Goal: Task Accomplishment & Management: Manage account settings

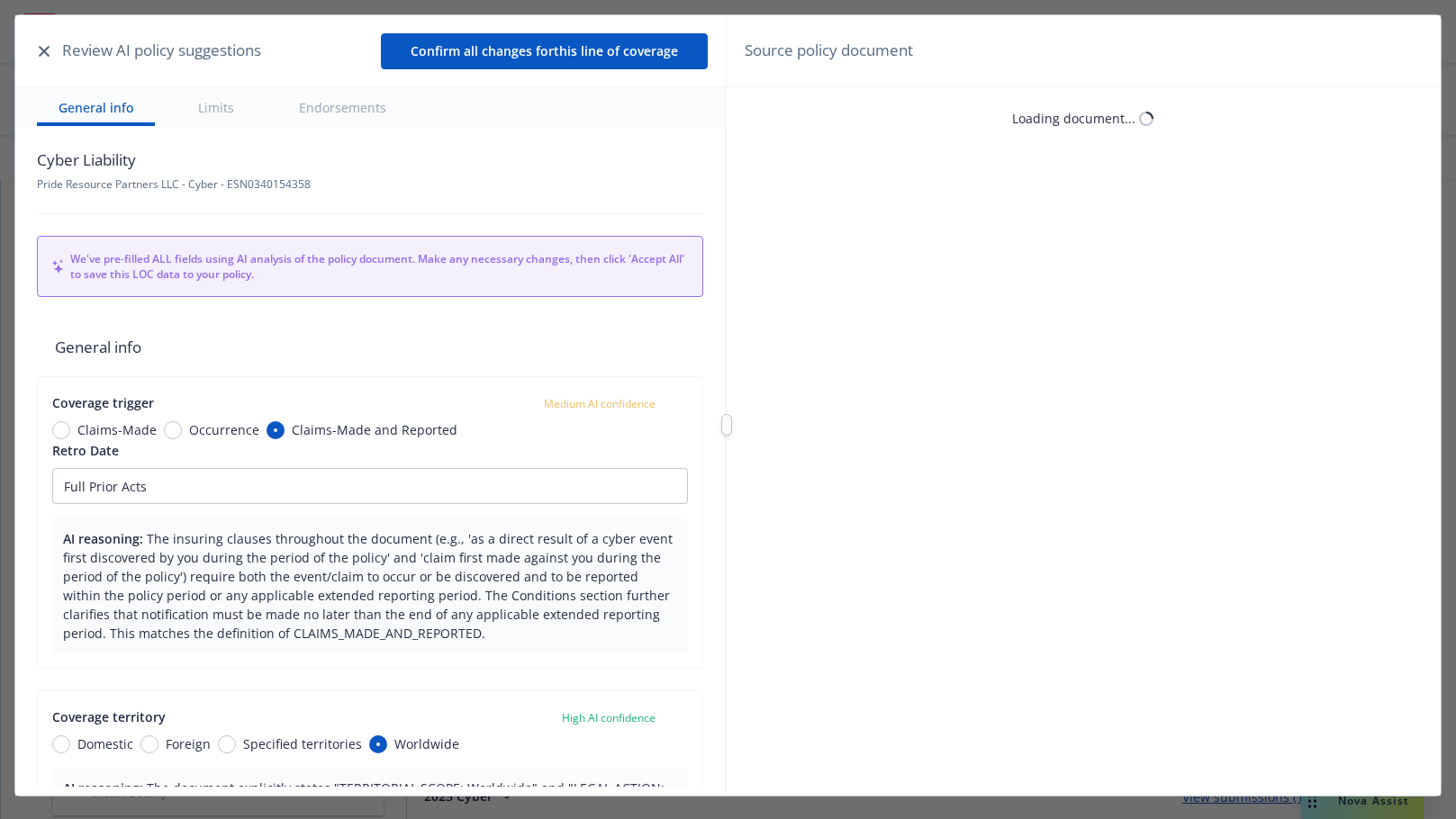
click at [37, 50] on div "Review AI policy suggestions Confirm all changes for this line of coverage" at bounding box center [371, 51] width 710 height 72
click at [38, 51] on icon "button" at bounding box center [43, 51] width 11 height 11
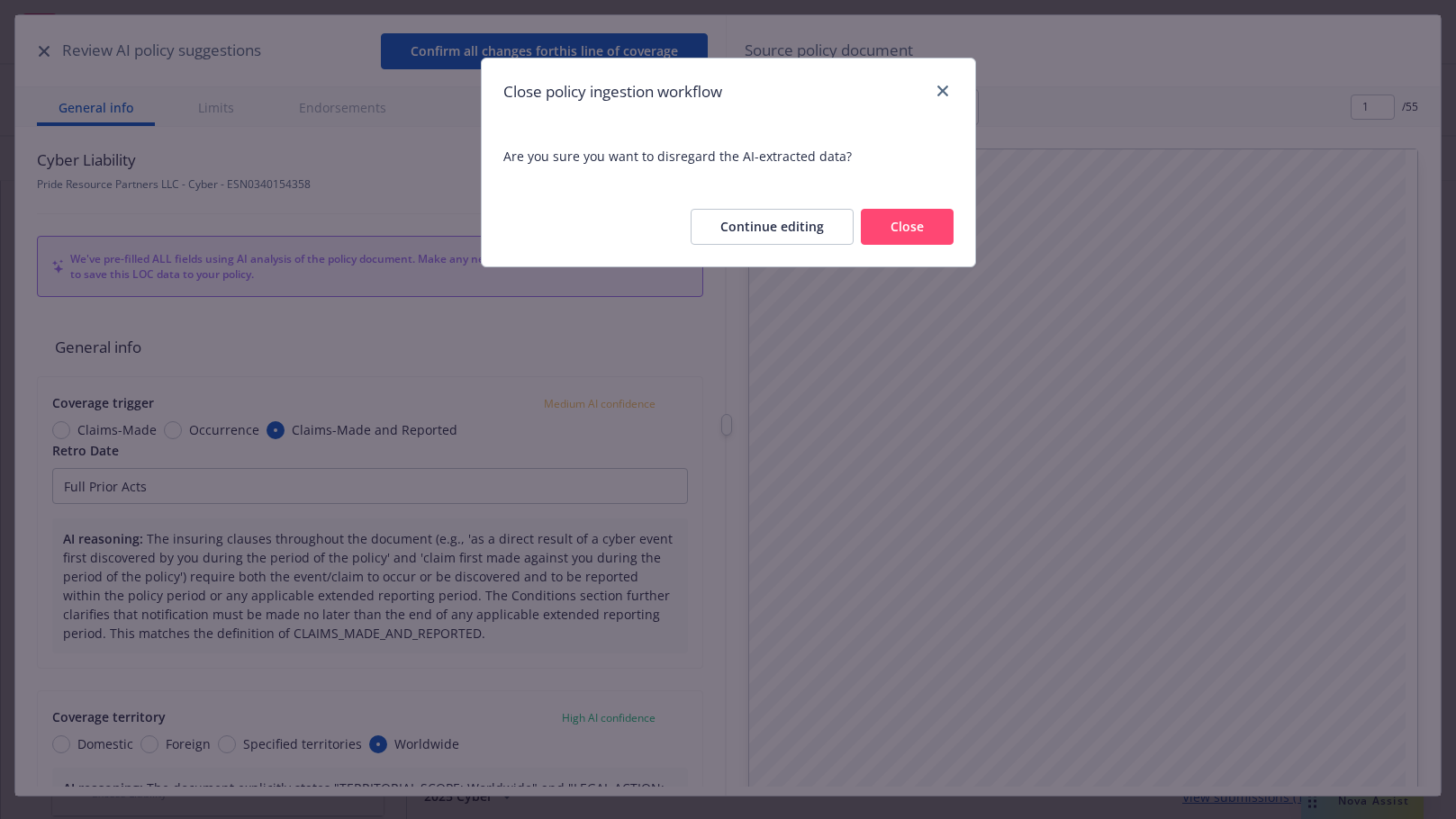
click at [894, 224] on button "Close" at bounding box center [907, 226] width 92 height 36
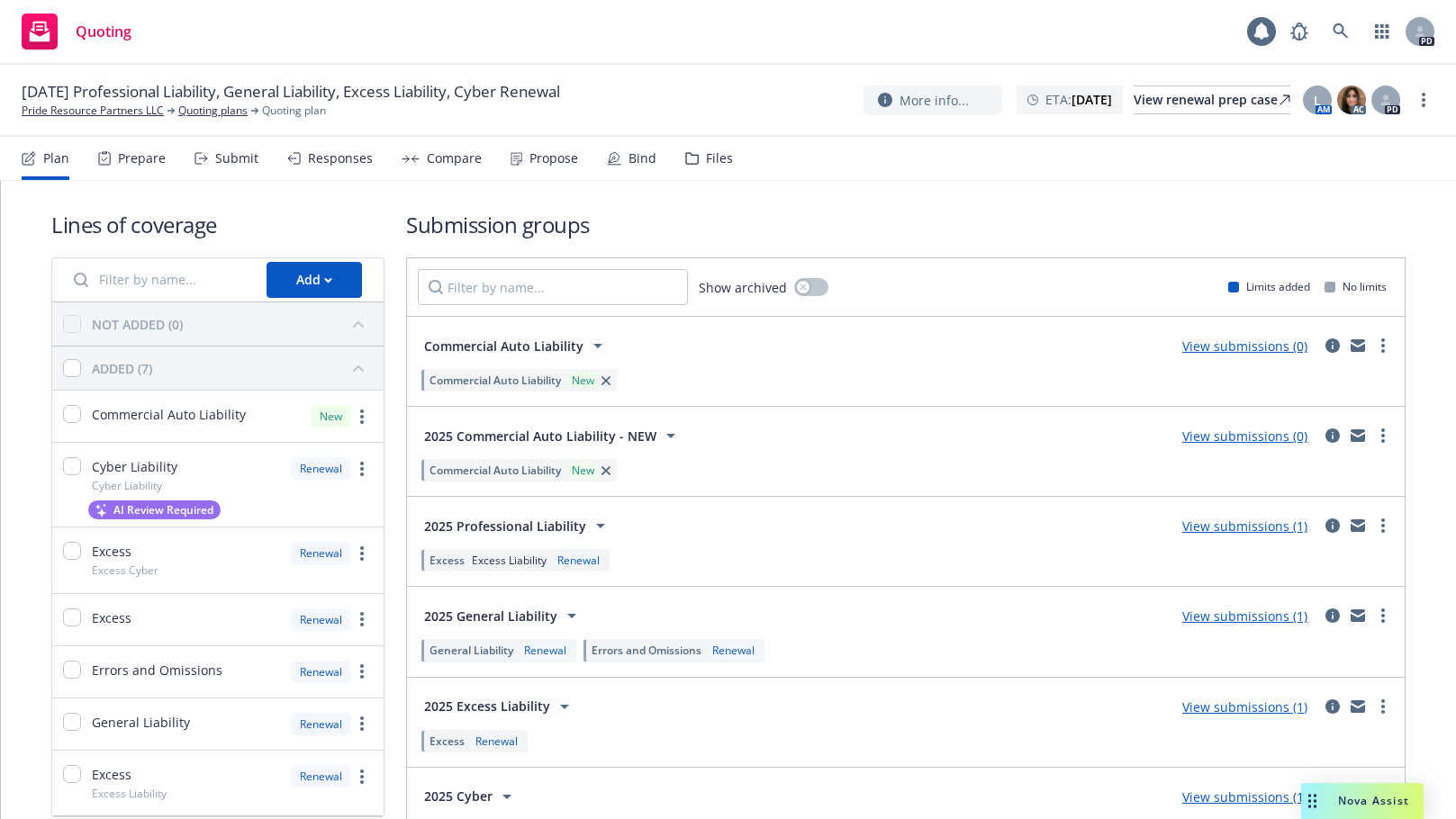
click at [228, 154] on div "Submit" at bounding box center [237, 158] width 43 height 15
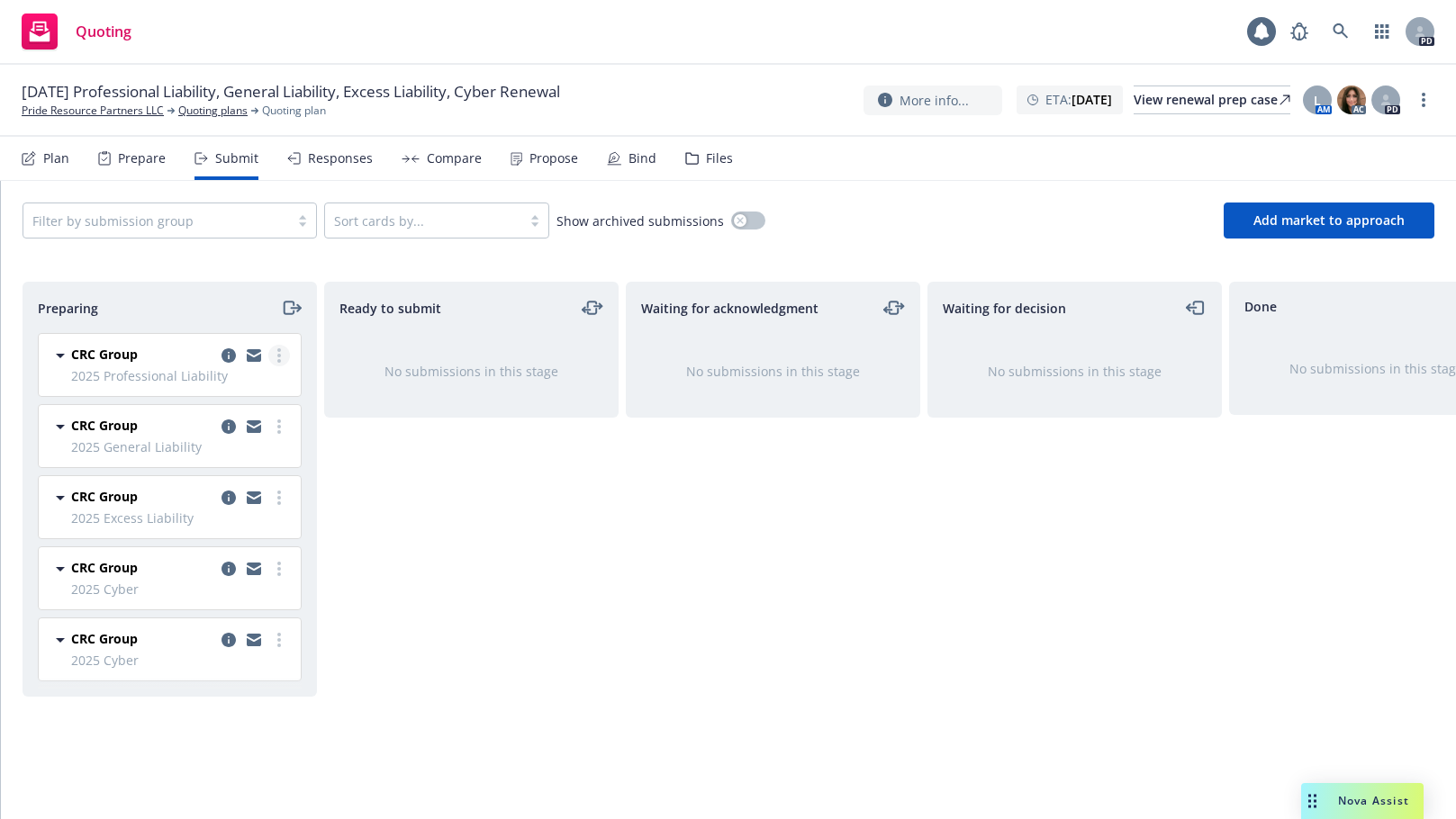
click at [284, 351] on link "more" at bounding box center [279, 356] width 22 height 22
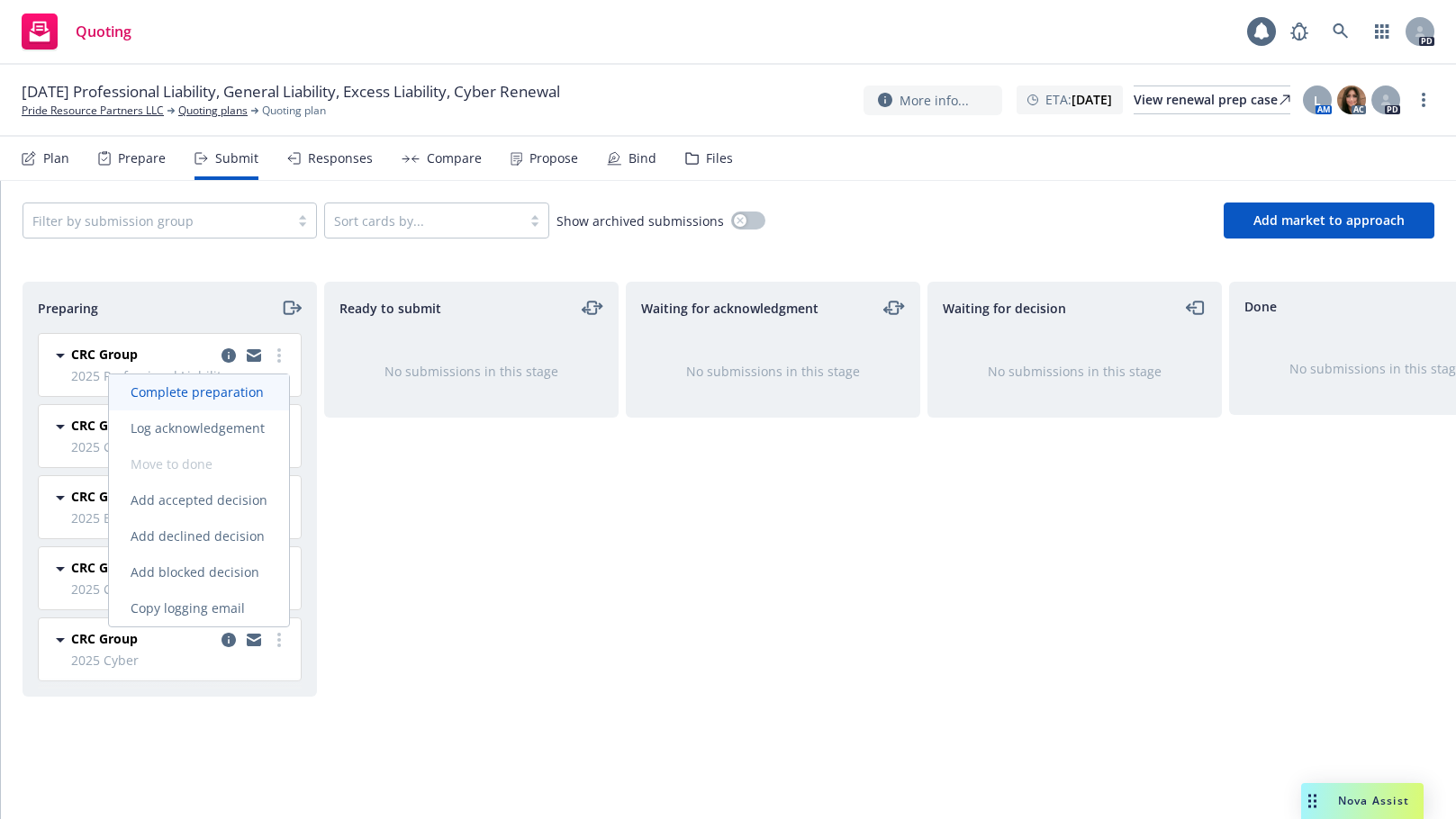
click at [225, 391] on span "Complete preparation" at bounding box center [197, 391] width 176 height 17
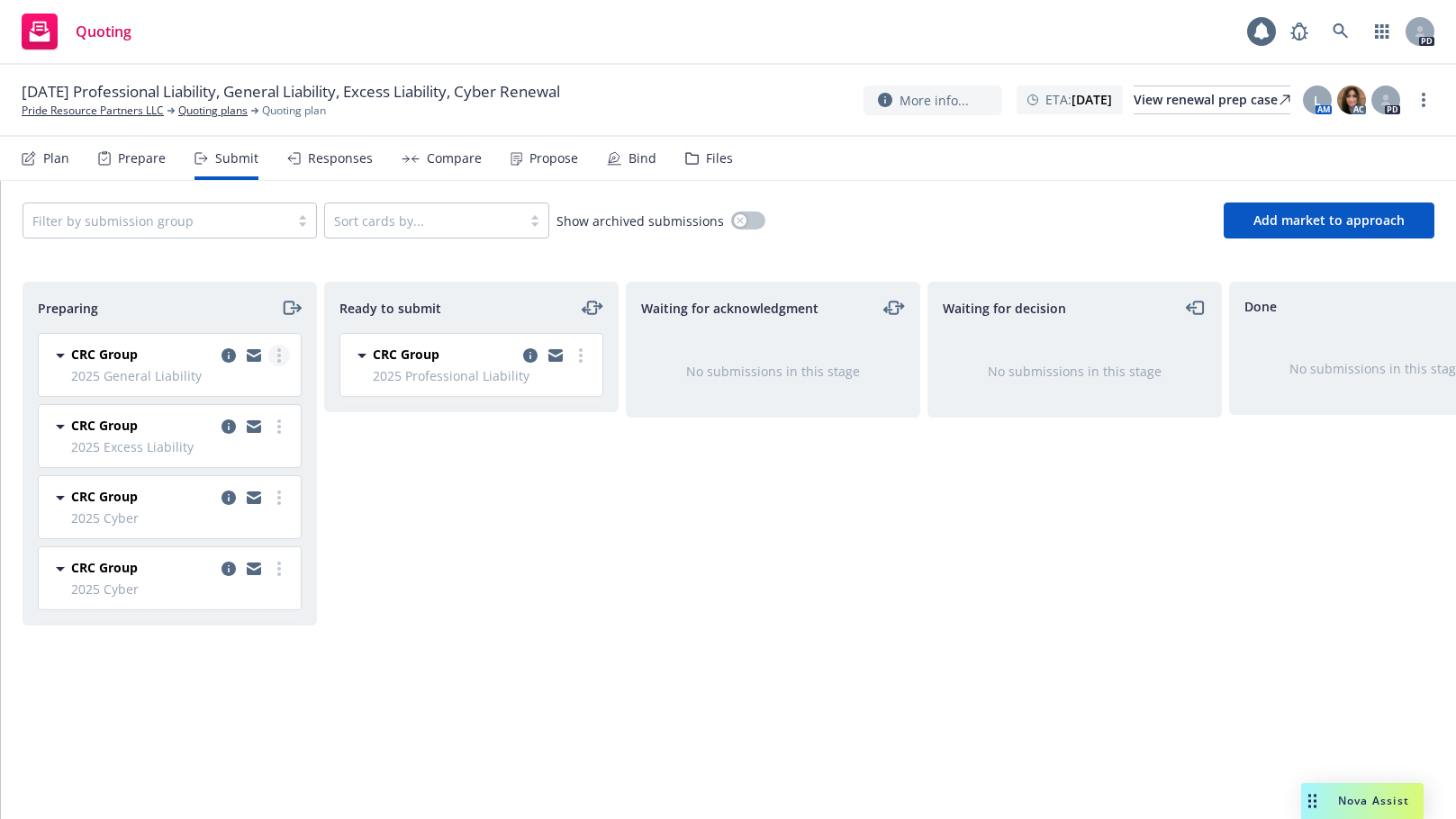
click at [284, 356] on link "more" at bounding box center [279, 356] width 22 height 22
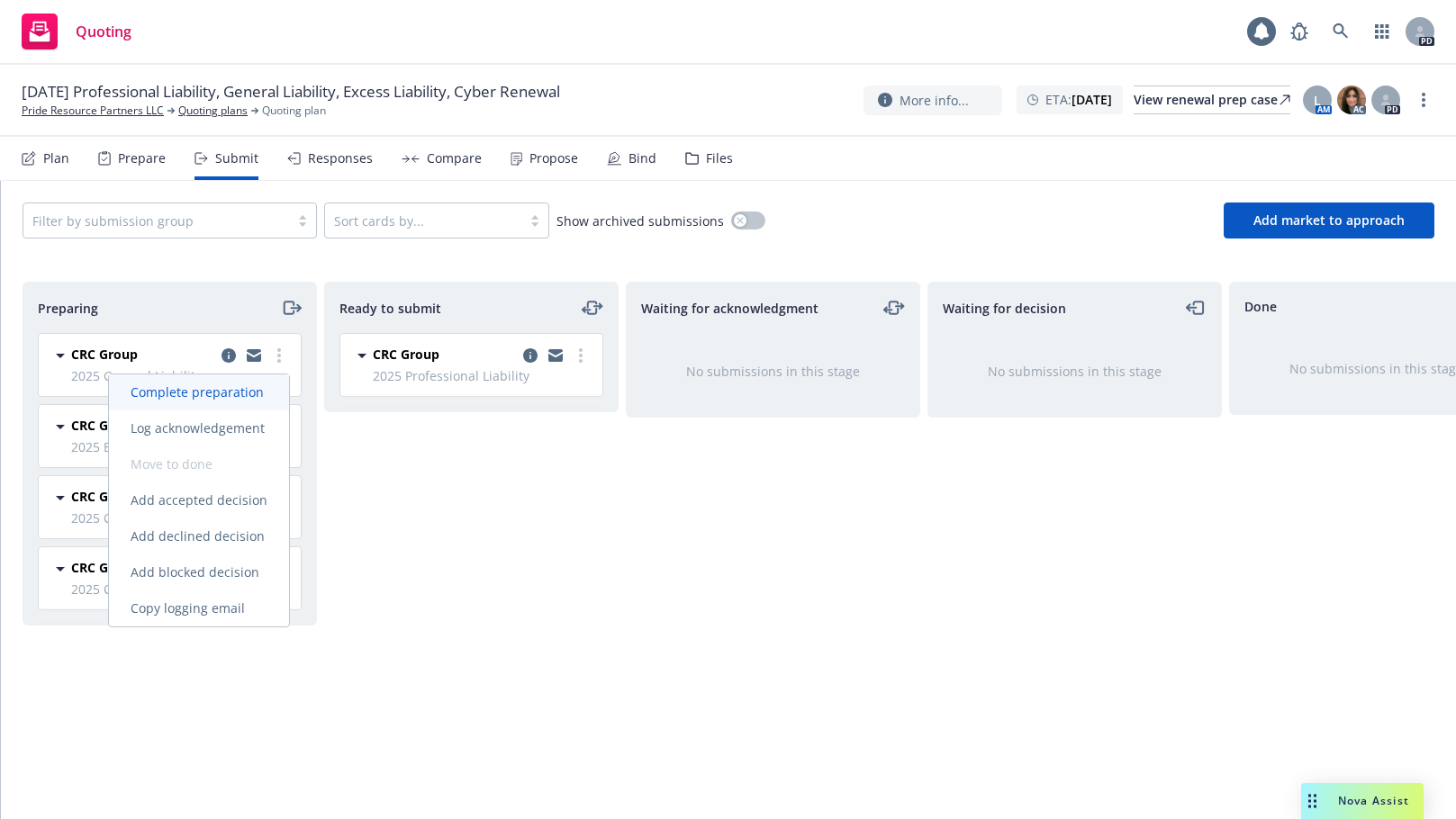
click at [241, 394] on span "Complete preparation" at bounding box center [197, 391] width 176 height 17
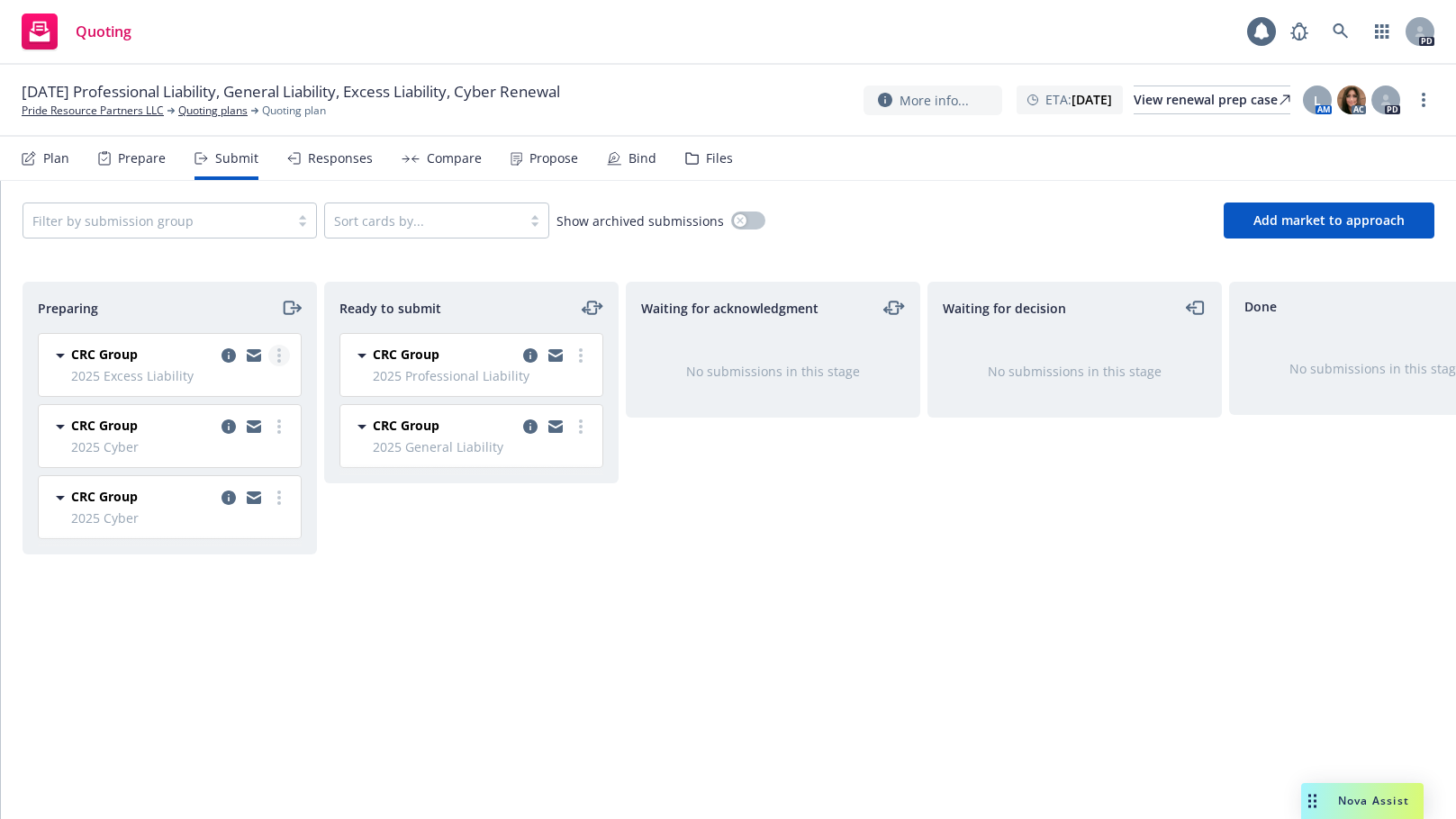
click at [279, 354] on circle "more" at bounding box center [279, 356] width 4 height 4
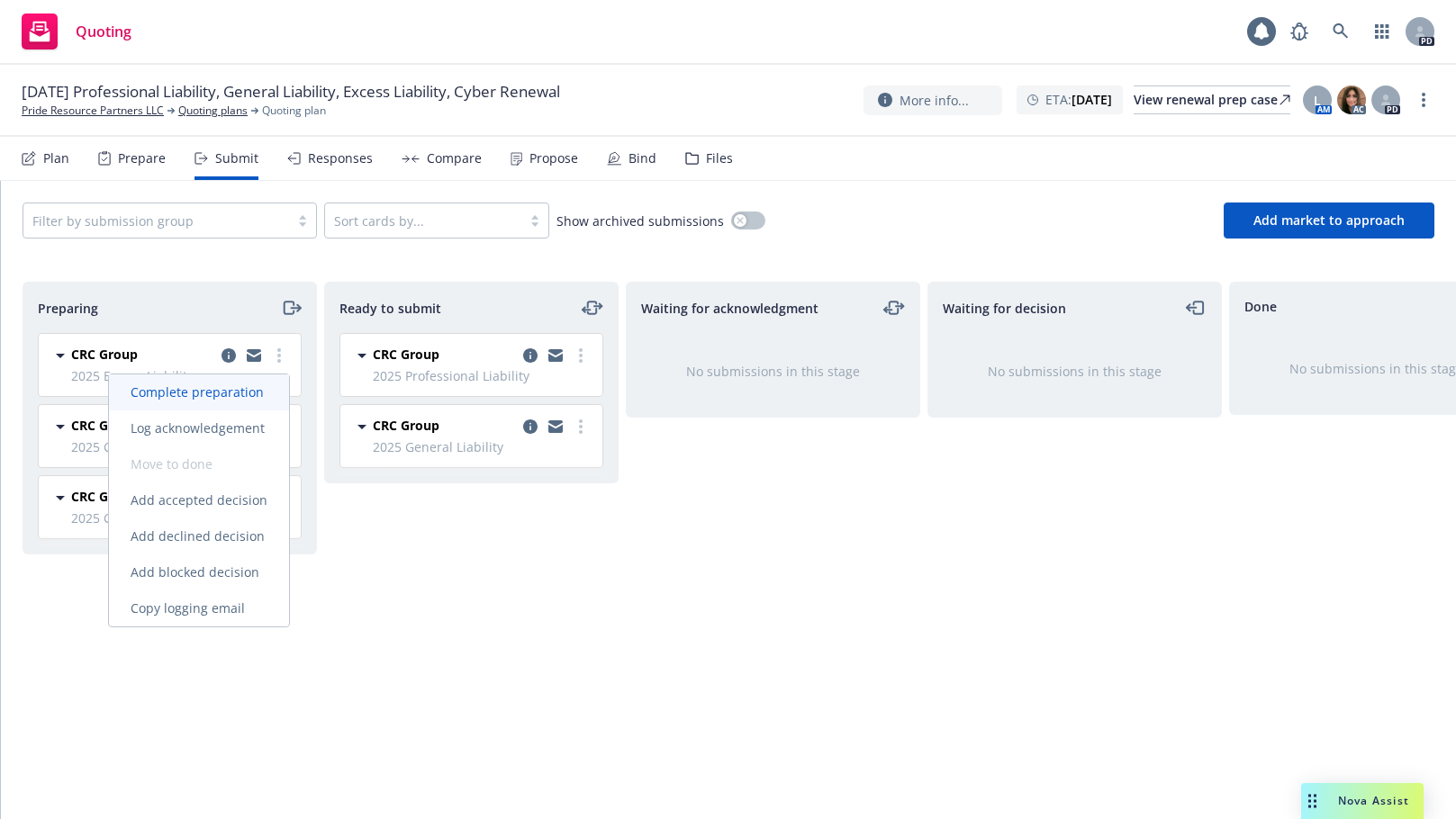
click at [234, 390] on span "Complete preparation" at bounding box center [197, 391] width 176 height 17
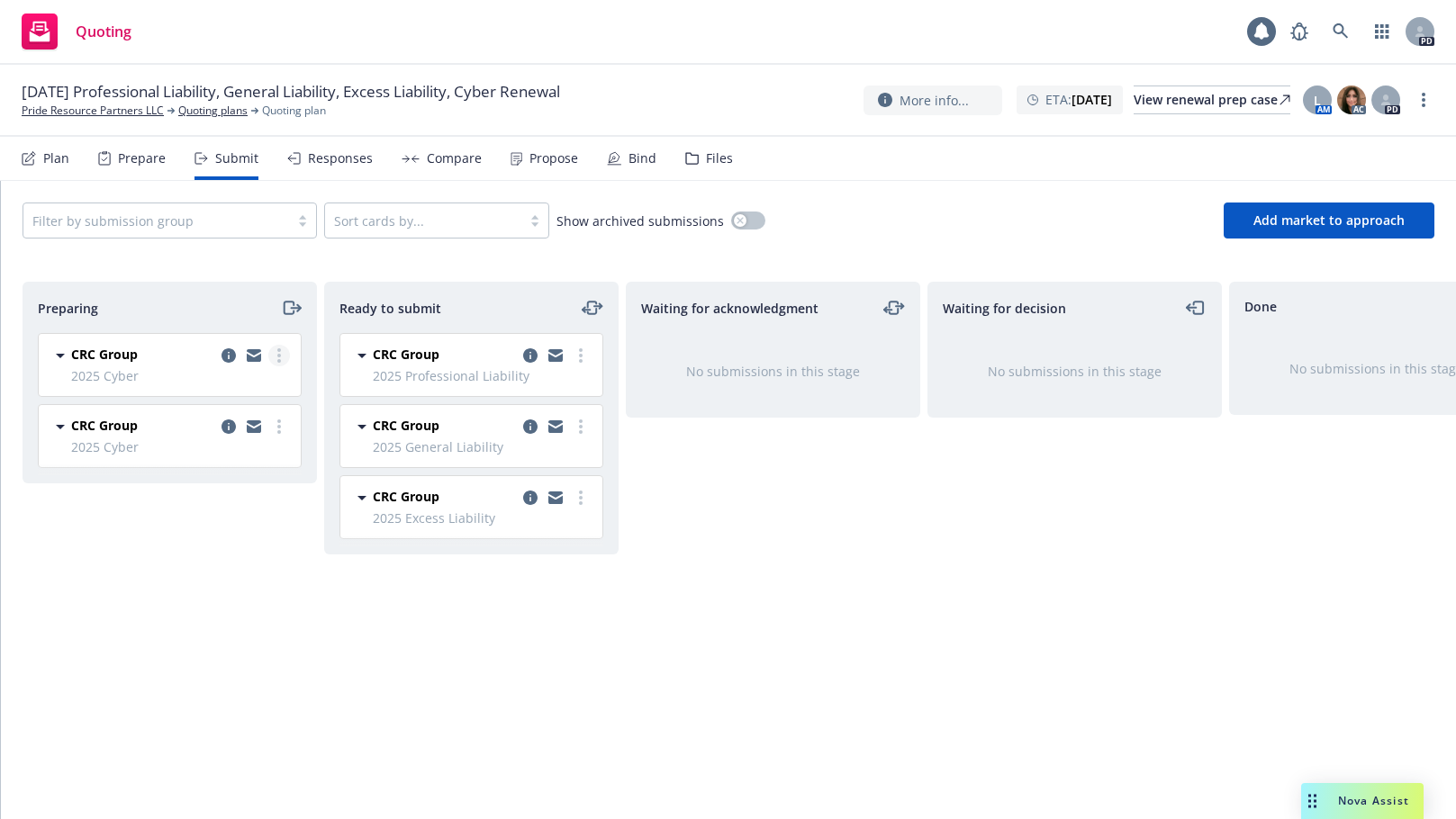
click at [281, 361] on link "more" at bounding box center [279, 356] width 22 height 22
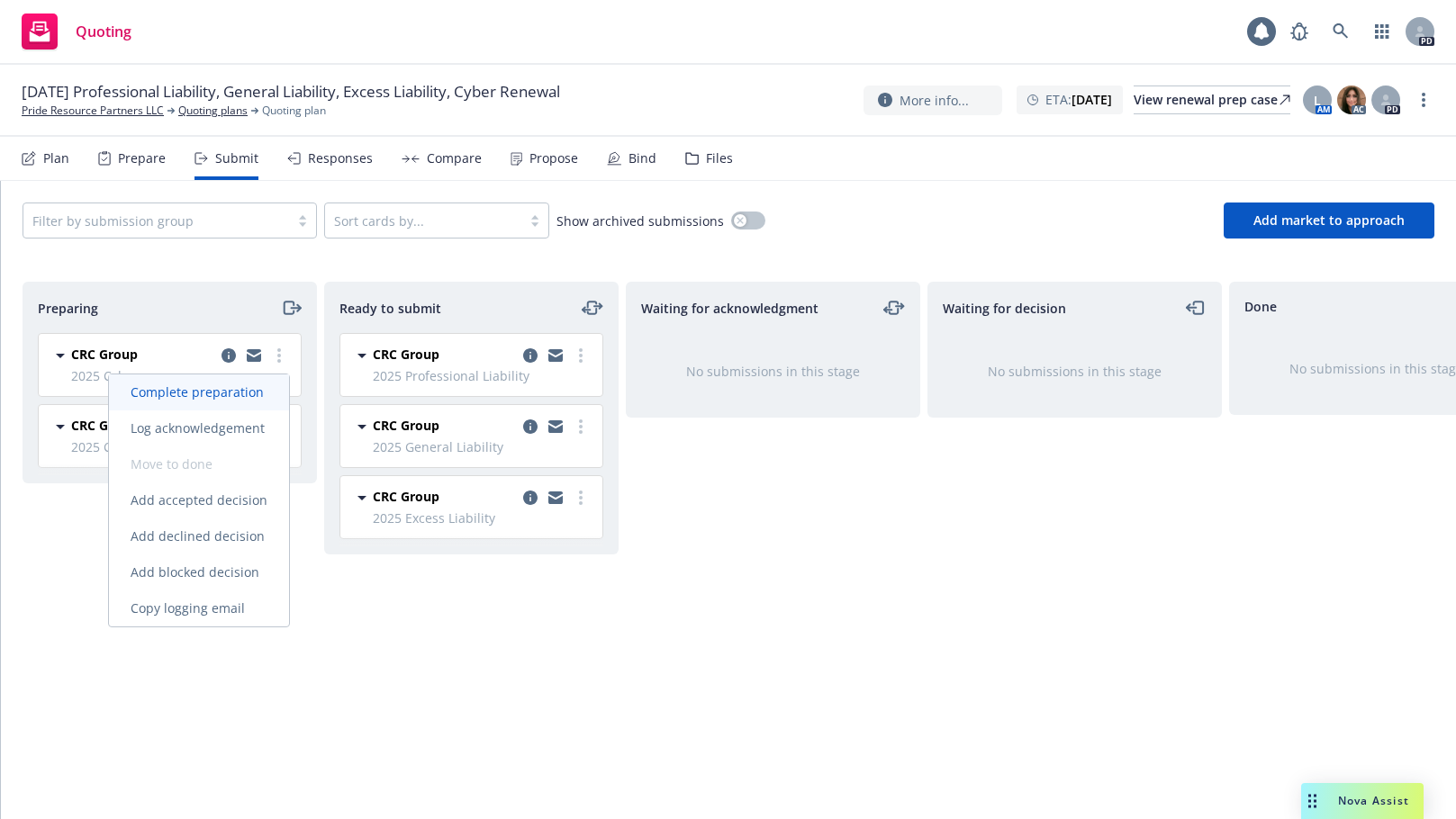
click at [246, 395] on span "Complete preparation" at bounding box center [197, 391] width 176 height 17
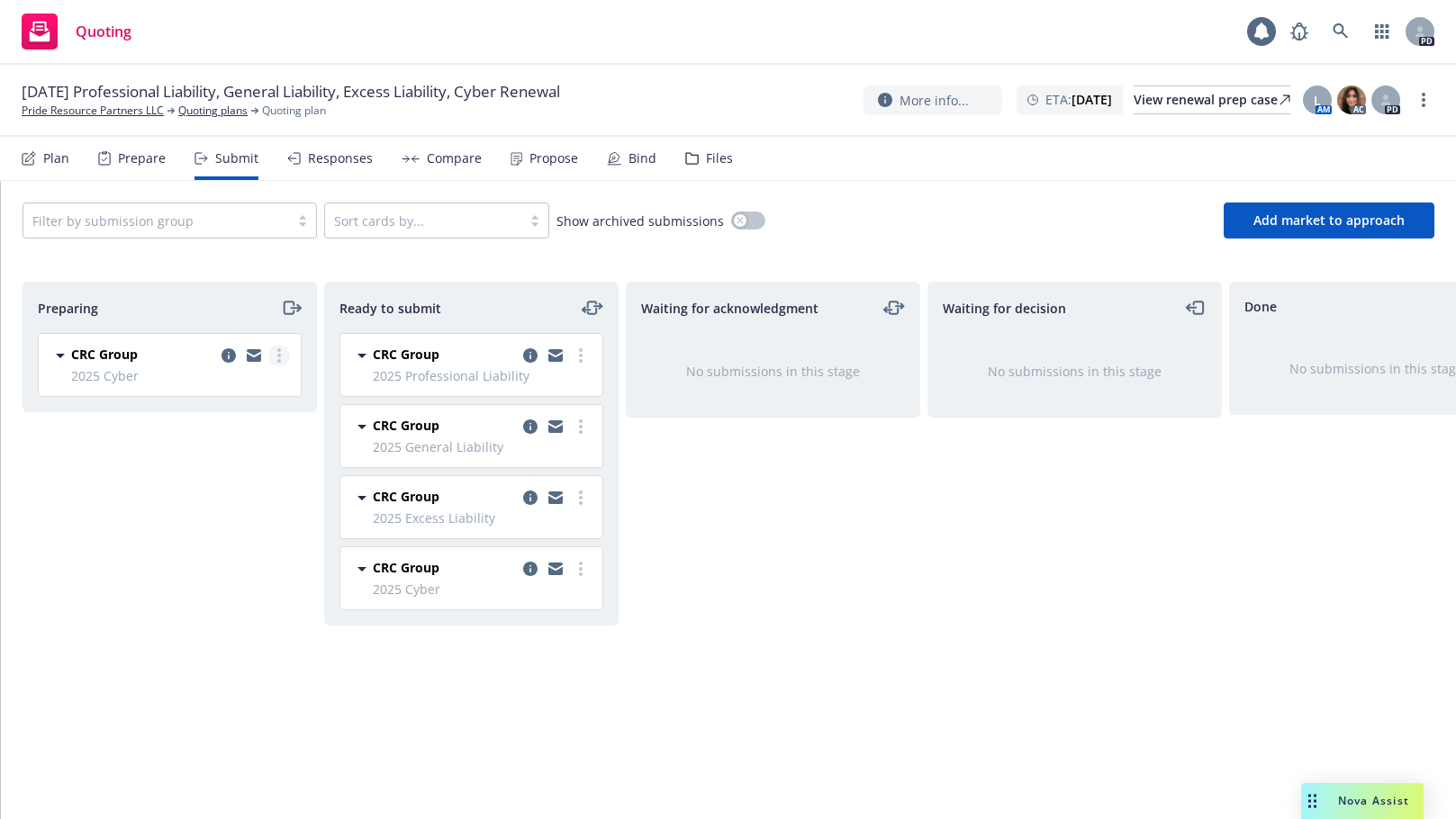
click at [282, 354] on link "more" at bounding box center [279, 356] width 22 height 22
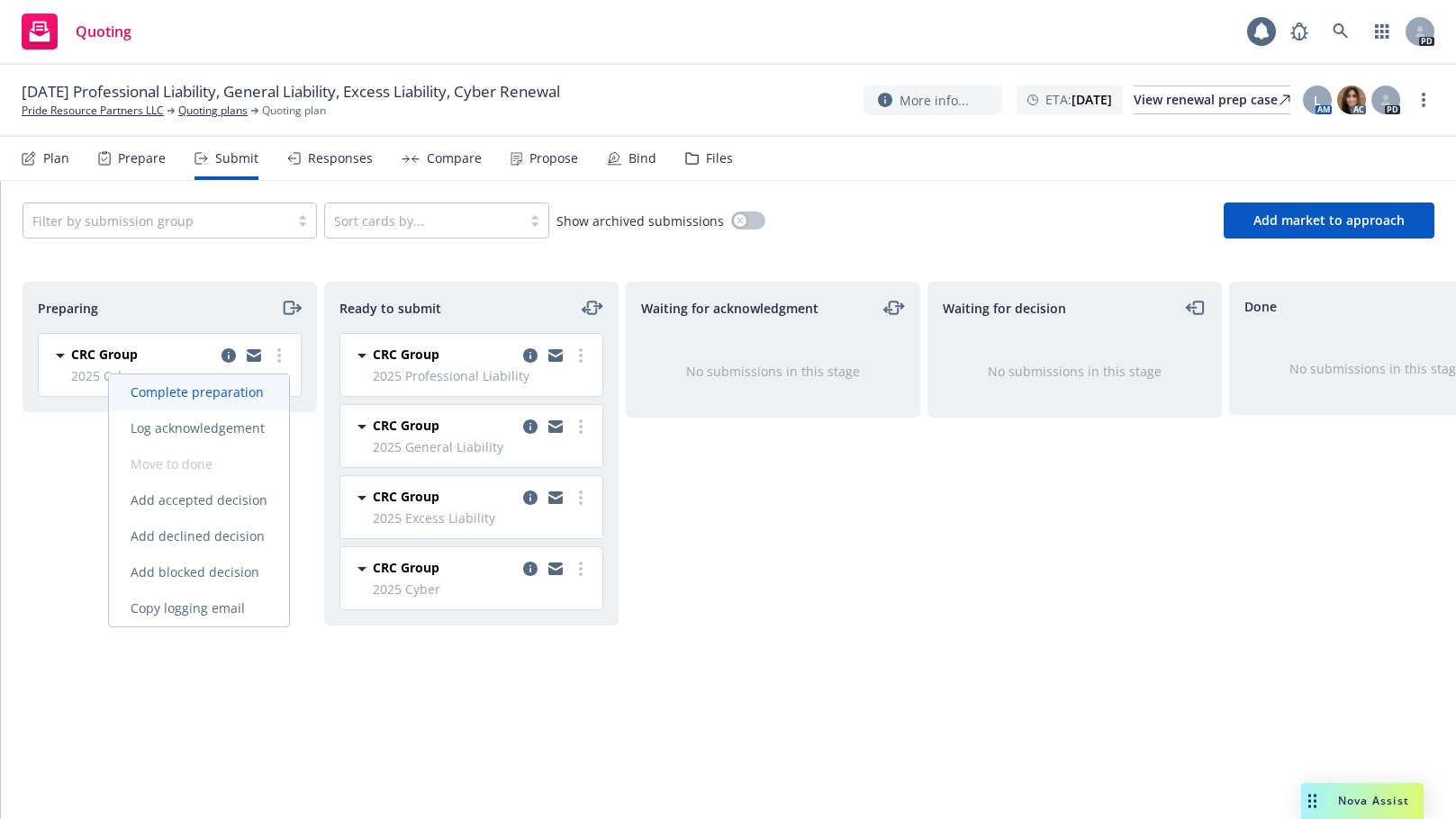
click at [226, 388] on span "Complete preparation" at bounding box center [197, 391] width 176 height 17
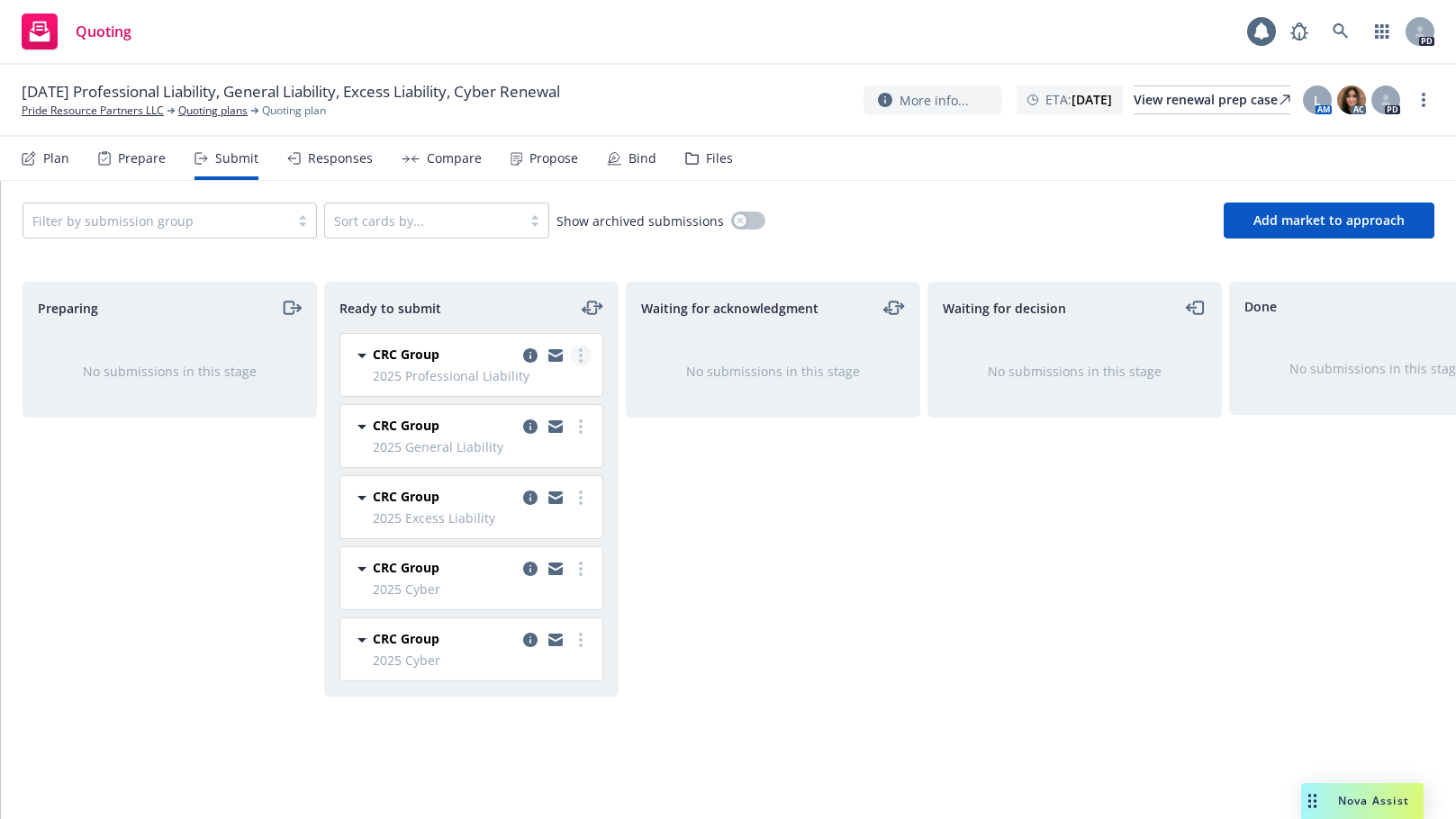
click at [582, 358] on link "more" at bounding box center [580, 356] width 22 height 22
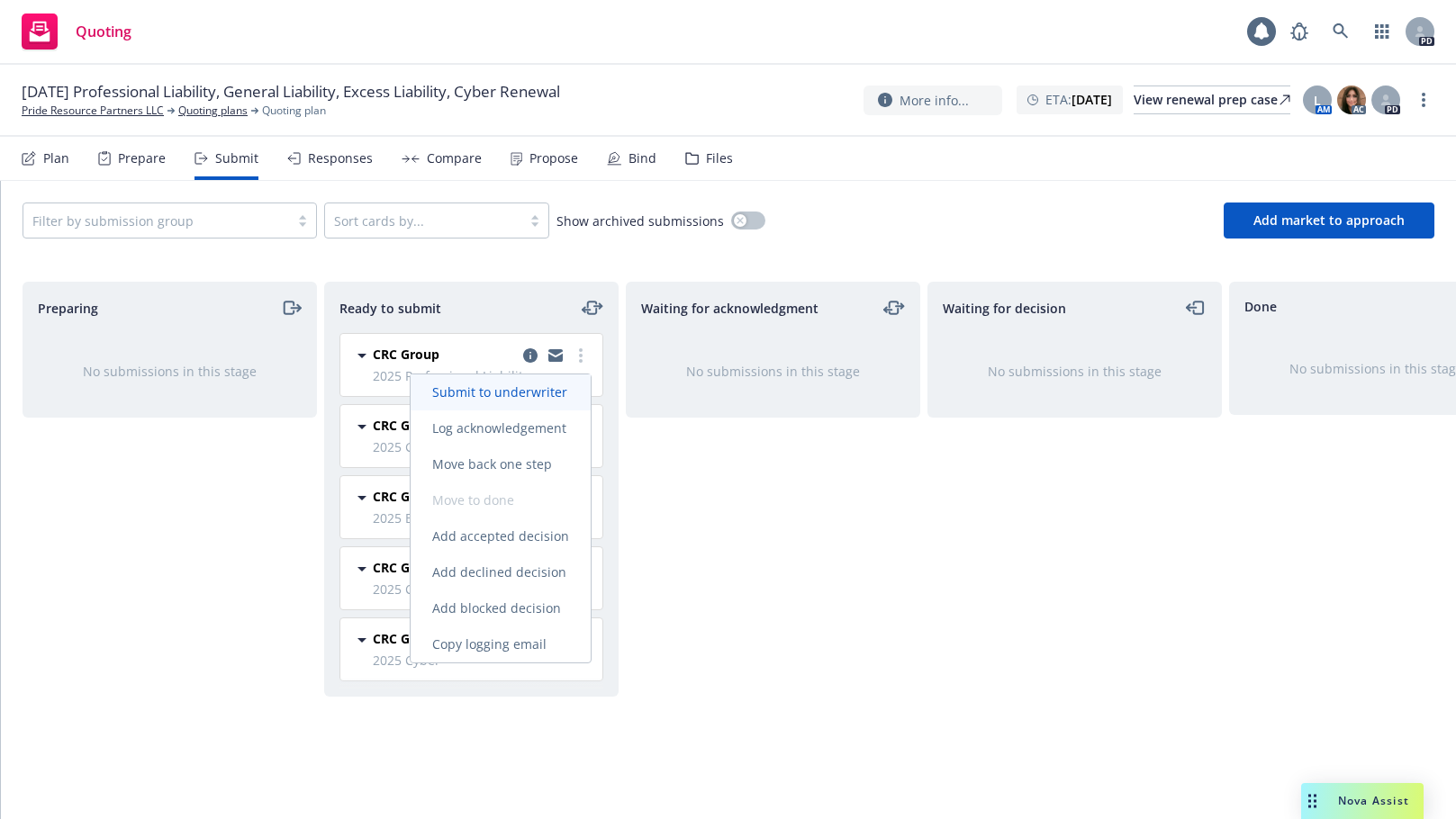
click at [523, 391] on span "Submit to underwriter" at bounding box center [499, 391] width 178 height 17
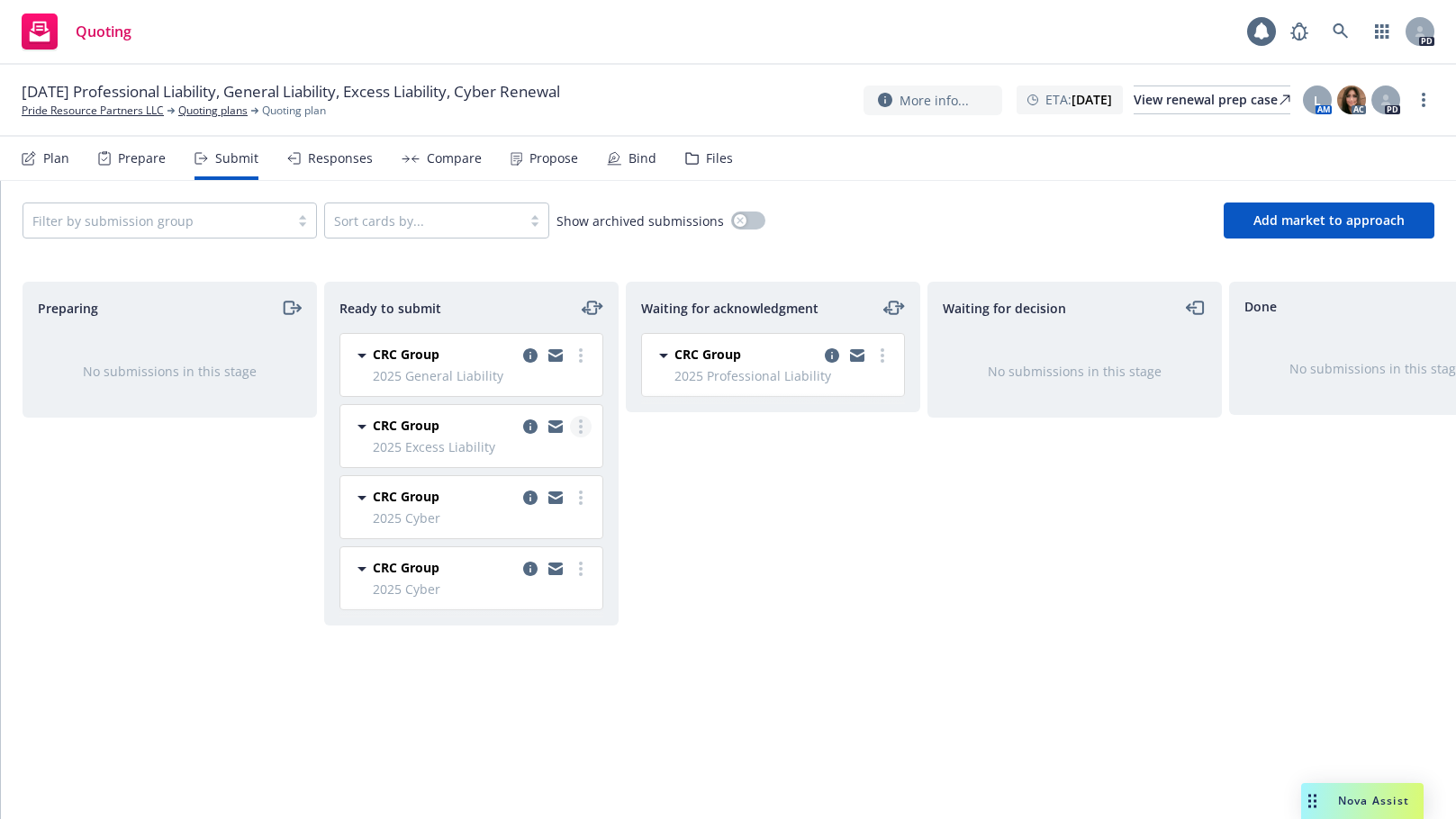
click at [579, 429] on icon "more" at bounding box center [581, 427] width 4 height 15
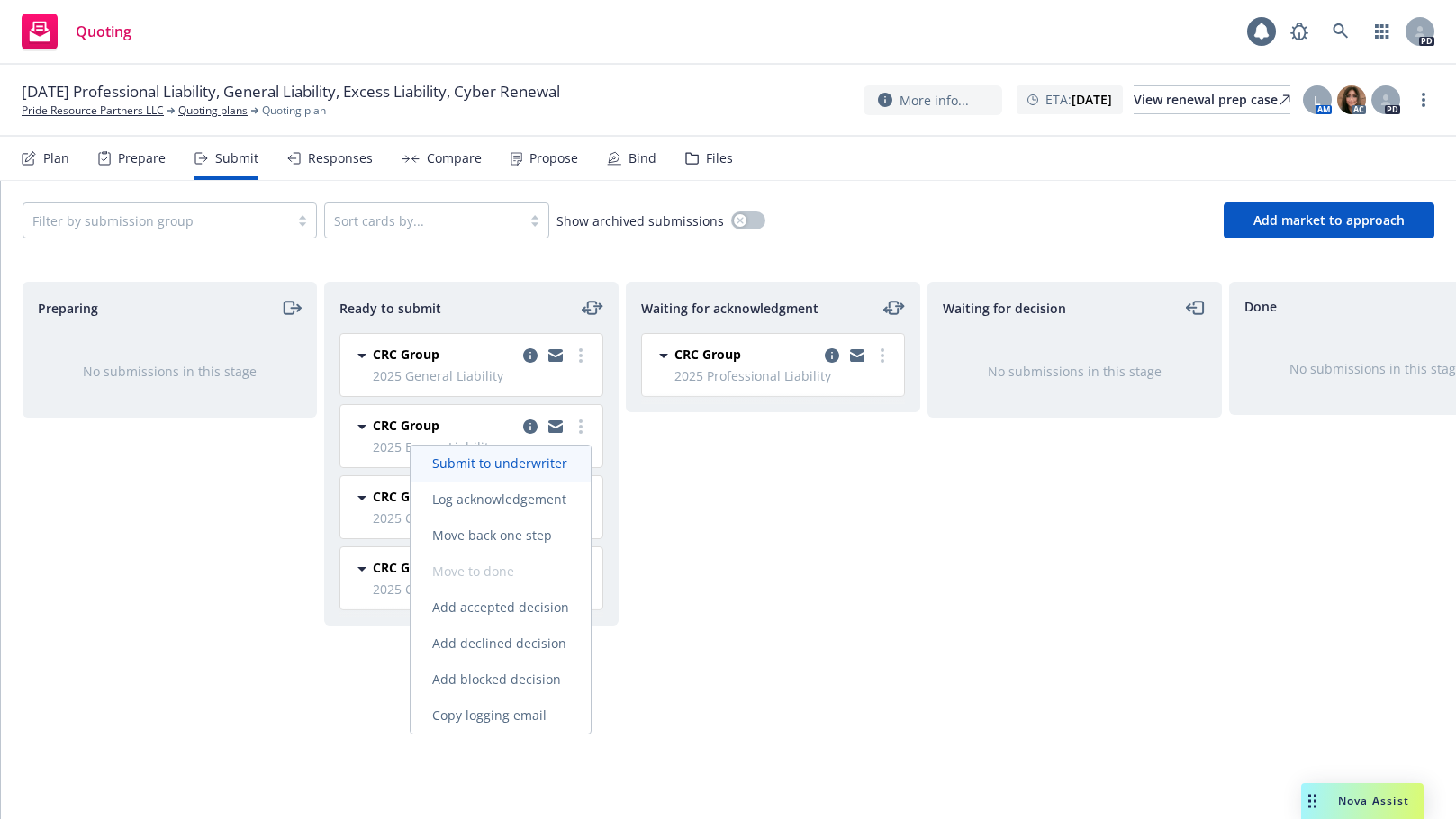
click at [516, 460] on span "Submit to underwriter" at bounding box center [499, 462] width 178 height 17
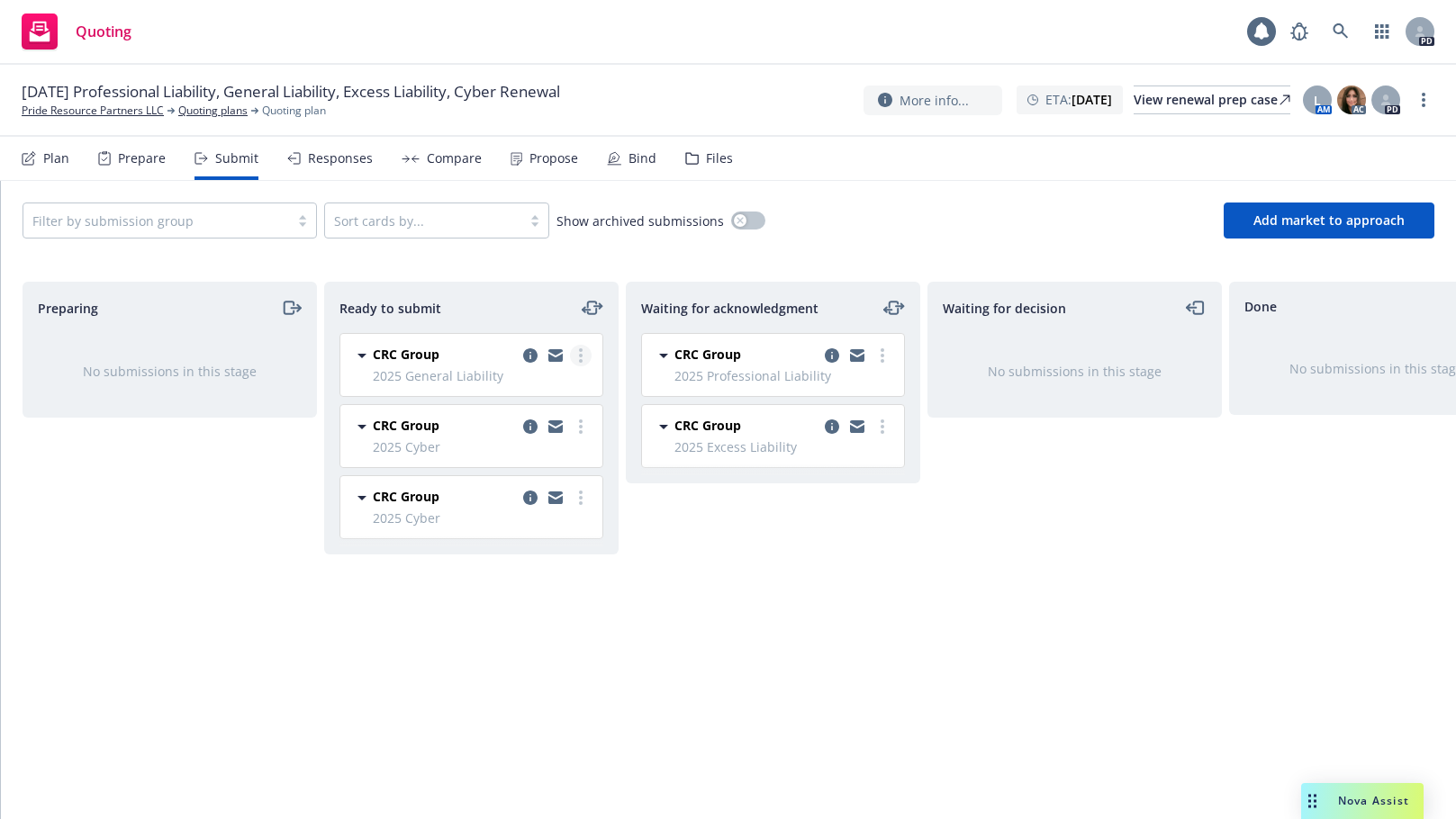
click at [583, 352] on link "more" at bounding box center [580, 356] width 22 height 22
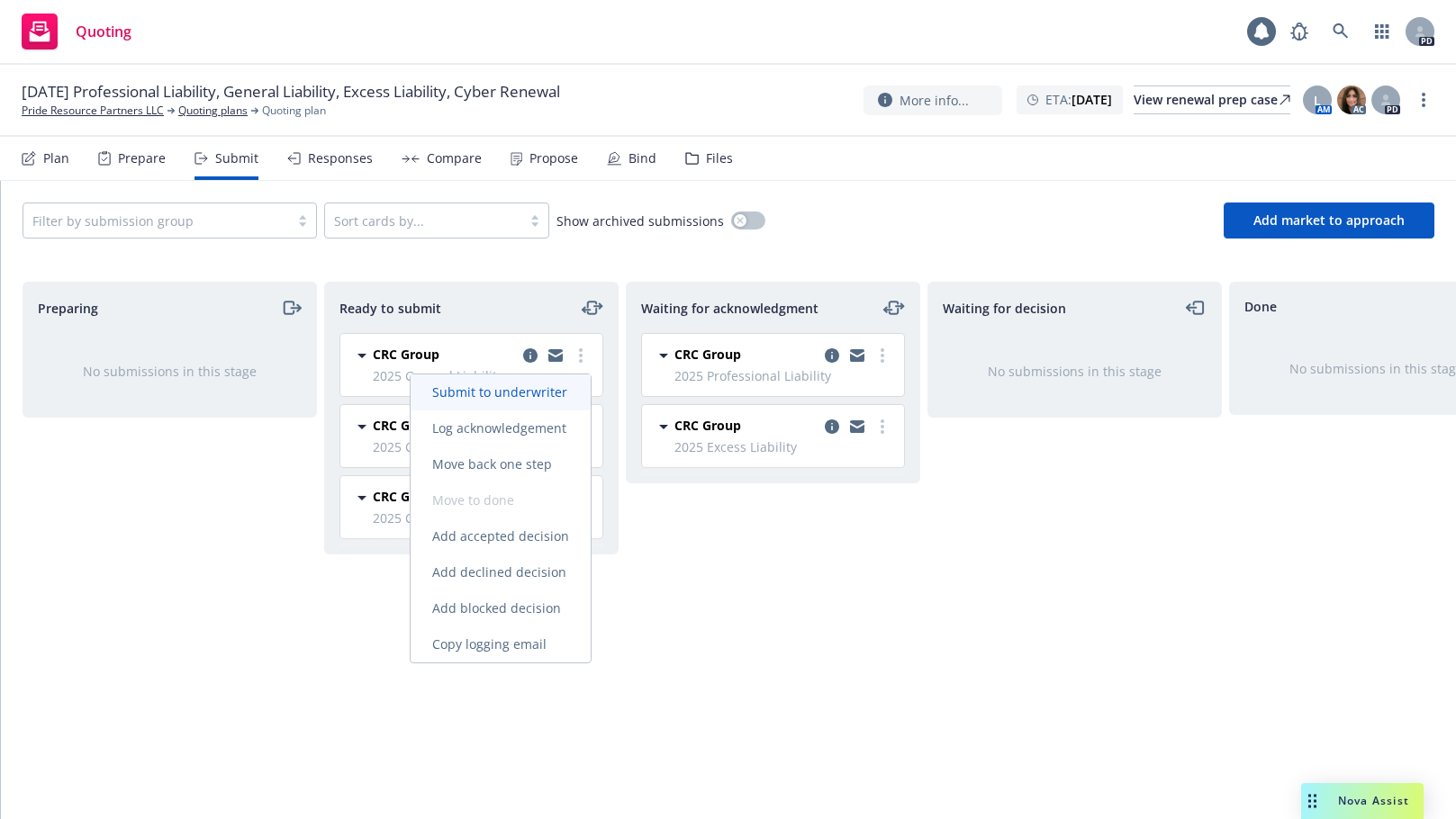
click at [531, 389] on span "Submit to underwriter" at bounding box center [499, 391] width 178 height 17
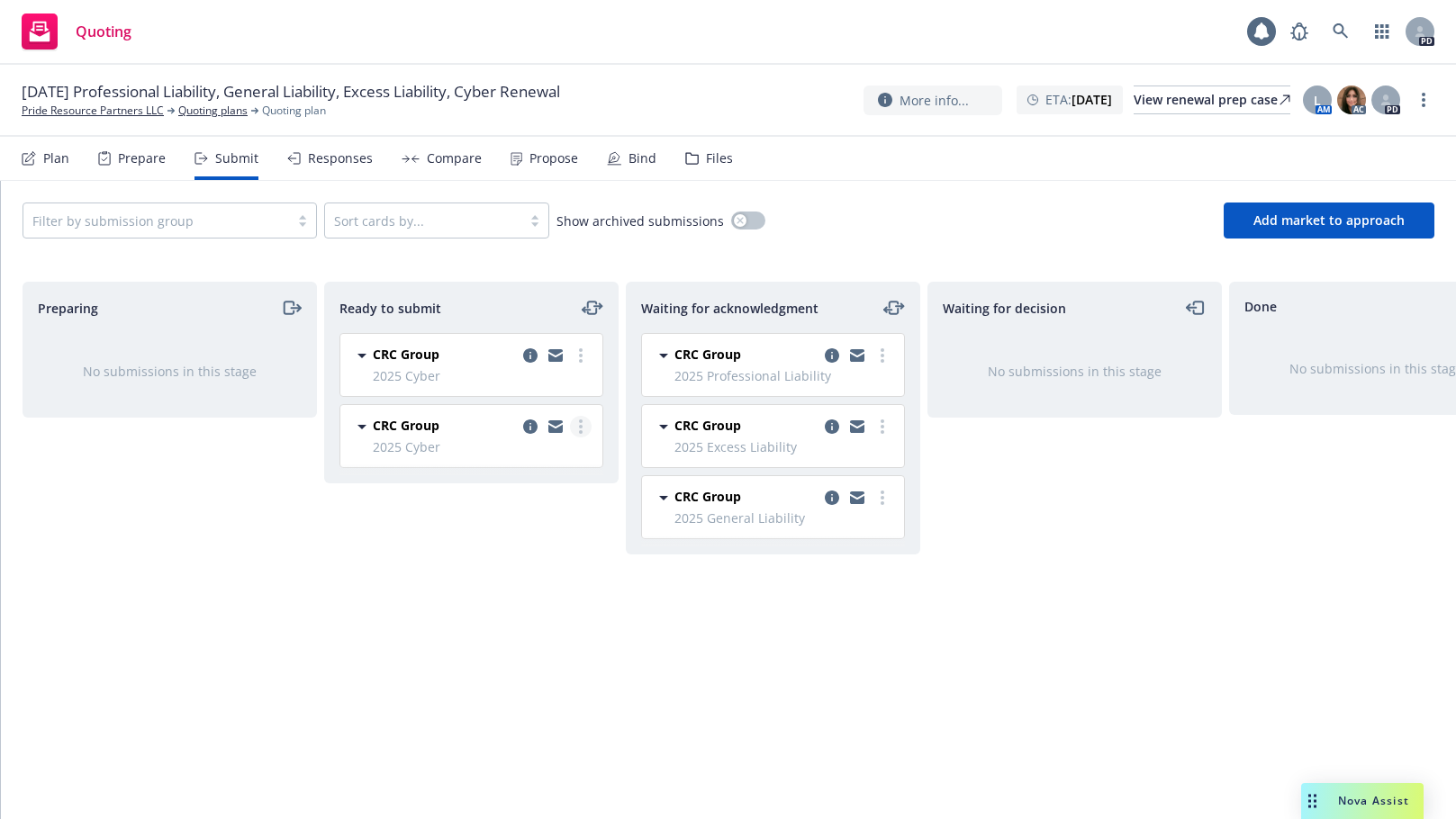
click at [584, 424] on link "more" at bounding box center [580, 427] width 22 height 22
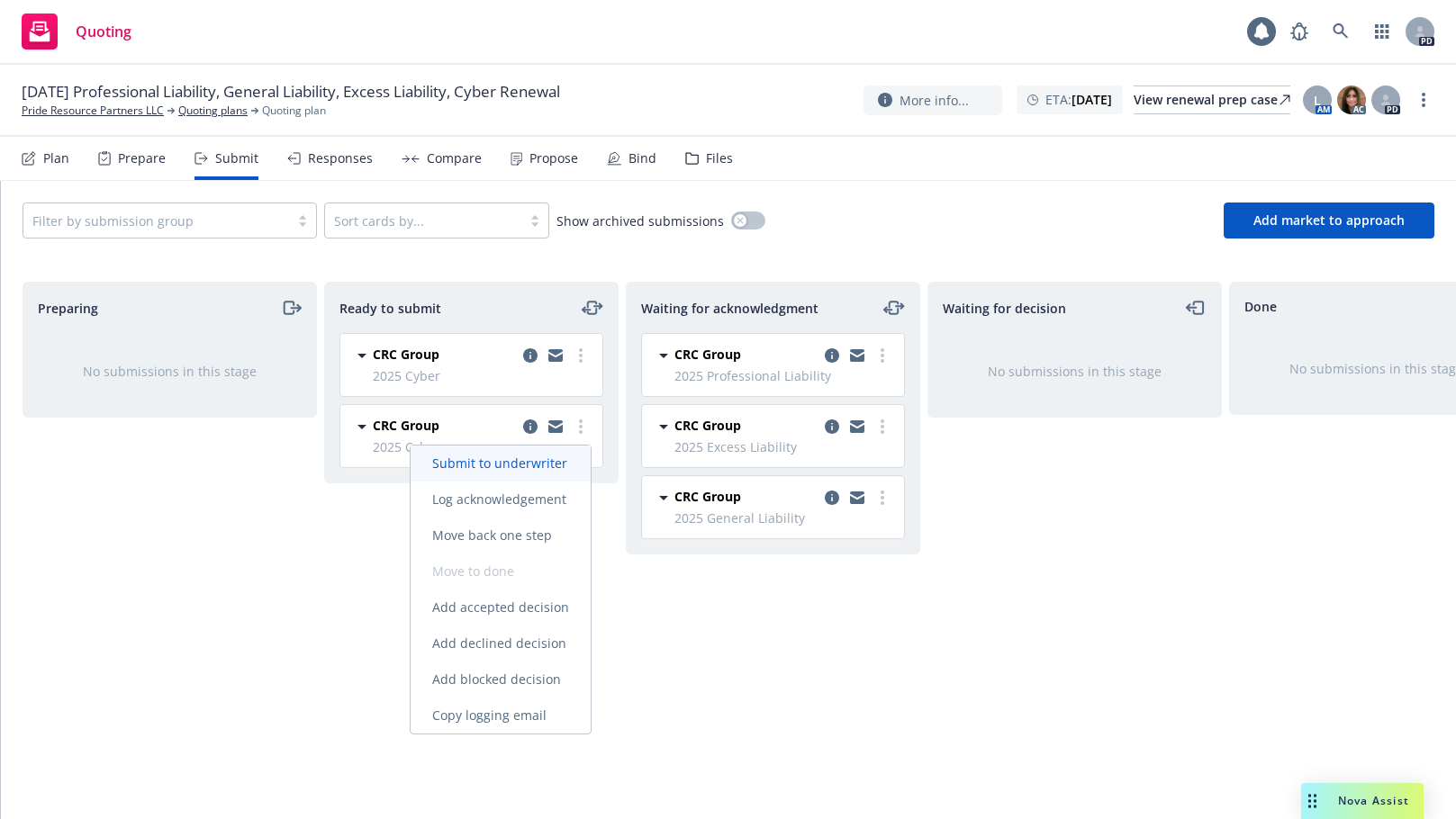
click at [521, 461] on span "Submit to underwriter" at bounding box center [499, 462] width 178 height 17
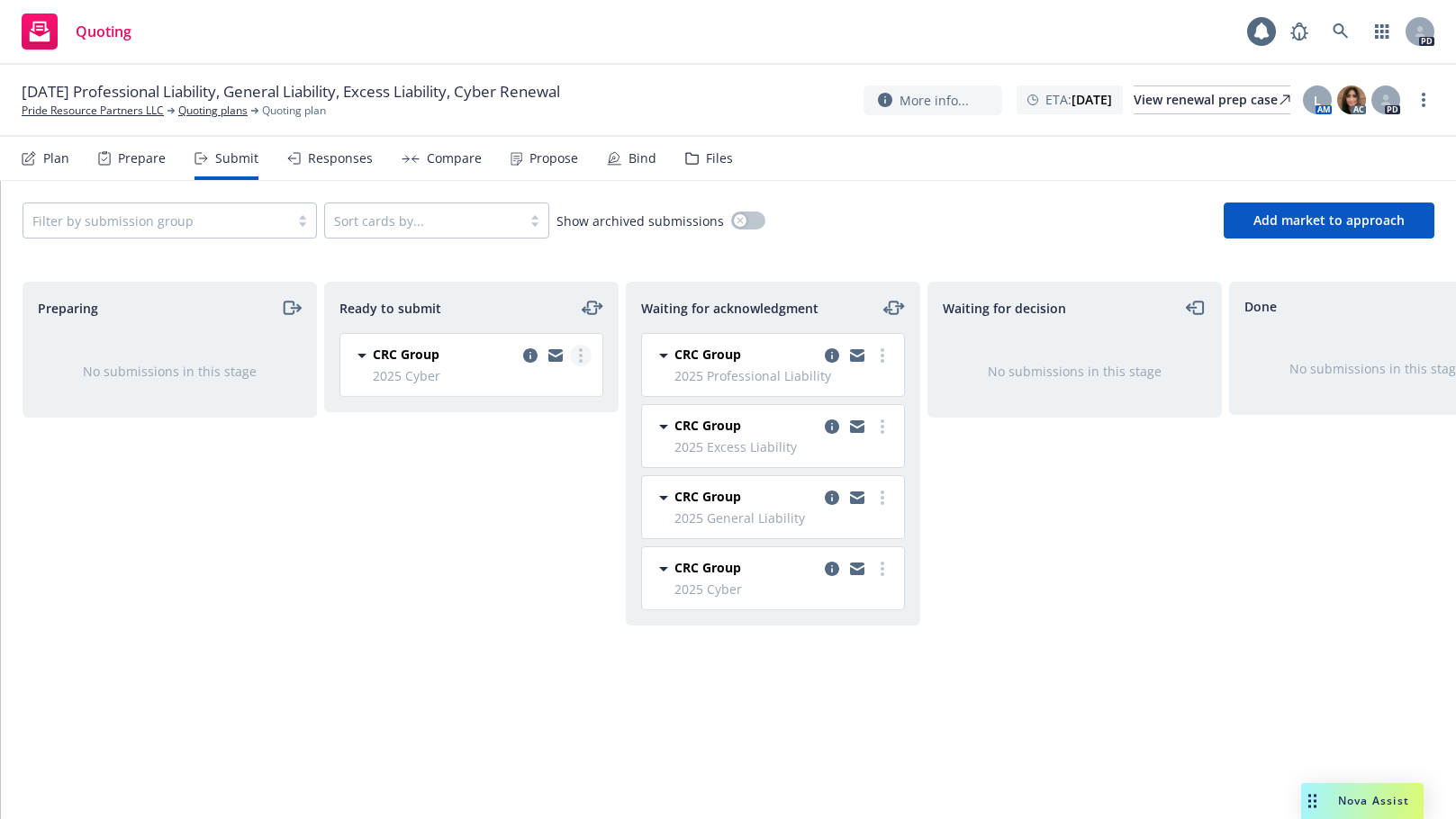
click at [579, 355] on icon "more" at bounding box center [581, 355] width 4 height 15
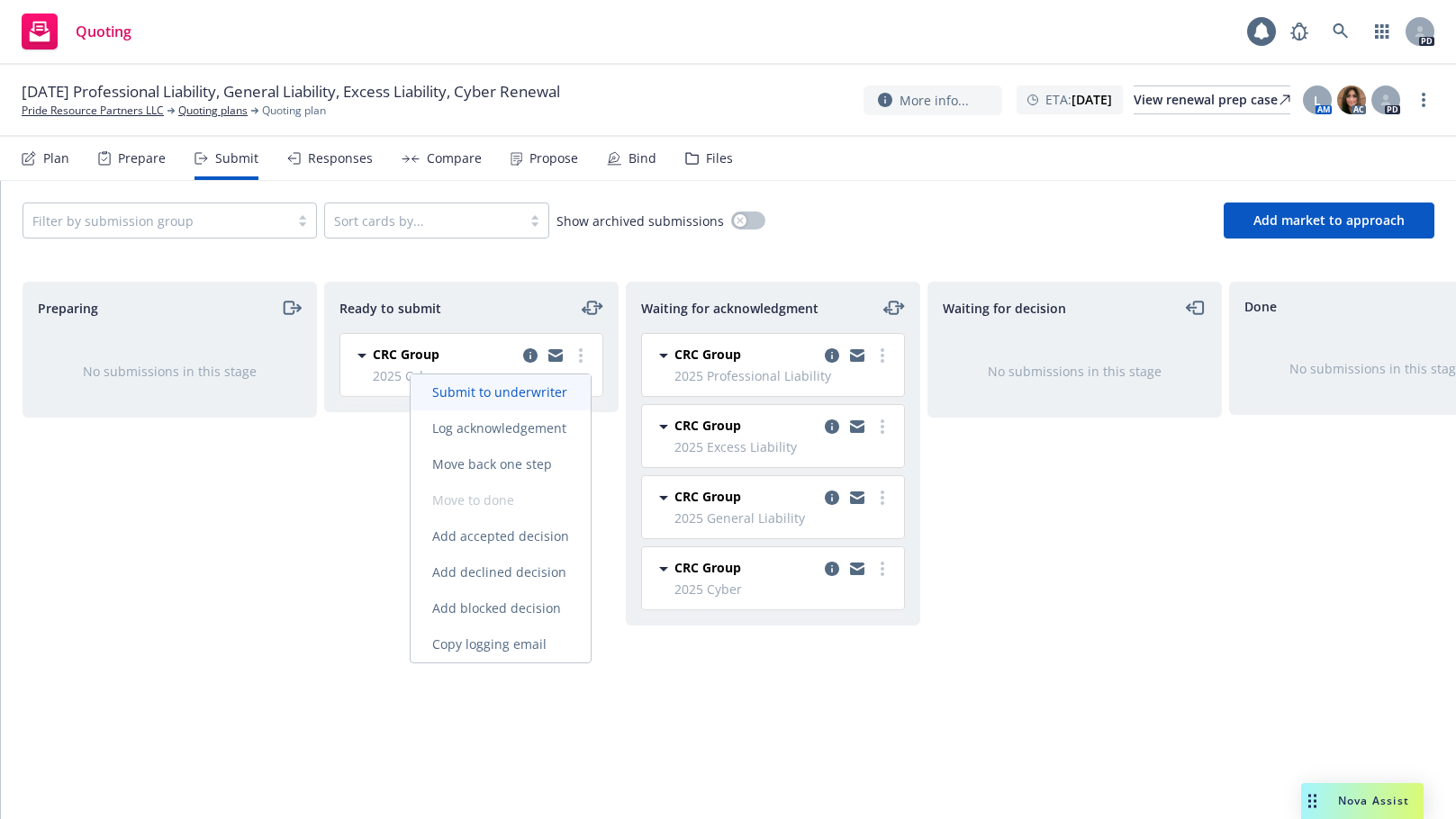
click at [520, 387] on span "Submit to underwriter" at bounding box center [499, 391] width 178 height 17
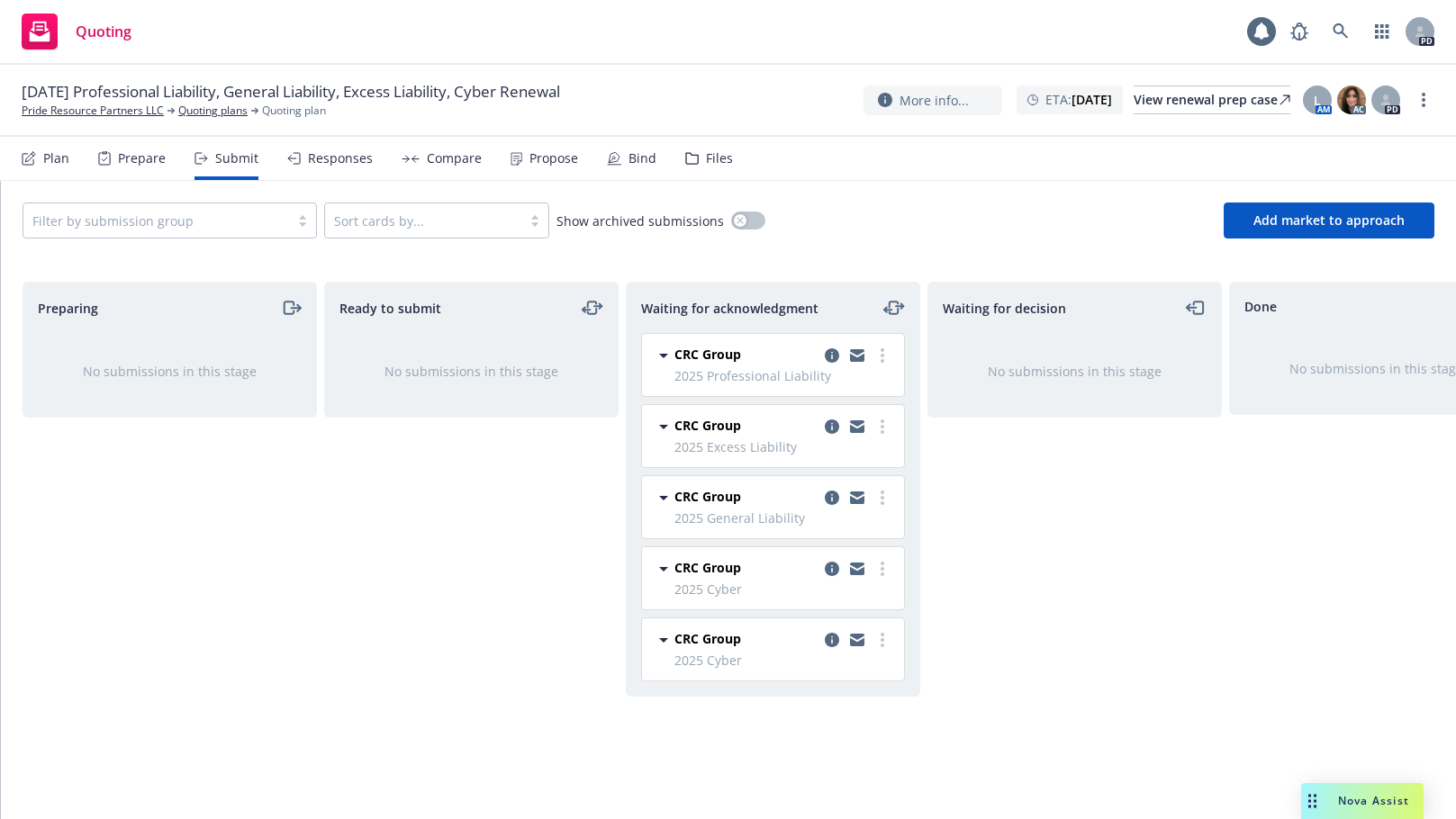
click at [1024, 653] on div "Waiting for decision No submissions in this stage" at bounding box center [1074, 531] width 294 height 499
click at [706, 152] on div "Files" at bounding box center [719, 158] width 27 height 15
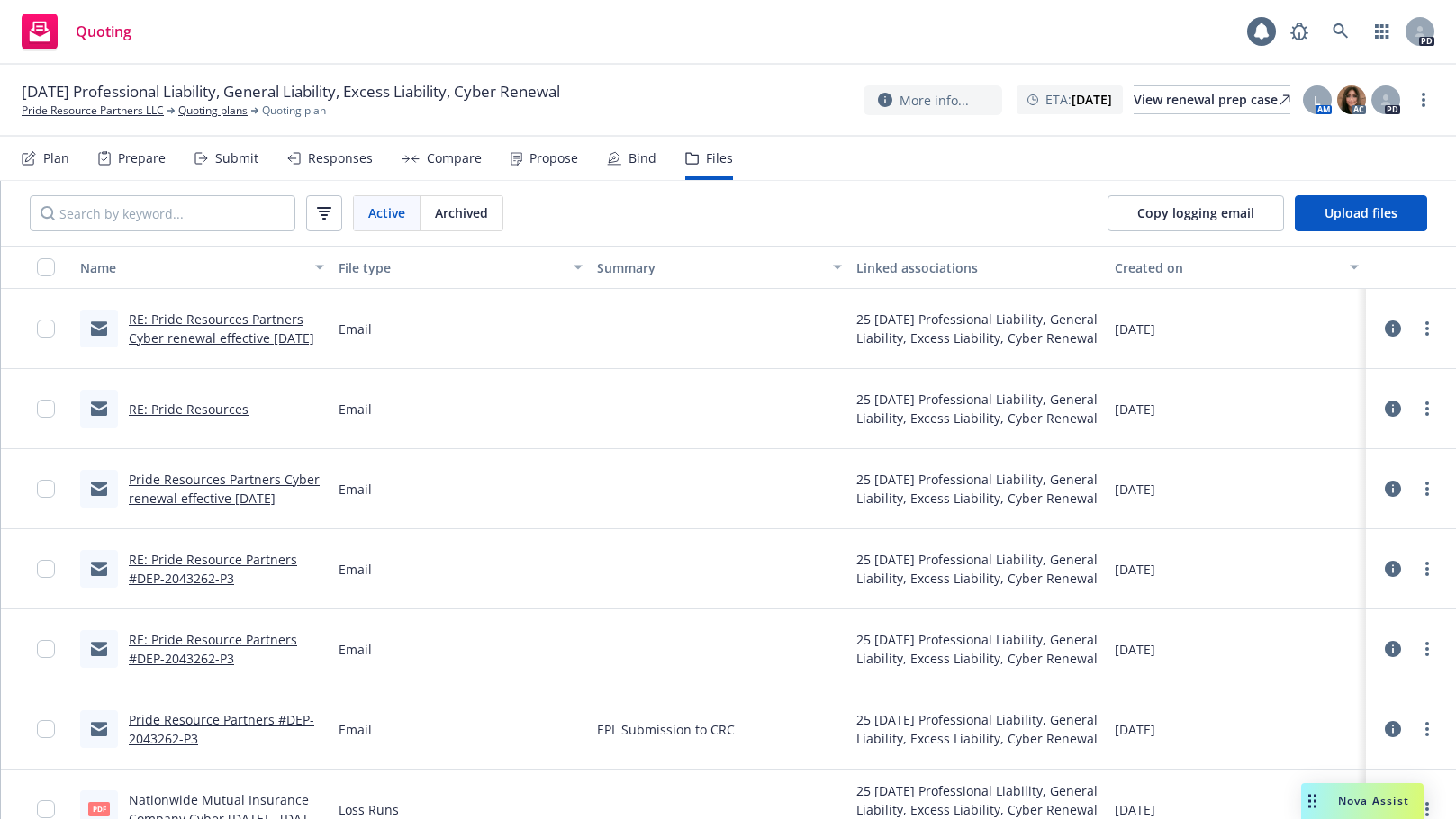
click at [165, 405] on link "RE: Pride Resources" at bounding box center [189, 408] width 120 height 17
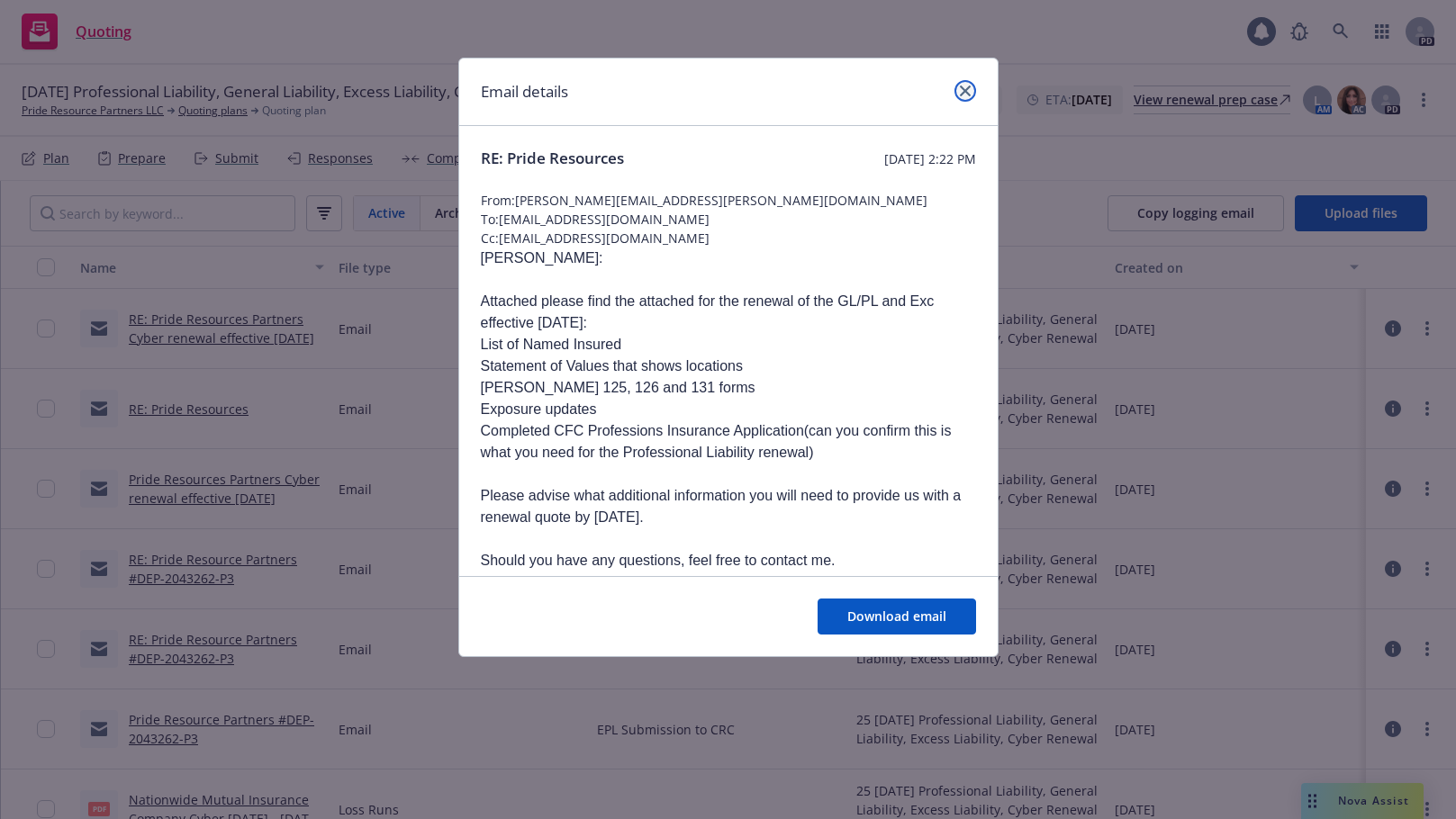
click at [960, 88] on icon "close" at bounding box center [965, 90] width 11 height 11
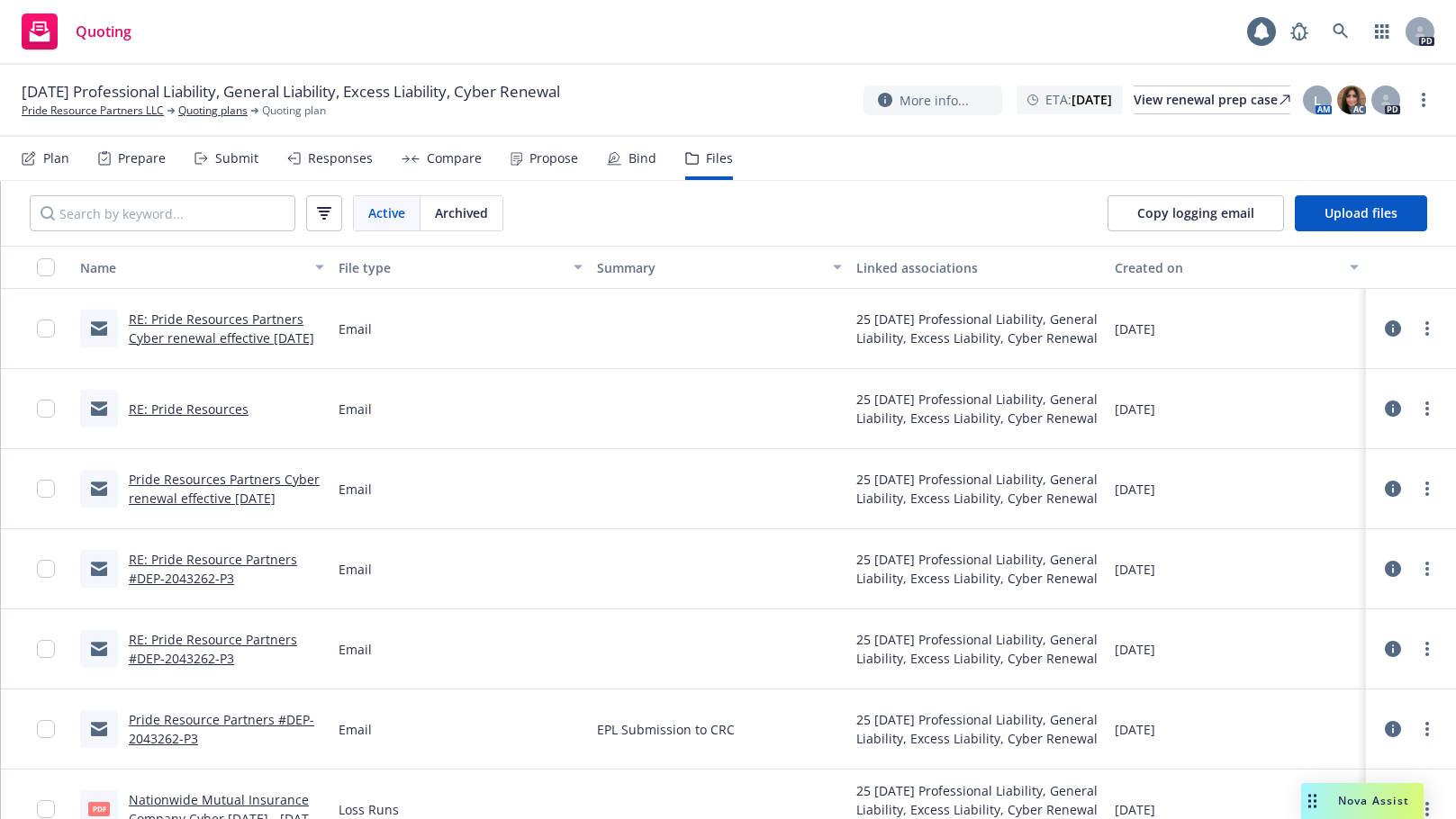
click at [170, 558] on link "RE: Pride Resource Partners #DEP-2043262-P3" at bounding box center [212, 568] width 168 height 36
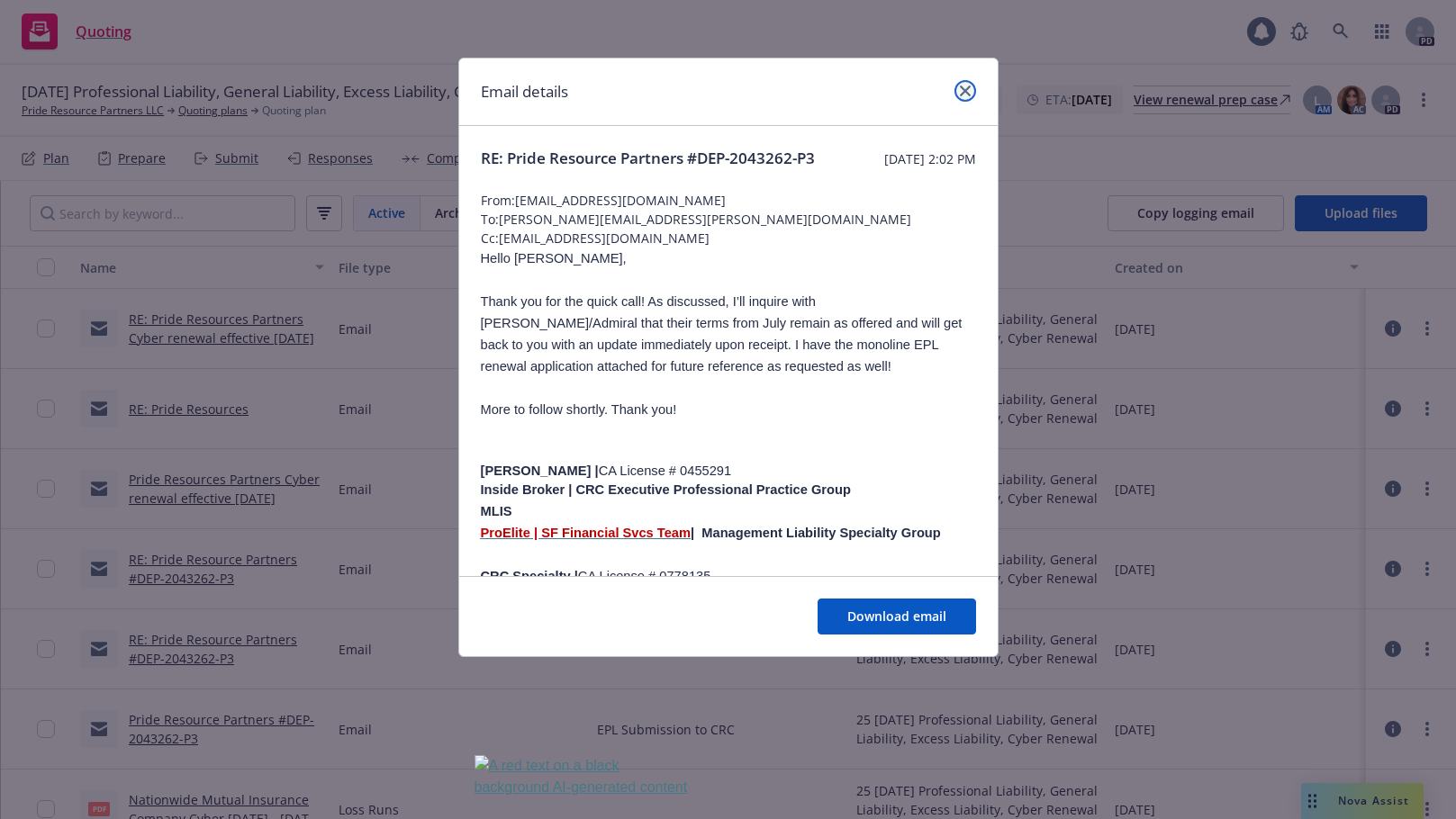
click at [956, 85] on link "close" at bounding box center [965, 90] width 22 height 22
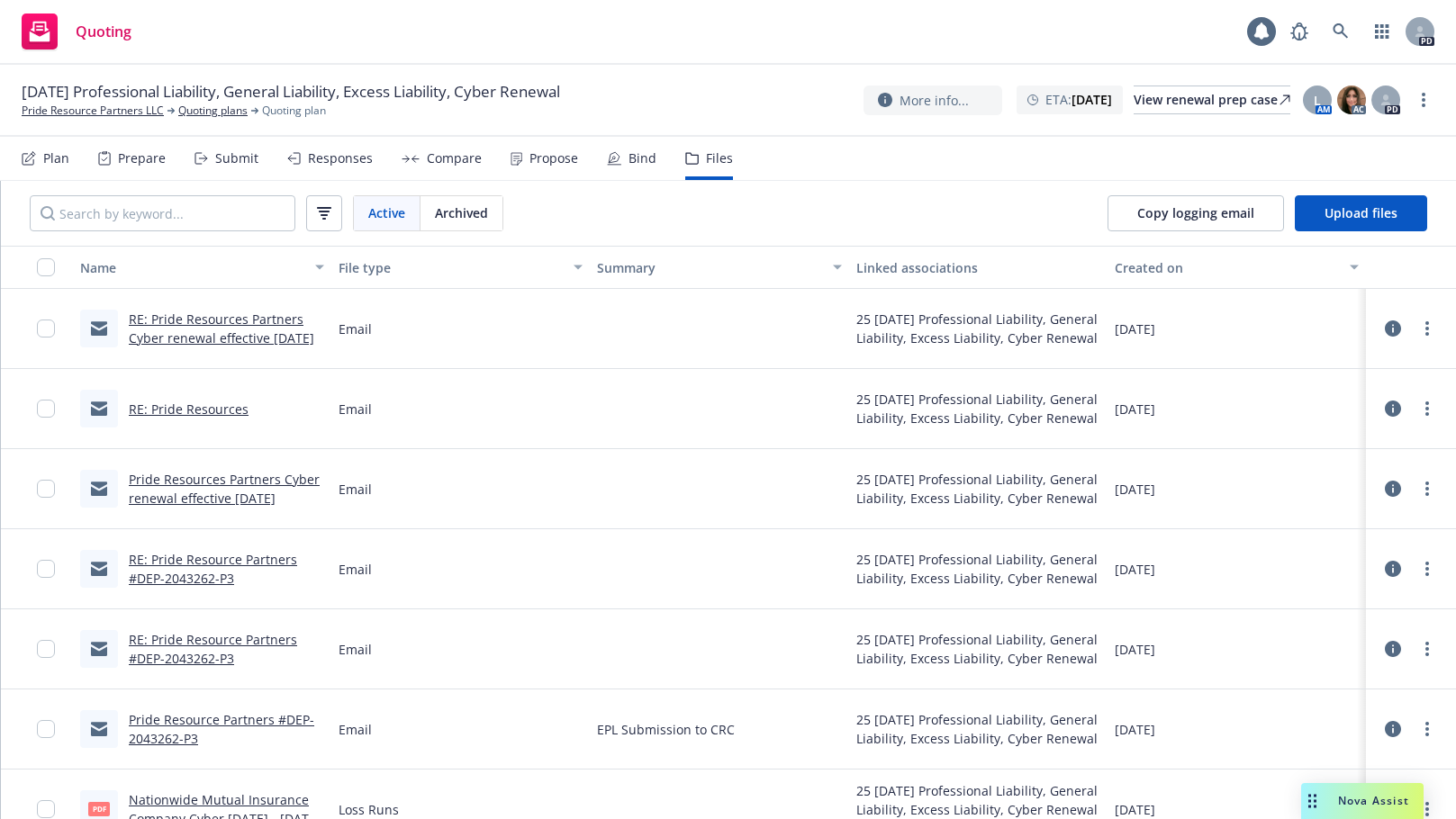
click at [183, 477] on link "Pride Resources Partners Cyber renewal effective [DATE]" at bounding box center [224, 489] width 191 height 36
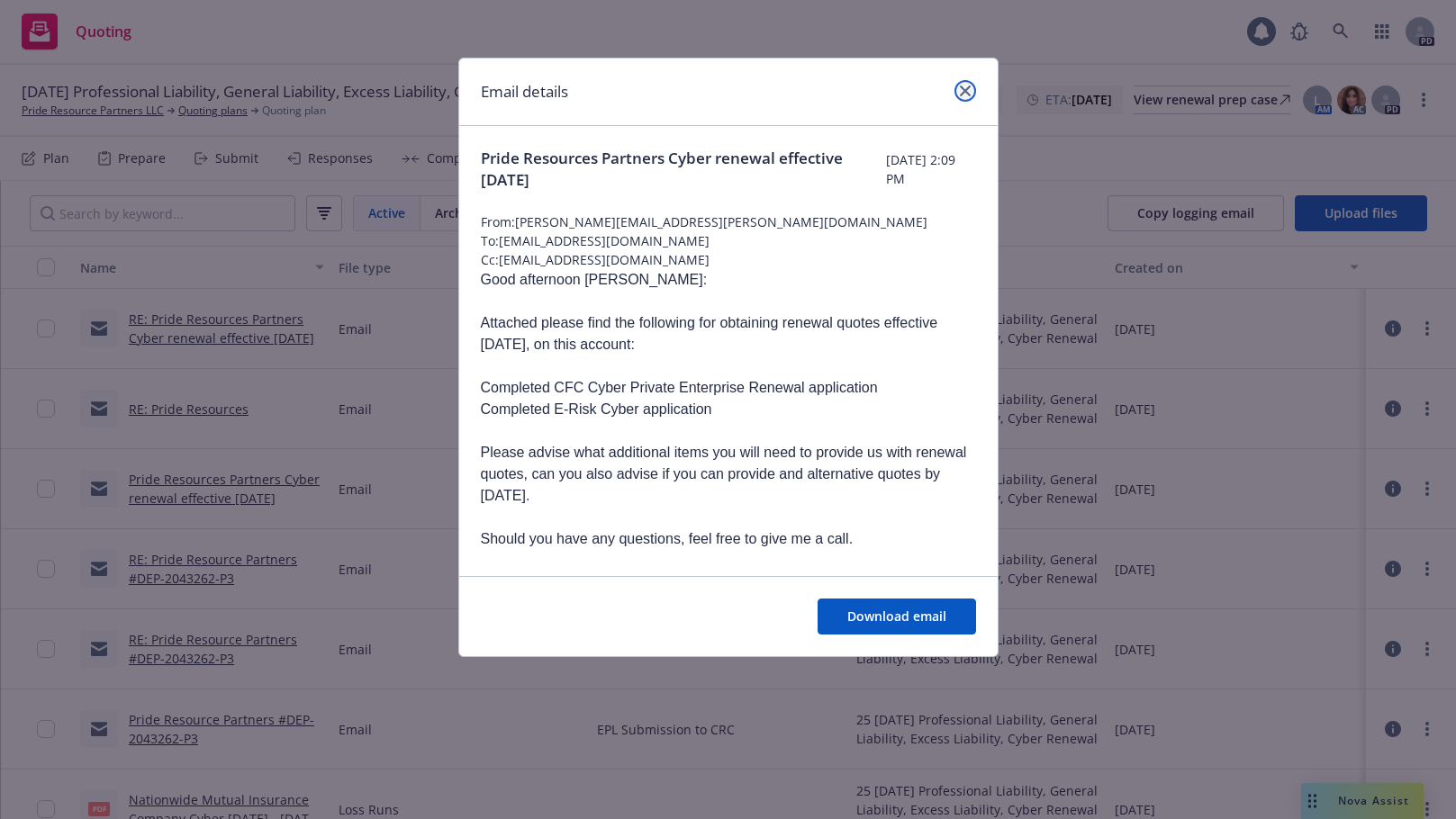
click at [966, 88] on icon "close" at bounding box center [965, 90] width 11 height 11
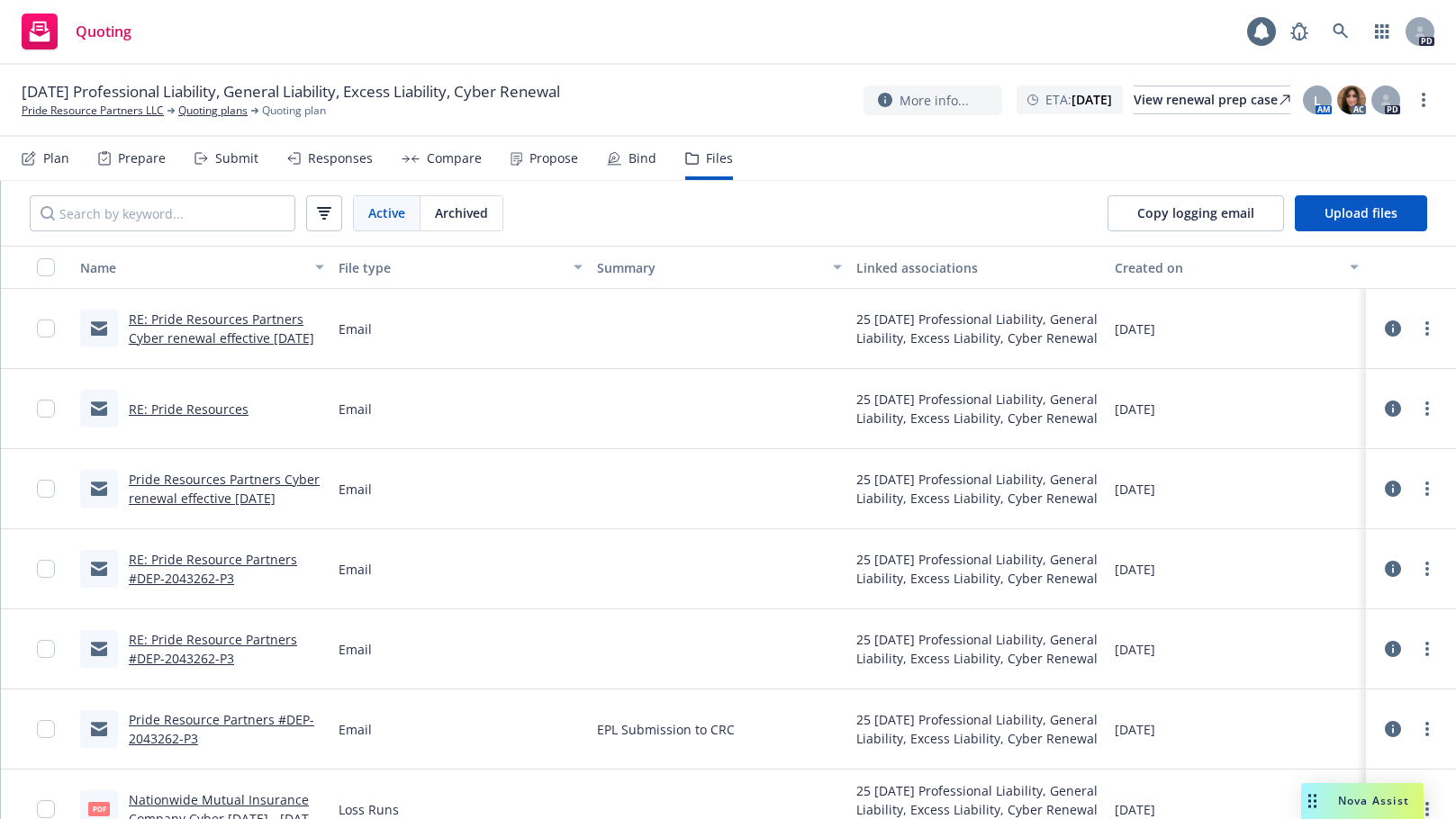
click at [175, 322] on link "RE: Pride Resources Partners Cyber renewal effective [DATE]" at bounding box center [221, 328] width 186 height 36
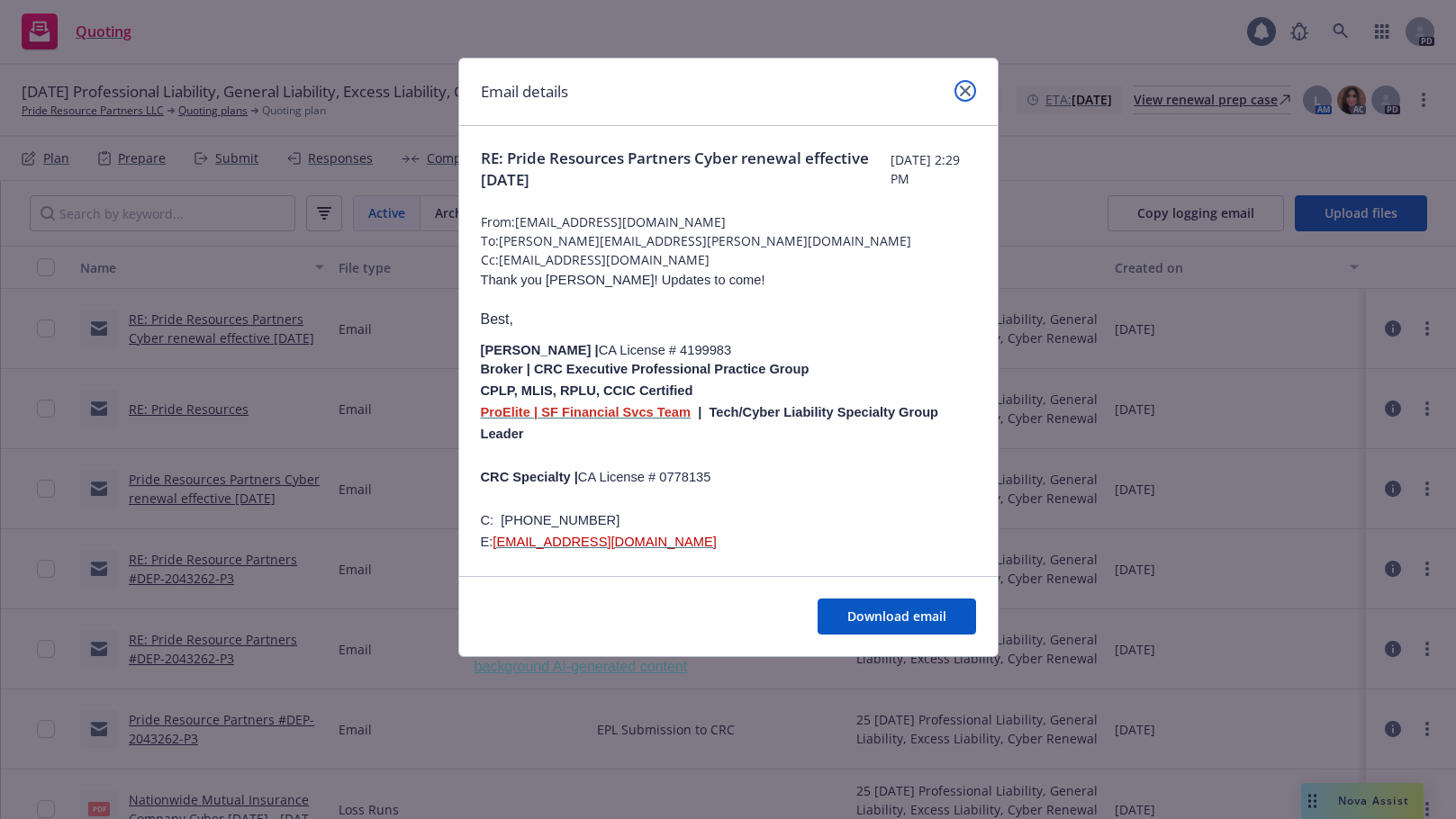
click at [963, 94] on icon "close" at bounding box center [965, 90] width 11 height 11
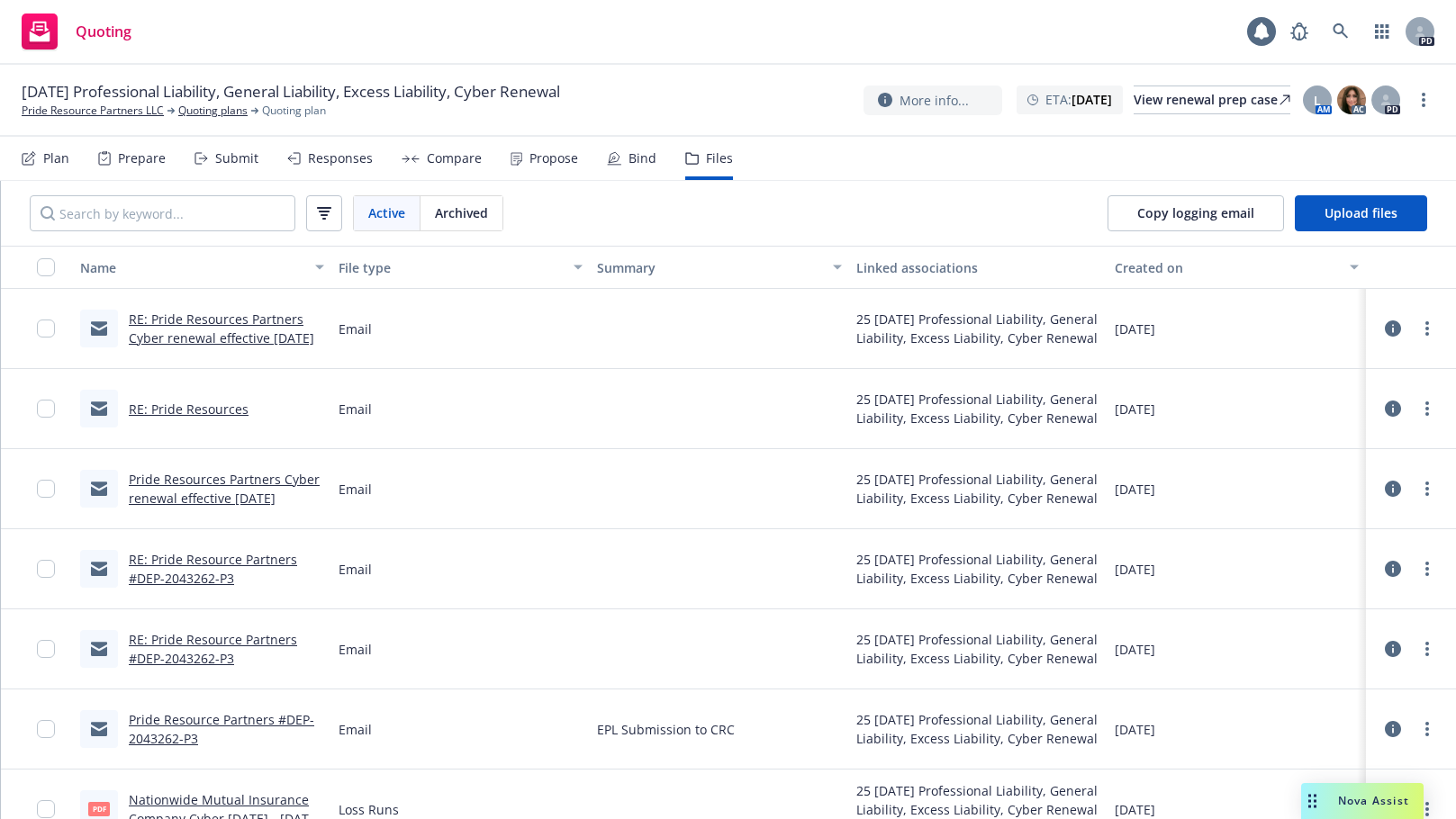
click at [190, 409] on link "RE: Pride Resources" at bounding box center [189, 408] width 120 height 17
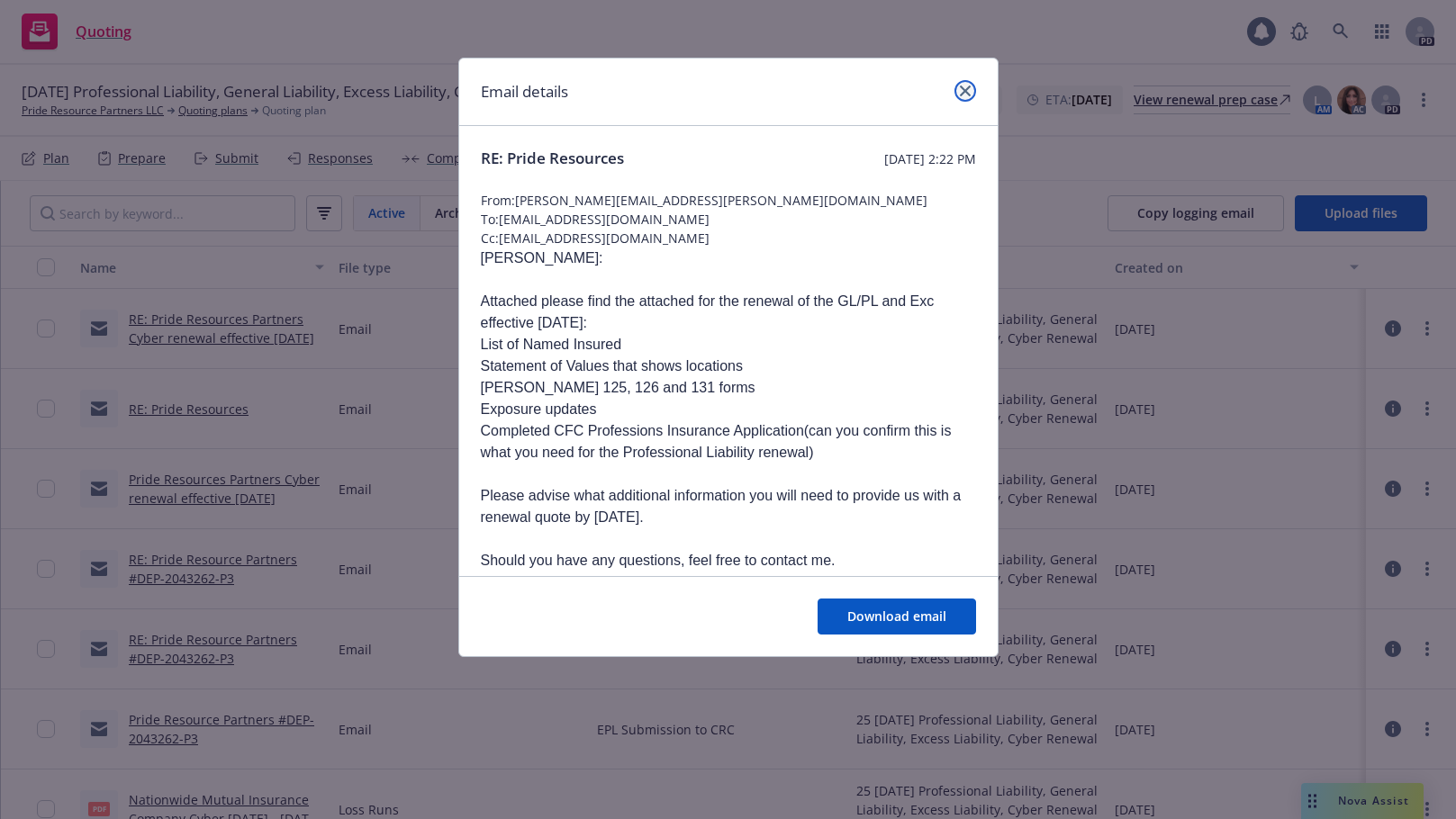
click at [960, 93] on icon "close" at bounding box center [965, 90] width 11 height 11
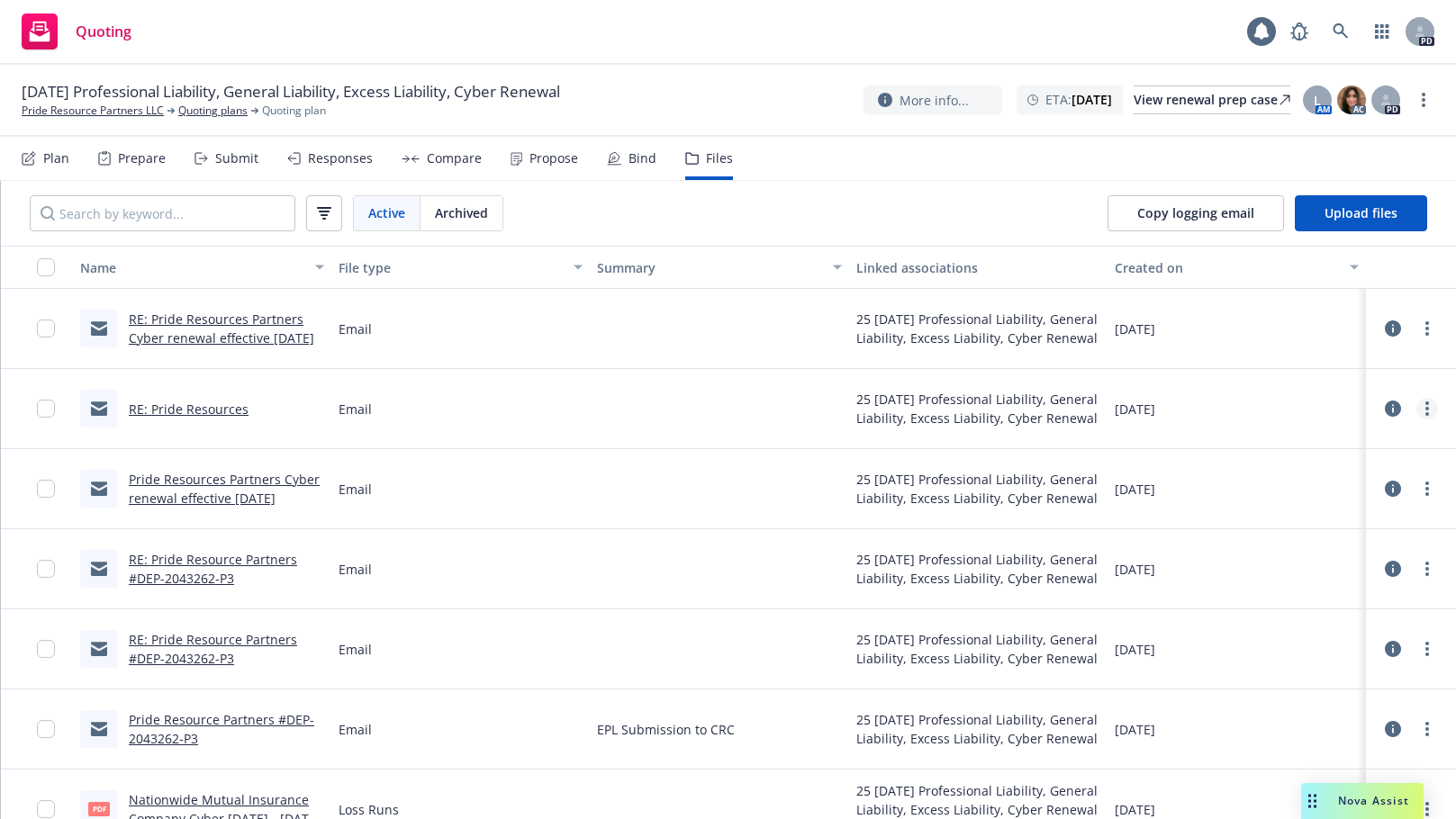
click at [1418, 403] on link "more" at bounding box center [1427, 409] width 22 height 22
click at [1302, 525] on link "Edit" at bounding box center [1334, 517] width 179 height 36
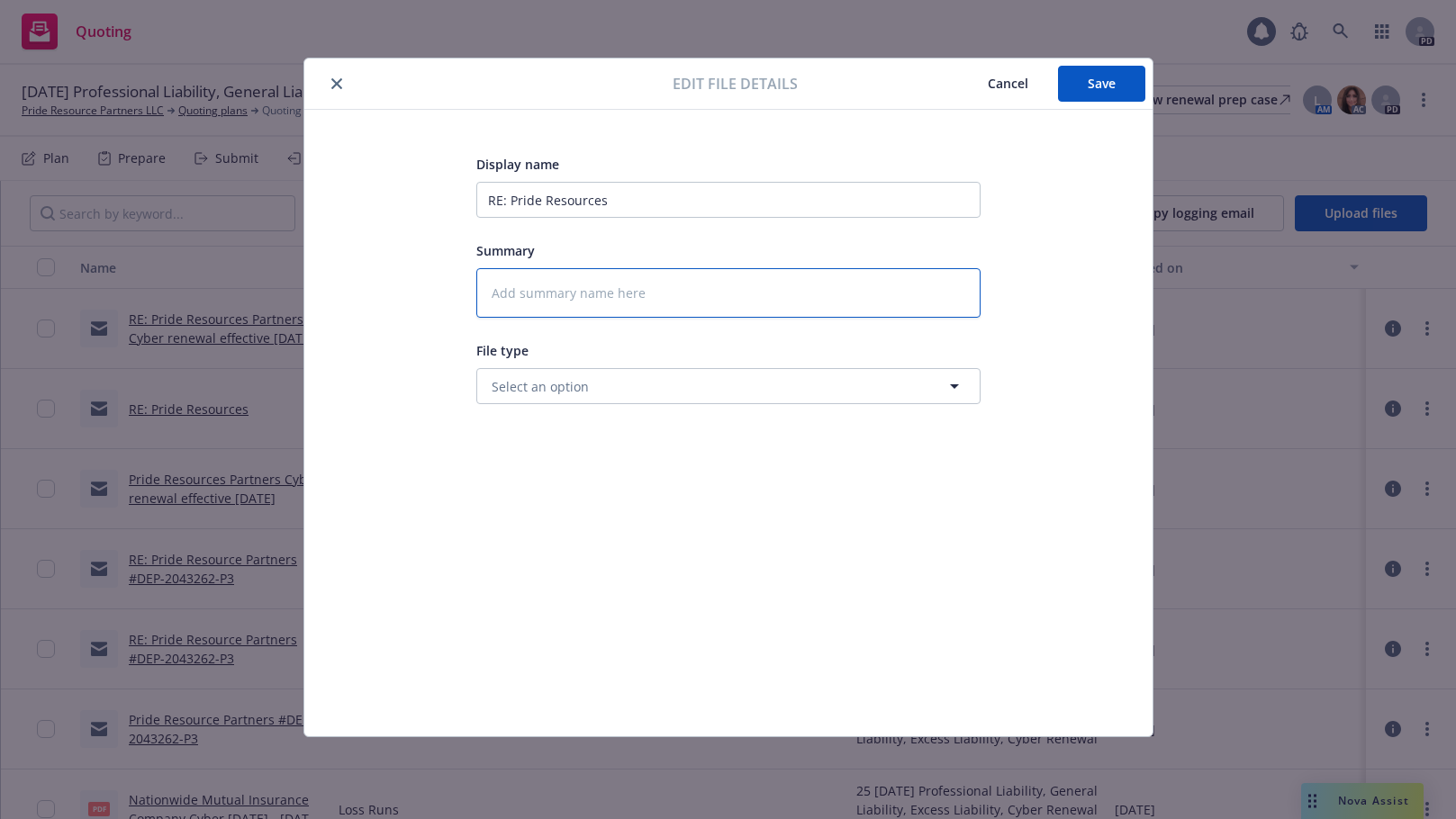
click at [515, 285] on textarea at bounding box center [728, 293] width 505 height 49
type textarea "x"
type textarea "G"
type textarea "x"
type textarea "GL"
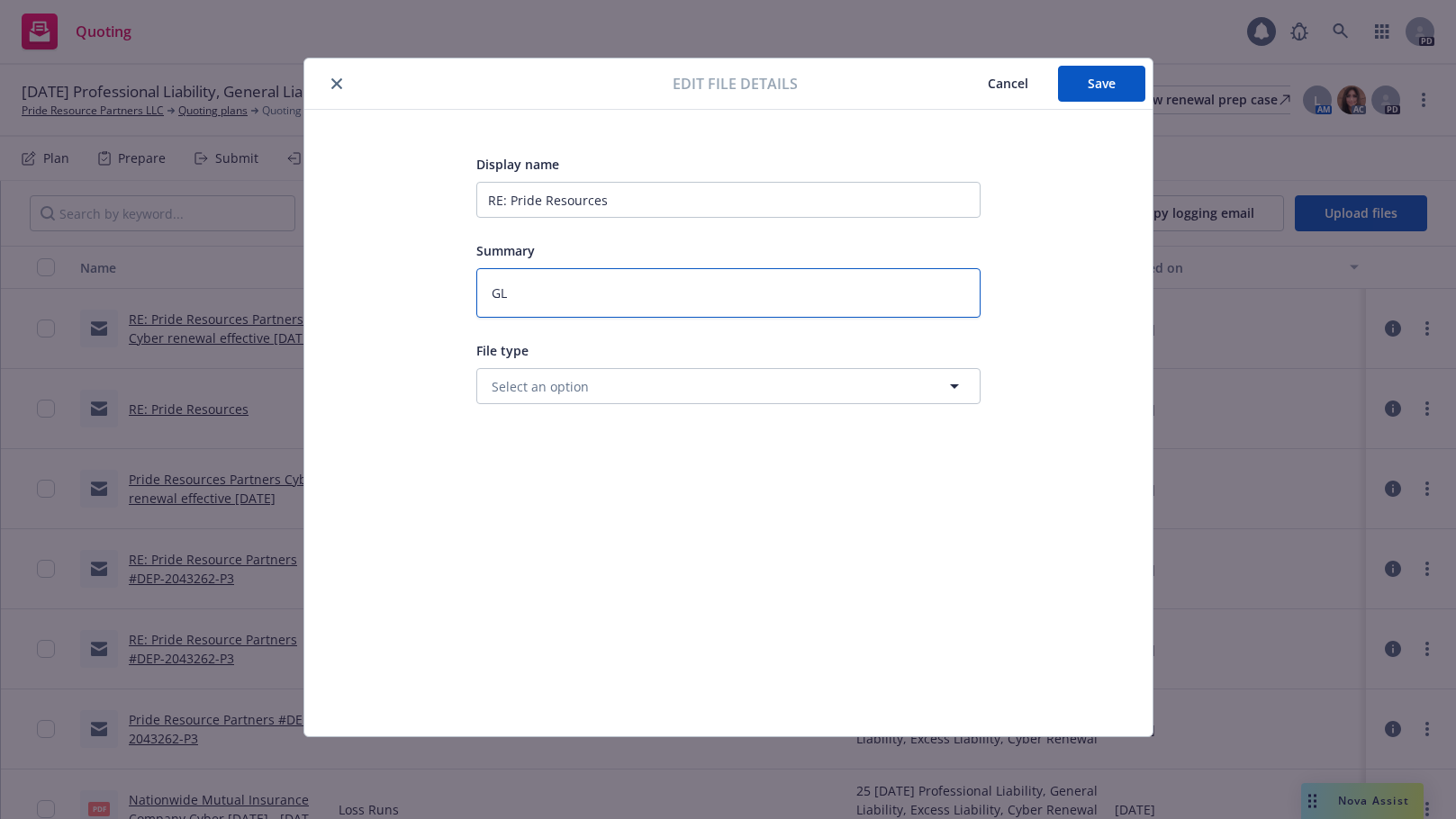
type textarea "x"
type textarea "GL/"
type textarea "x"
type textarea "GL/P"
type textarea "x"
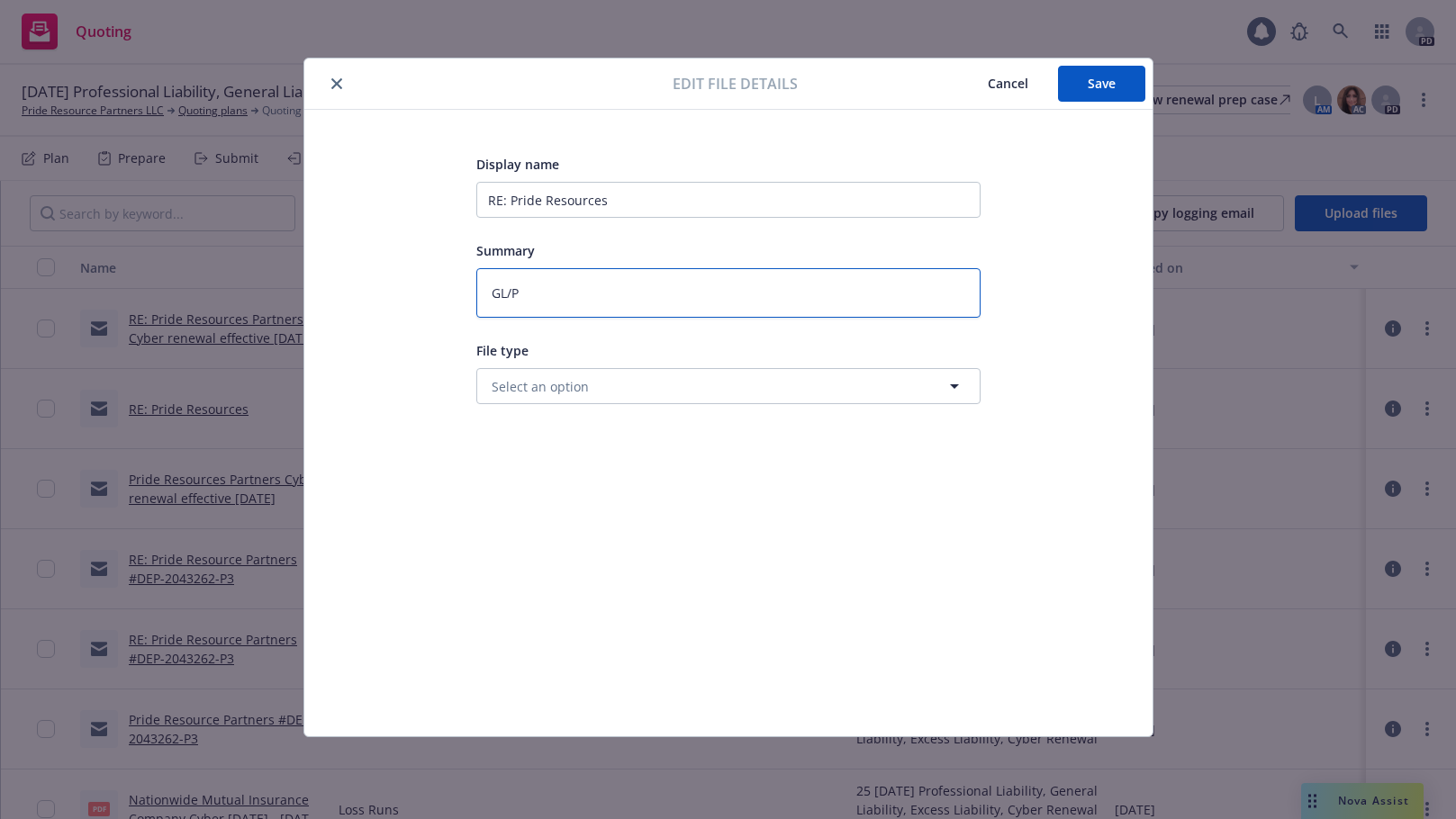
type textarea "GL/PL"
type textarea "x"
type textarea "GL/PL?"
type textarea "x"
type textarea "GL/PL?E"
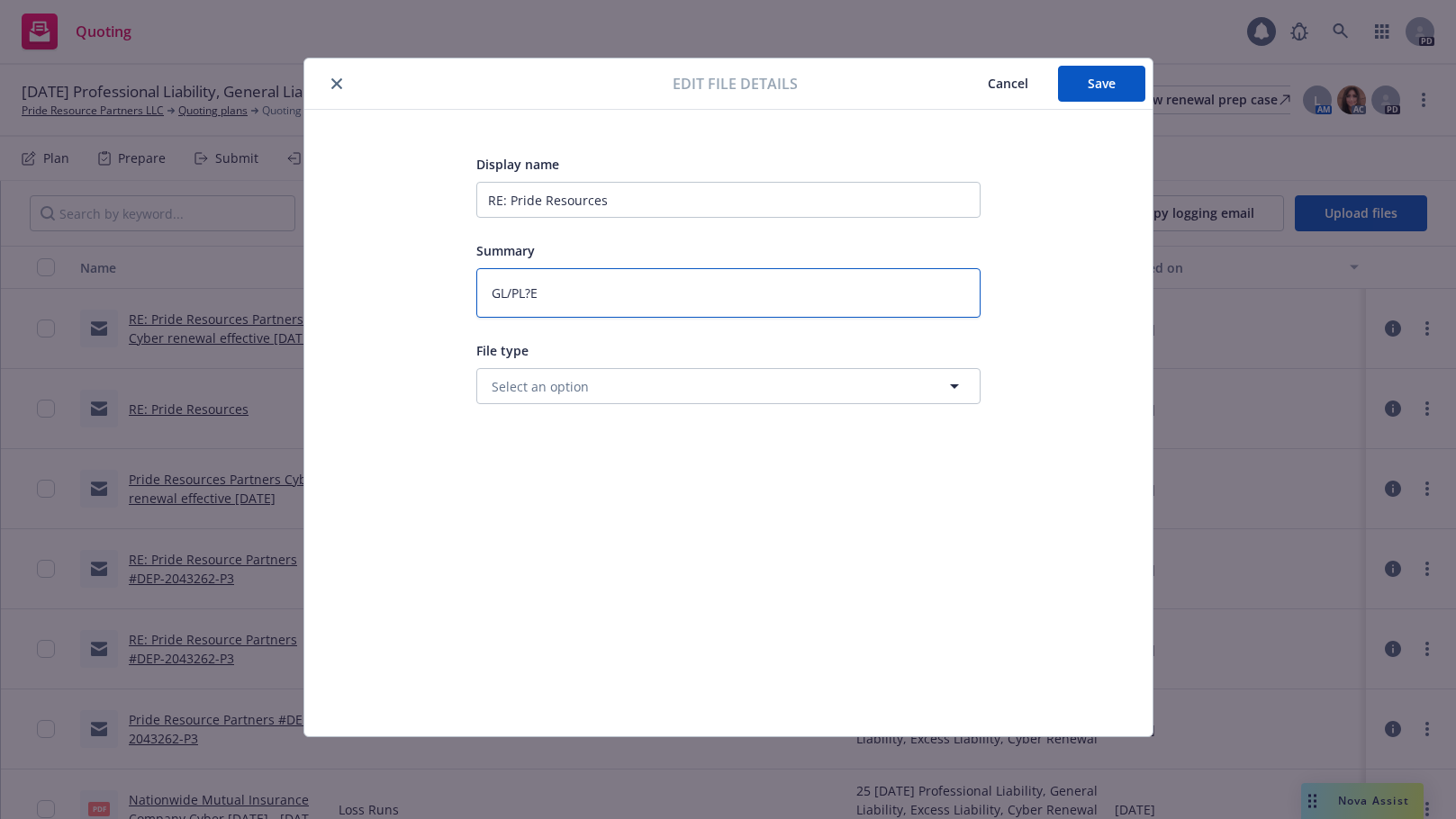
type textarea "x"
type textarea "GL/PL?"
type textarea "x"
type textarea "GL/PL"
type textarea "x"
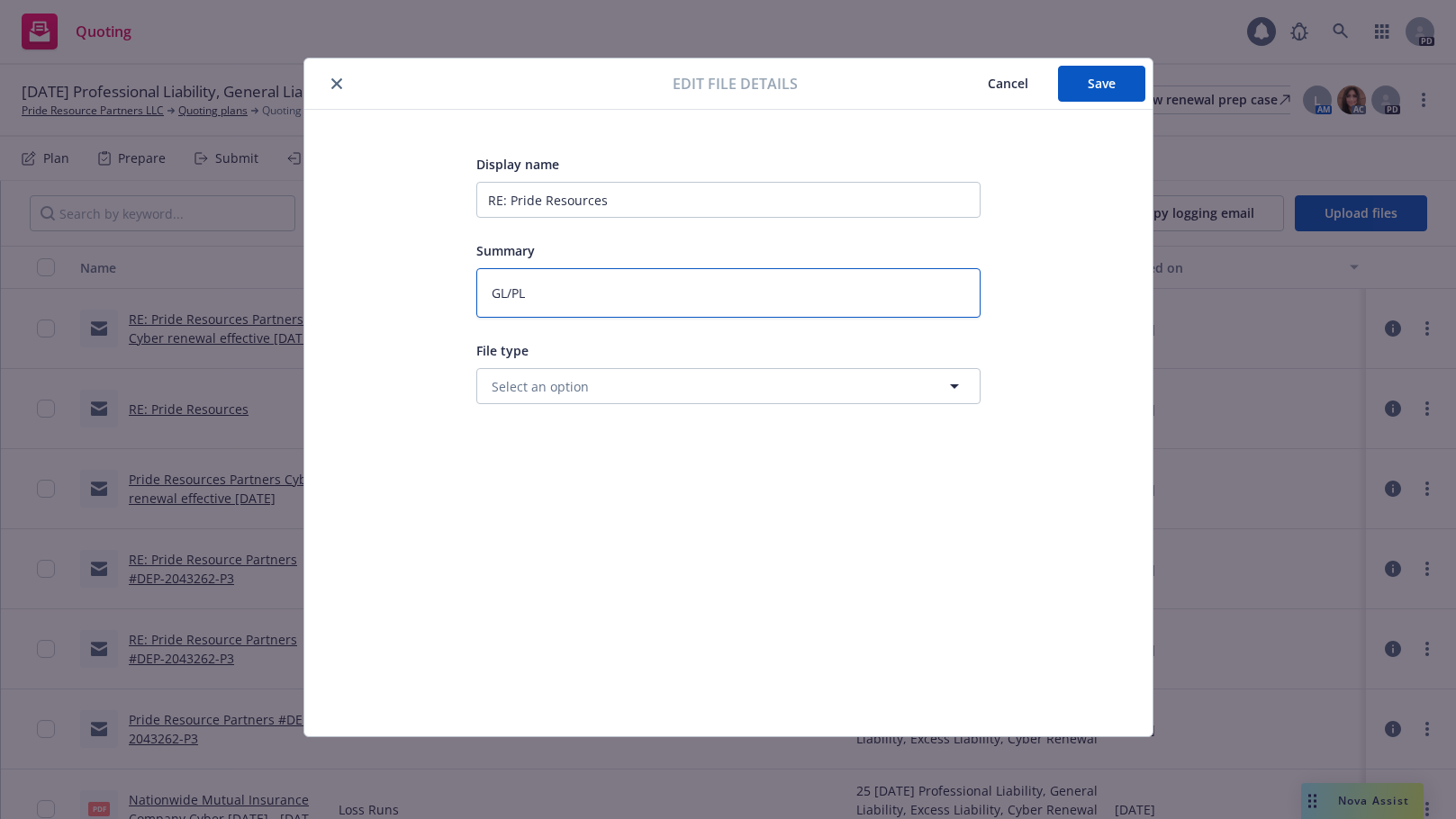
type textarea "GL/PL/"
type textarea "x"
type textarea "GL/PL/E"
type textarea "x"
type textarea "GL/PL/EX"
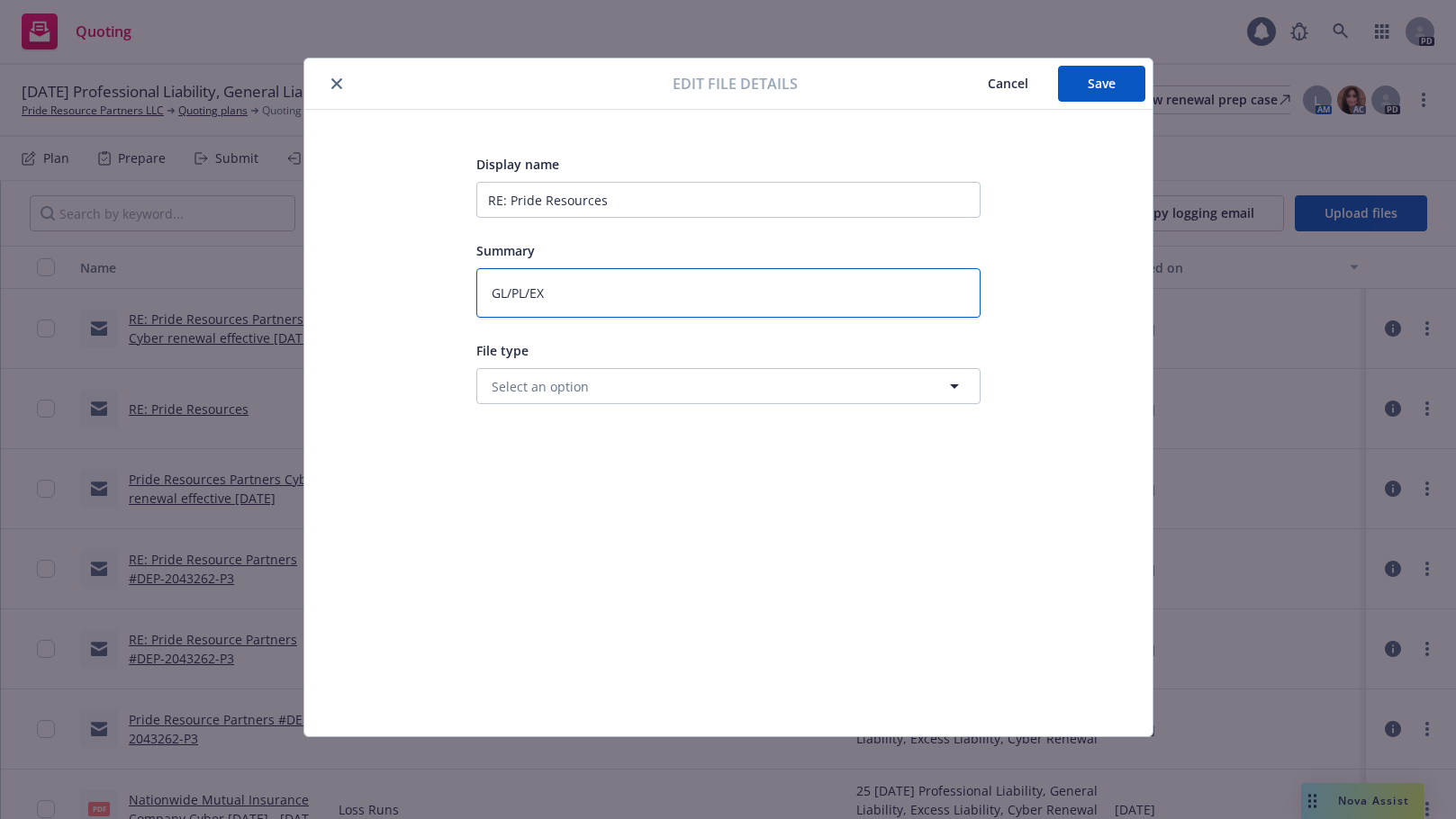
type textarea "x"
type textarea "GL/PL/EX"
type textarea "x"
type textarea "GL/PL/EX"
type textarea "x"
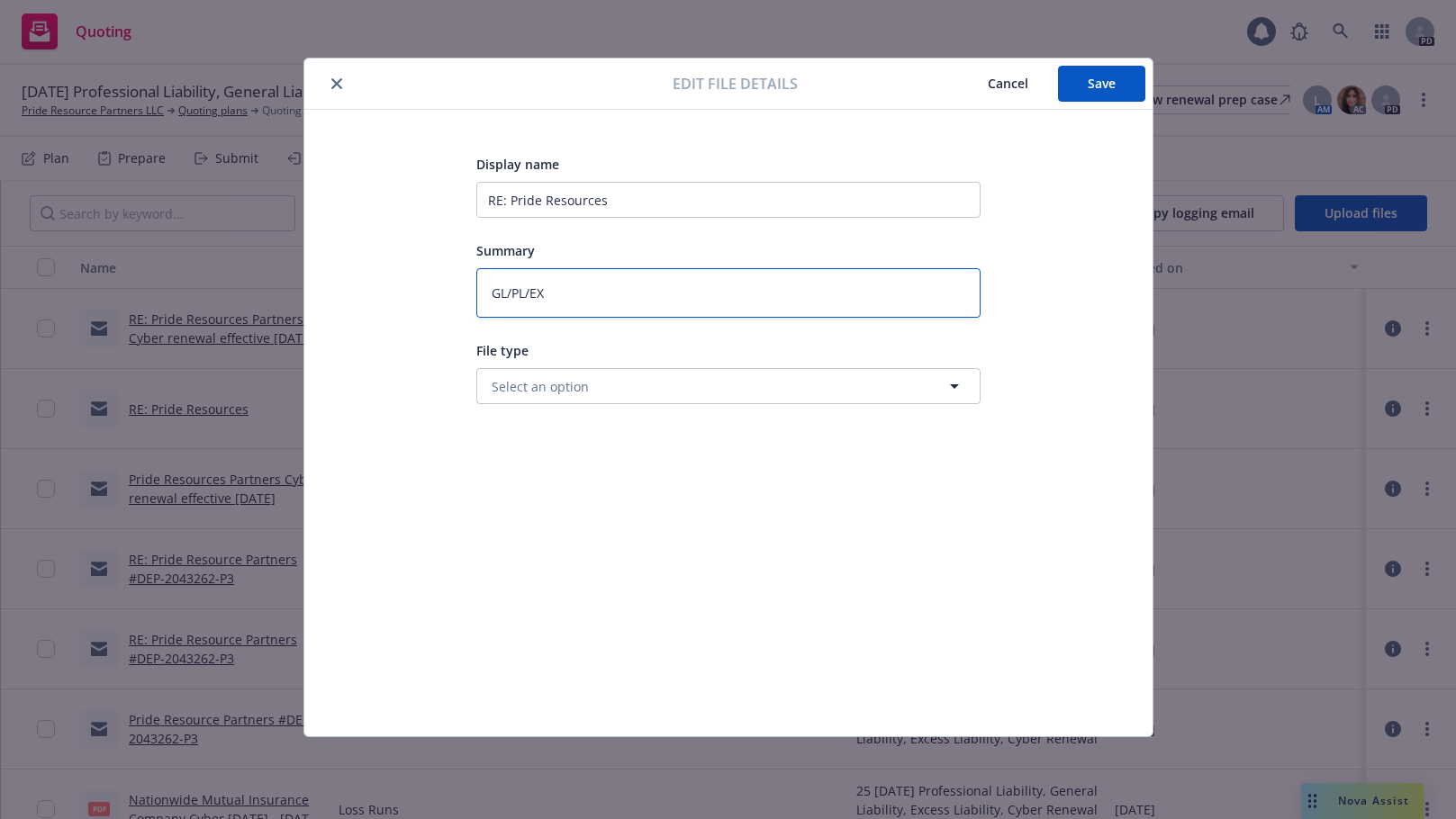
type textarea "GL/PL/EXc"
type textarea "x"
type textarea "GL/PL/EX"
type textarea "x"
type textarea "GL/PL/EXC"
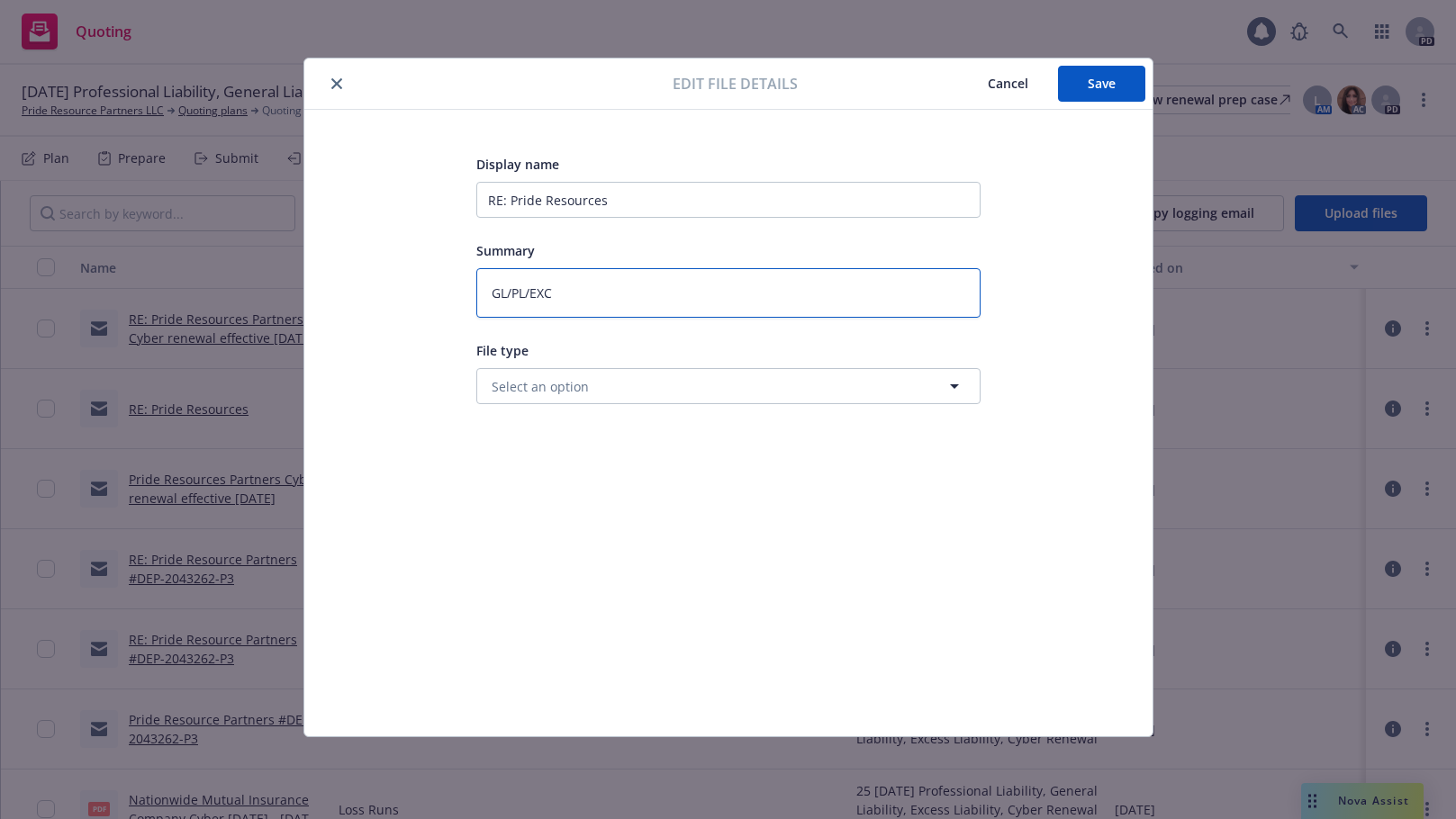
type textarea "x"
type textarea "GL/PL/EXC"
type textarea "x"
type textarea "GL/PL/EXC s"
type textarea "x"
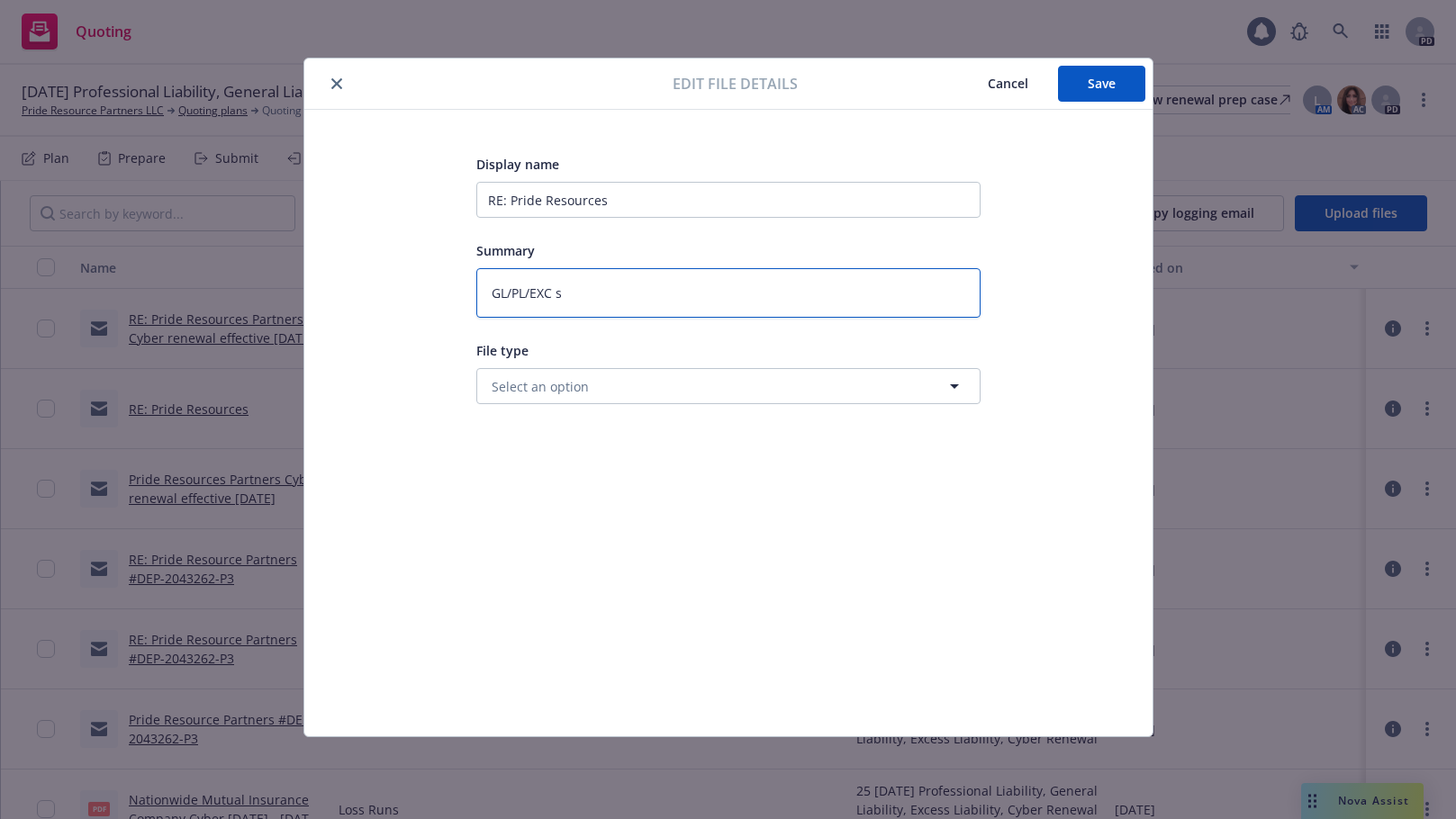
type textarea "GL/PL/EXC su"
type textarea "x"
type textarea "GL/PL/EXC sub"
type textarea "x"
type textarea "GL/PL/EXC subm"
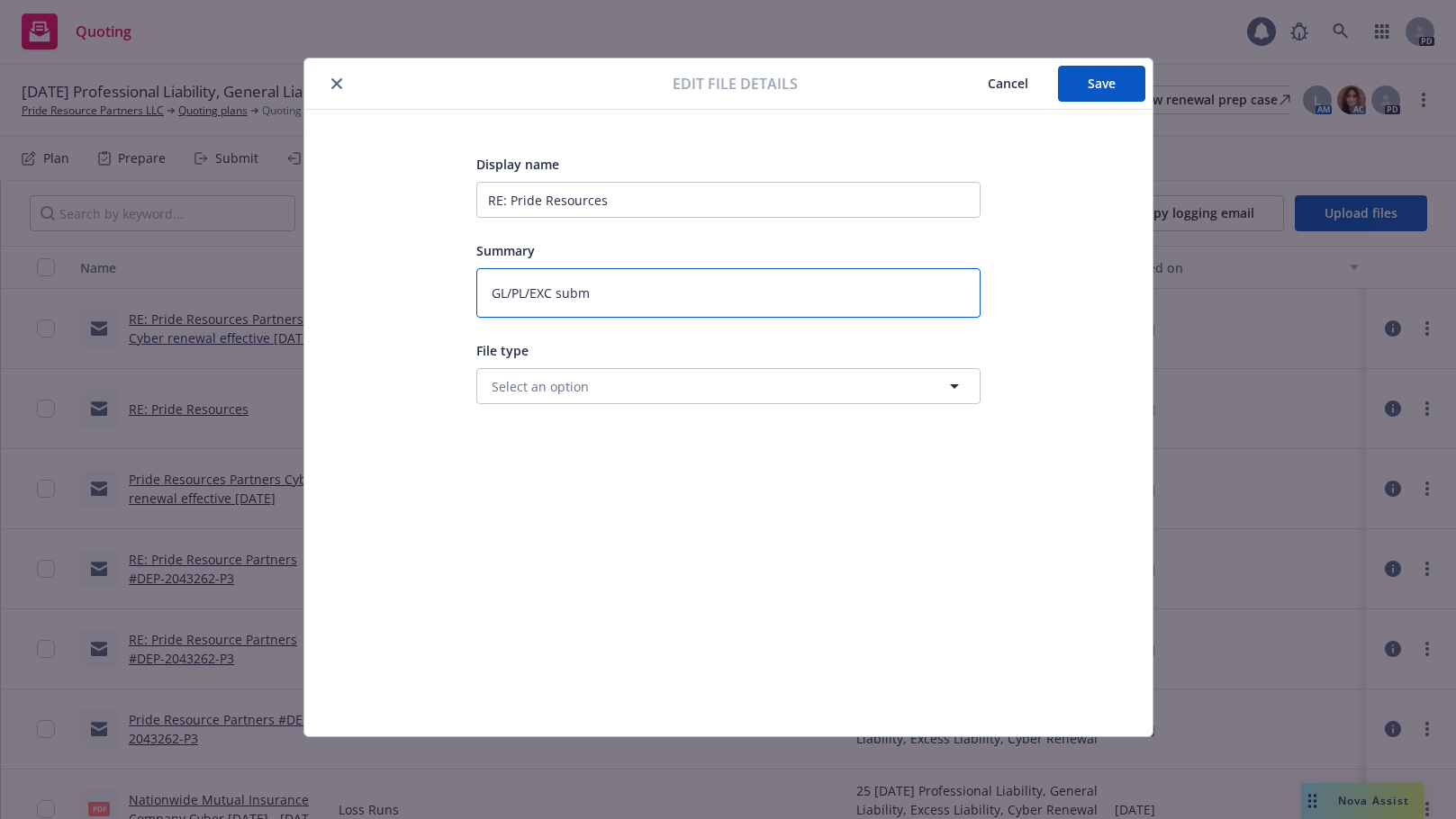
type textarea "x"
type textarea "GL/PL/EXC submi"
type textarea "x"
type textarea "GL/PL/EXC submis"
type textarea "x"
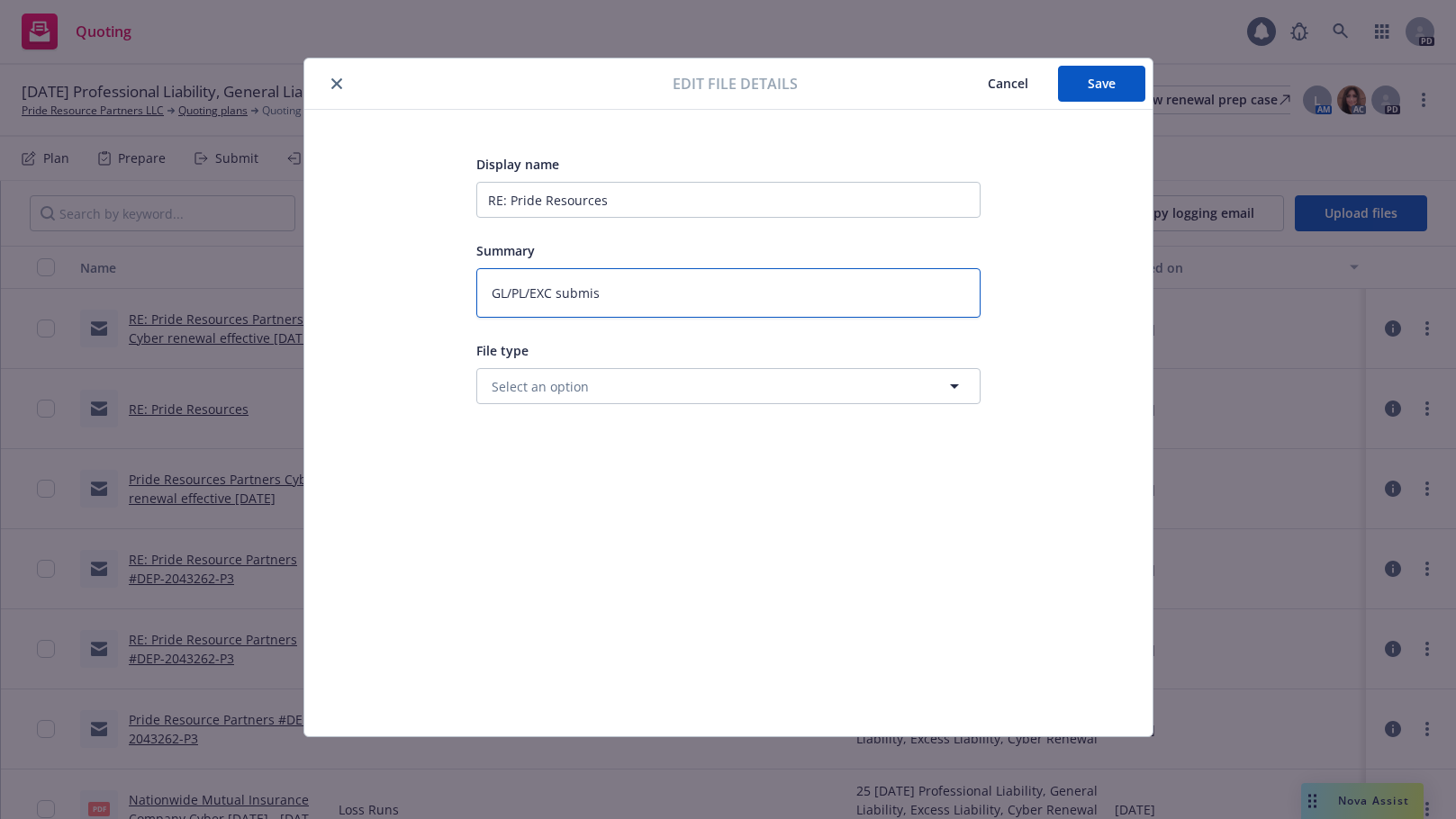
type textarea "GL/PL/EXC submiss"
type textarea "x"
type textarea "GL/PL/EXC submissi"
type textarea "x"
type textarea "GL/PL/EXC submissio"
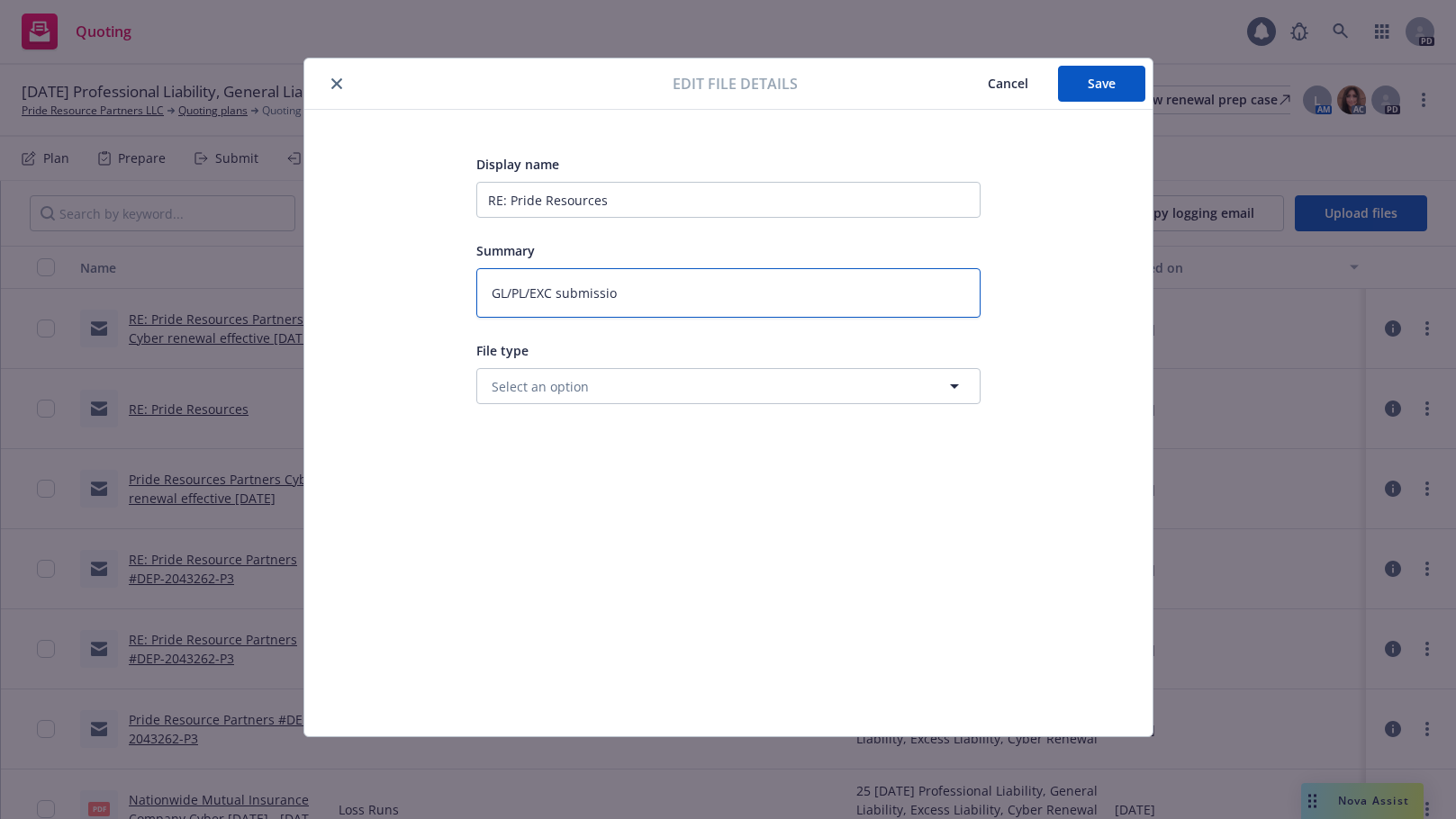
type textarea "x"
type textarea "GL/PL/EXC submission"
type textarea "x"
type textarea "GL/PL/EXC submission"
type textarea "x"
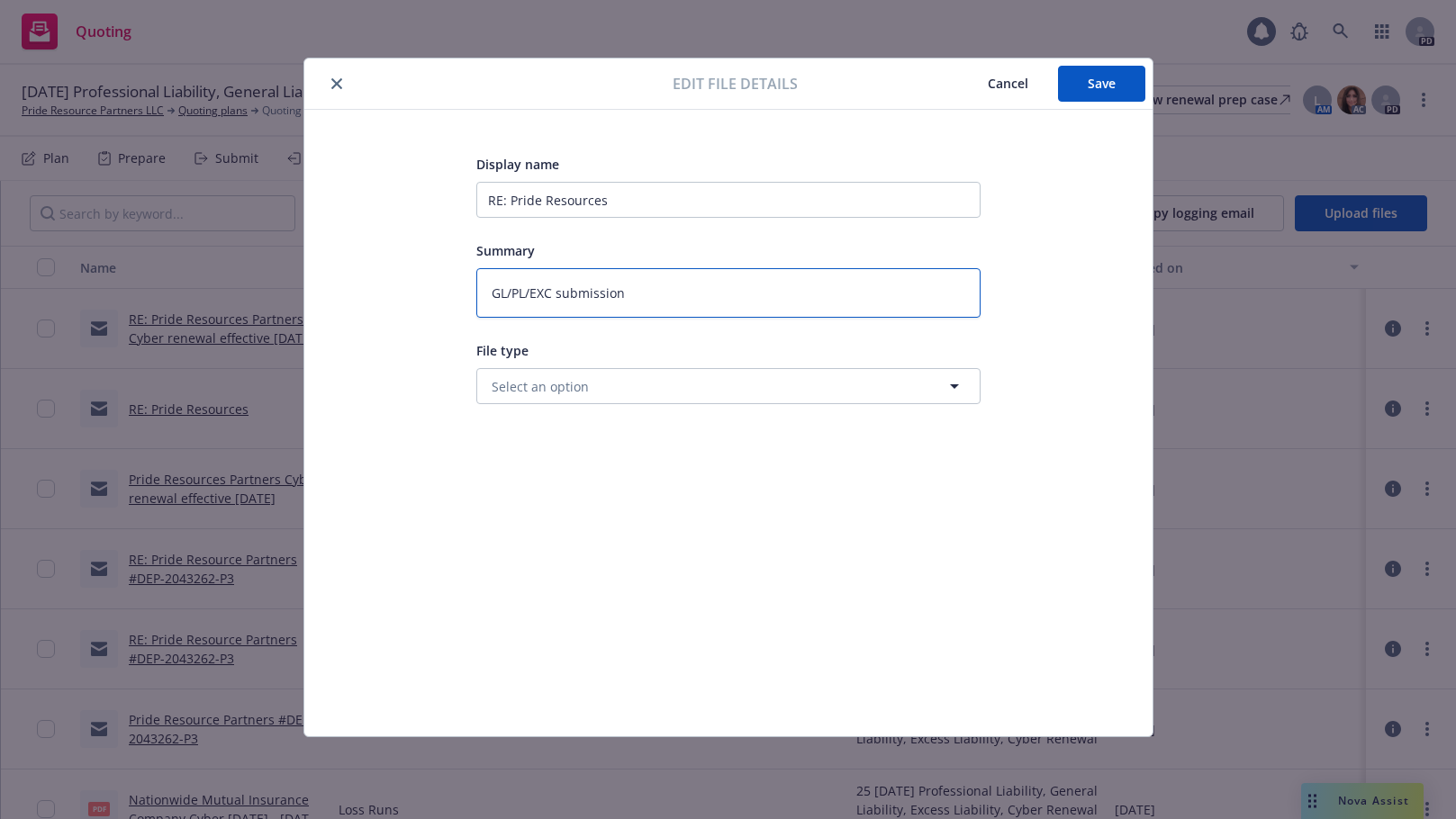
type textarea "GL/PL/EXC submission t"
type textarea "x"
type textarea "GL/PL/EXC submission to"
type textarea "x"
type textarea "GL/PL/EXC submission to"
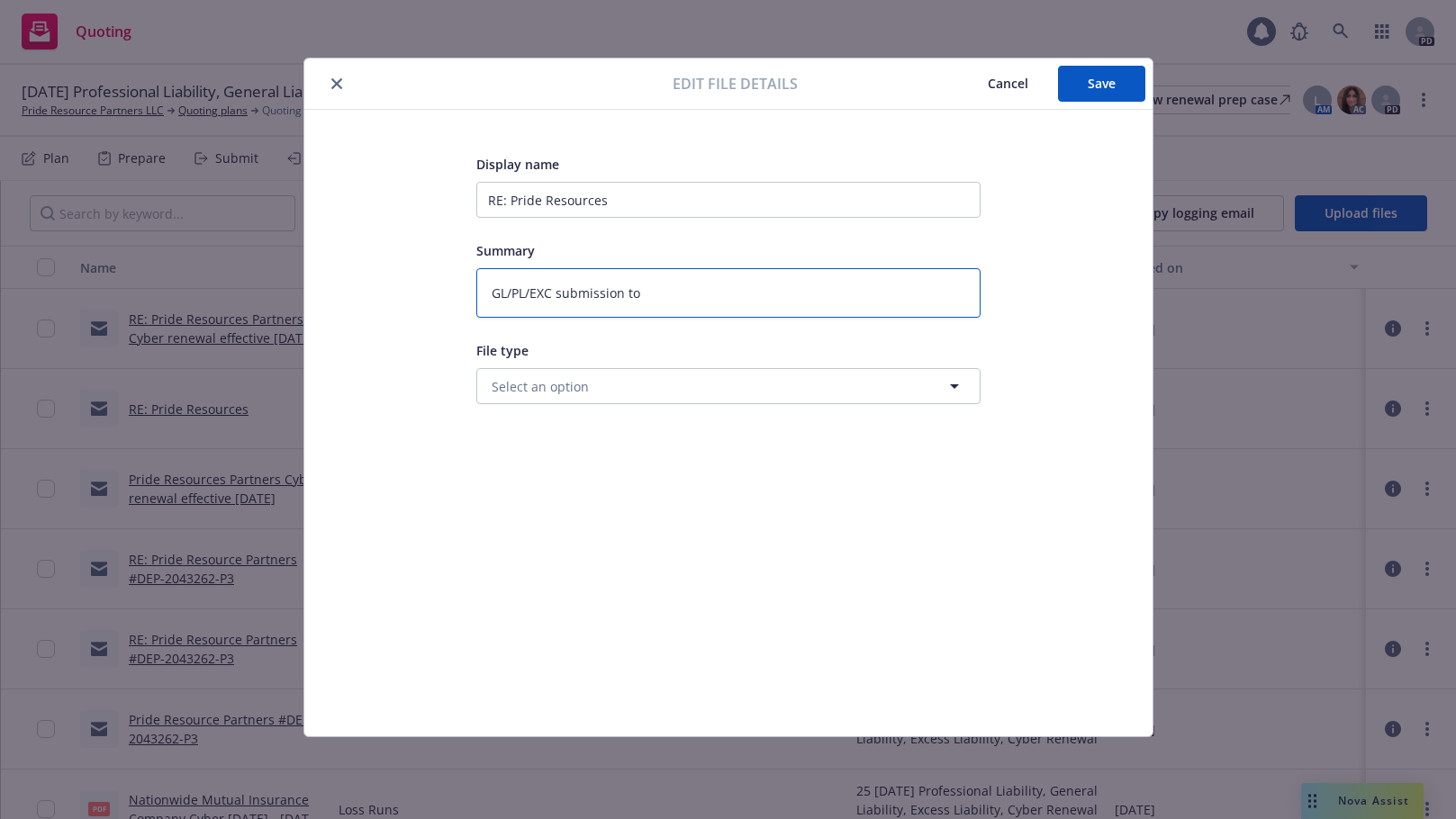
type textarea "x"
type textarea "GL/PL/EXC submission to C"
type textarea "x"
type textarea "GL/PL/EXC submission to CR"
type textarea "x"
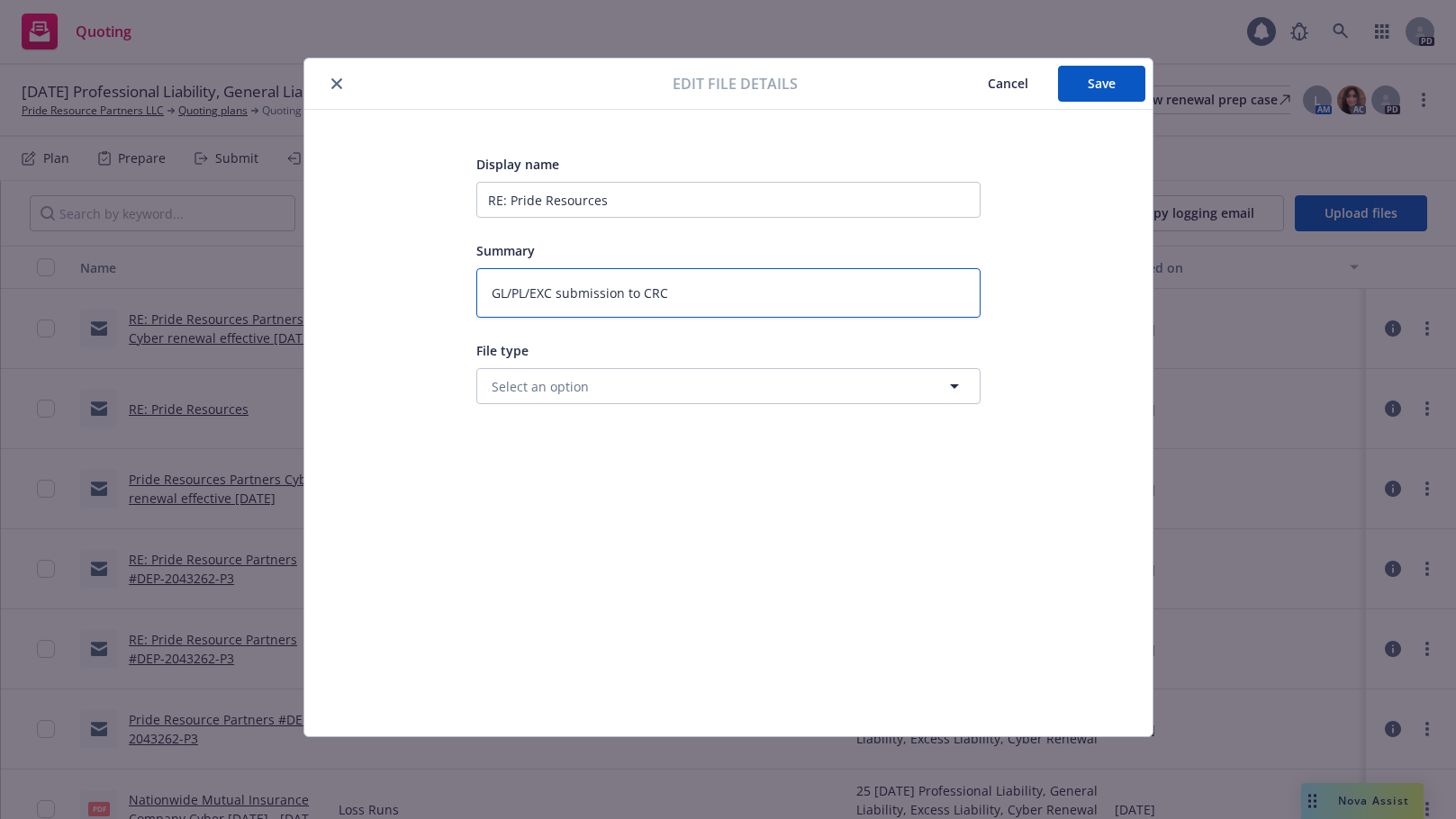
type textarea "GL/PL/EXC submission to CRC"
click at [956, 390] on icon "button" at bounding box center [954, 386] width 22 height 22
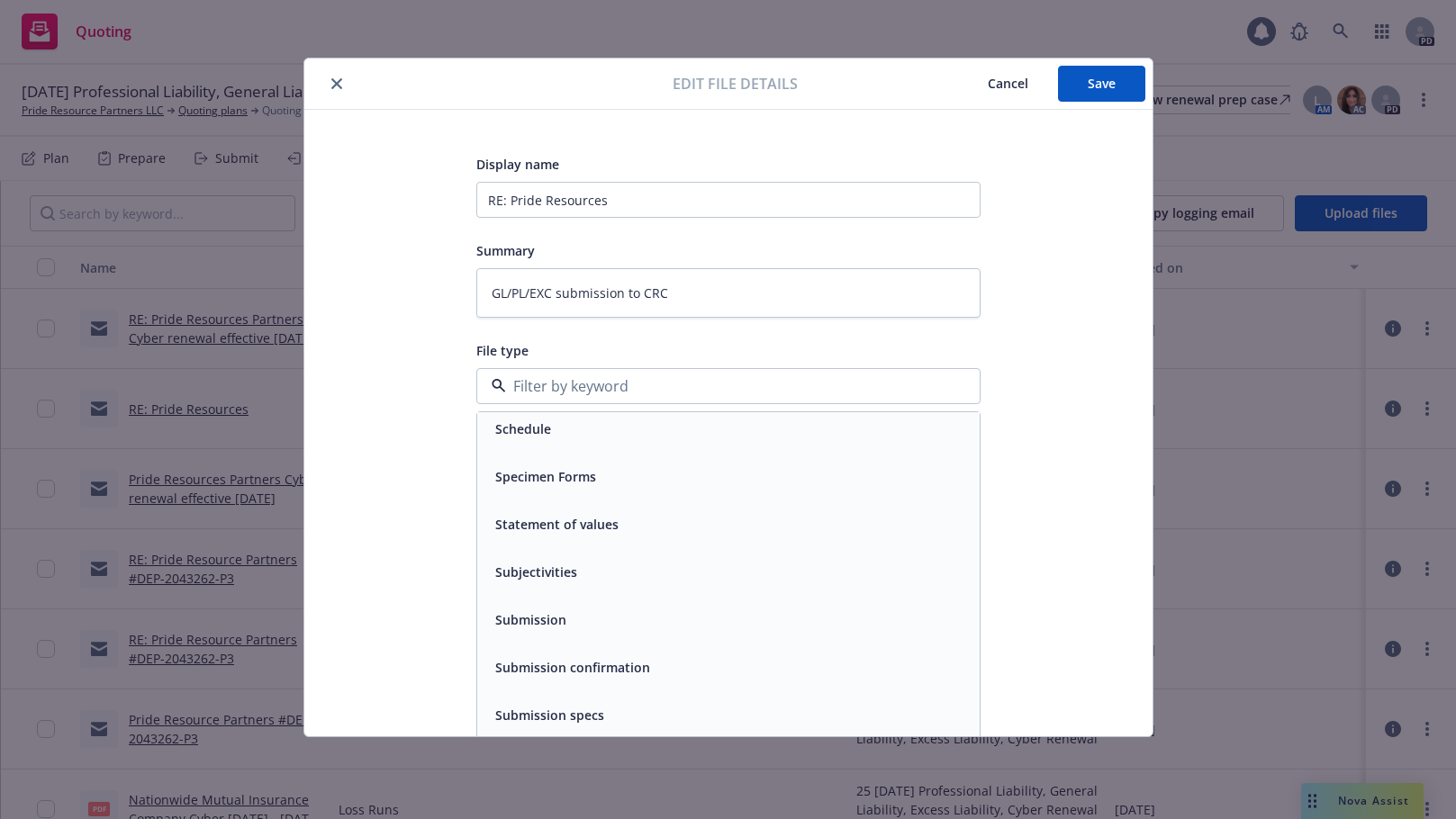
scroll to position [7522, 0]
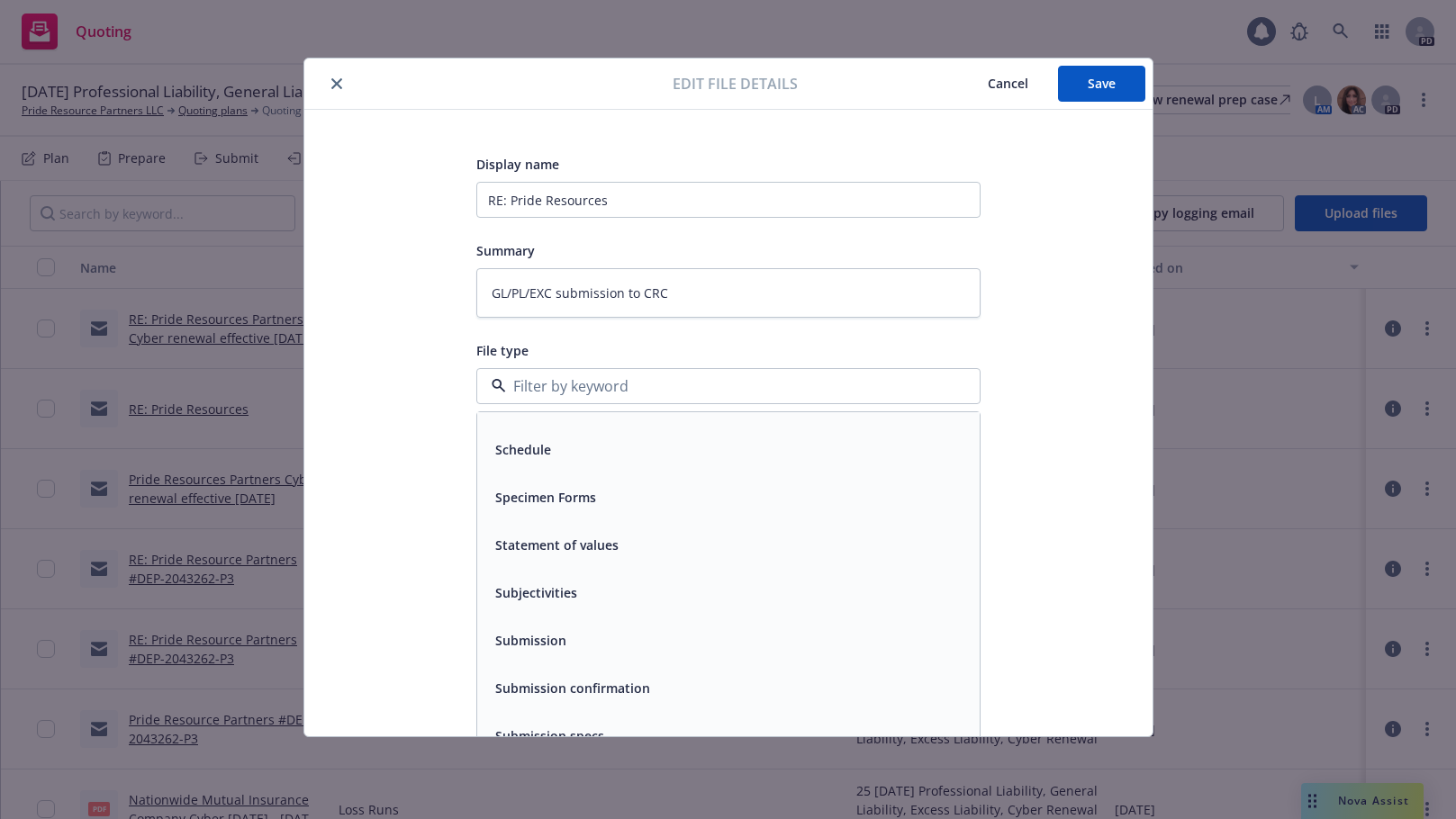
click at [558, 641] on span "Submission" at bounding box center [530, 640] width 71 height 19
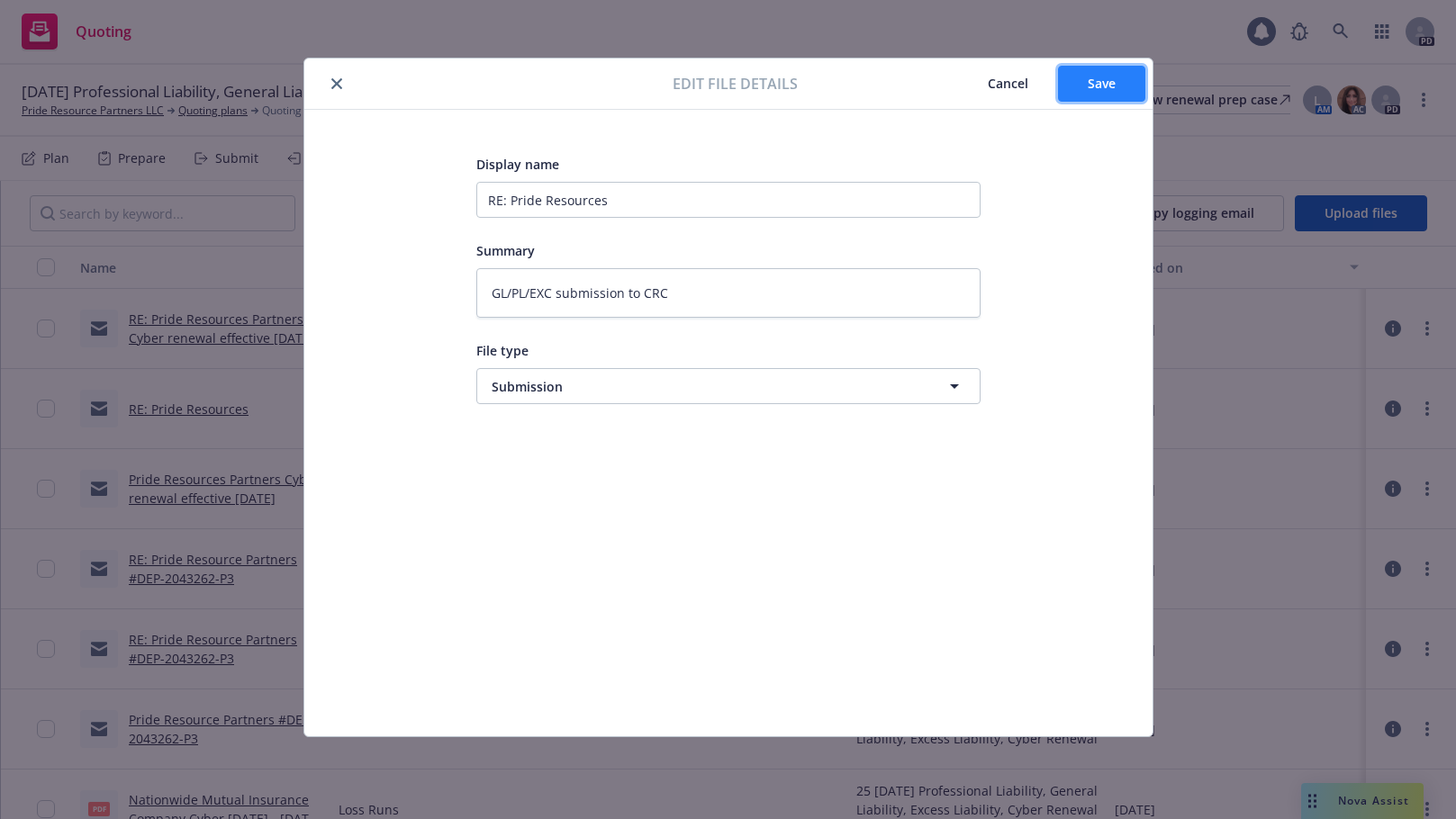
click at [1102, 78] on span "Save" at bounding box center [1102, 83] width 28 height 17
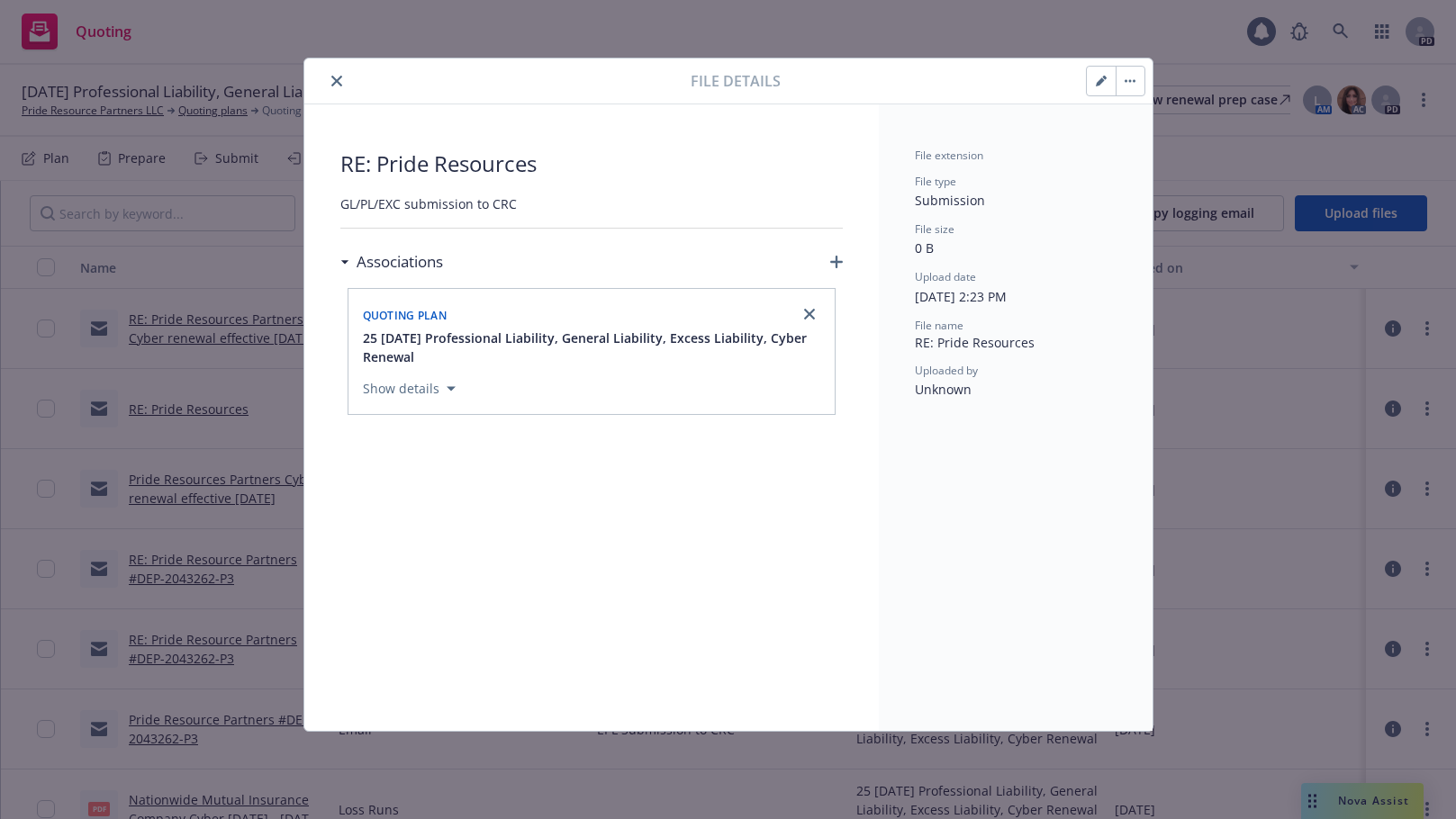
click at [332, 83] on icon "close" at bounding box center [336, 81] width 11 height 11
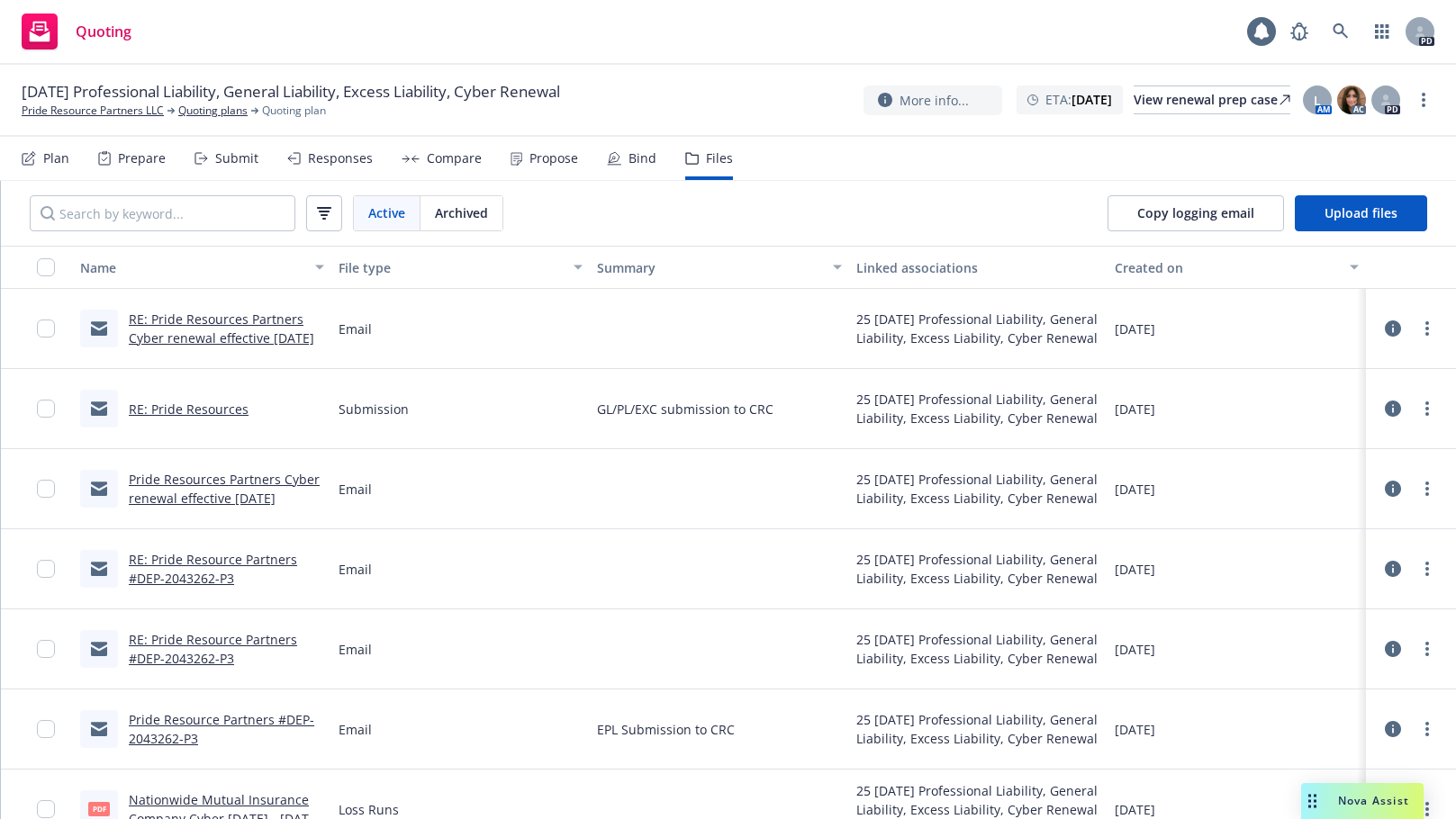
click at [201, 484] on link "Pride Resources Partners Cyber renewal effective [DATE]" at bounding box center [224, 489] width 191 height 36
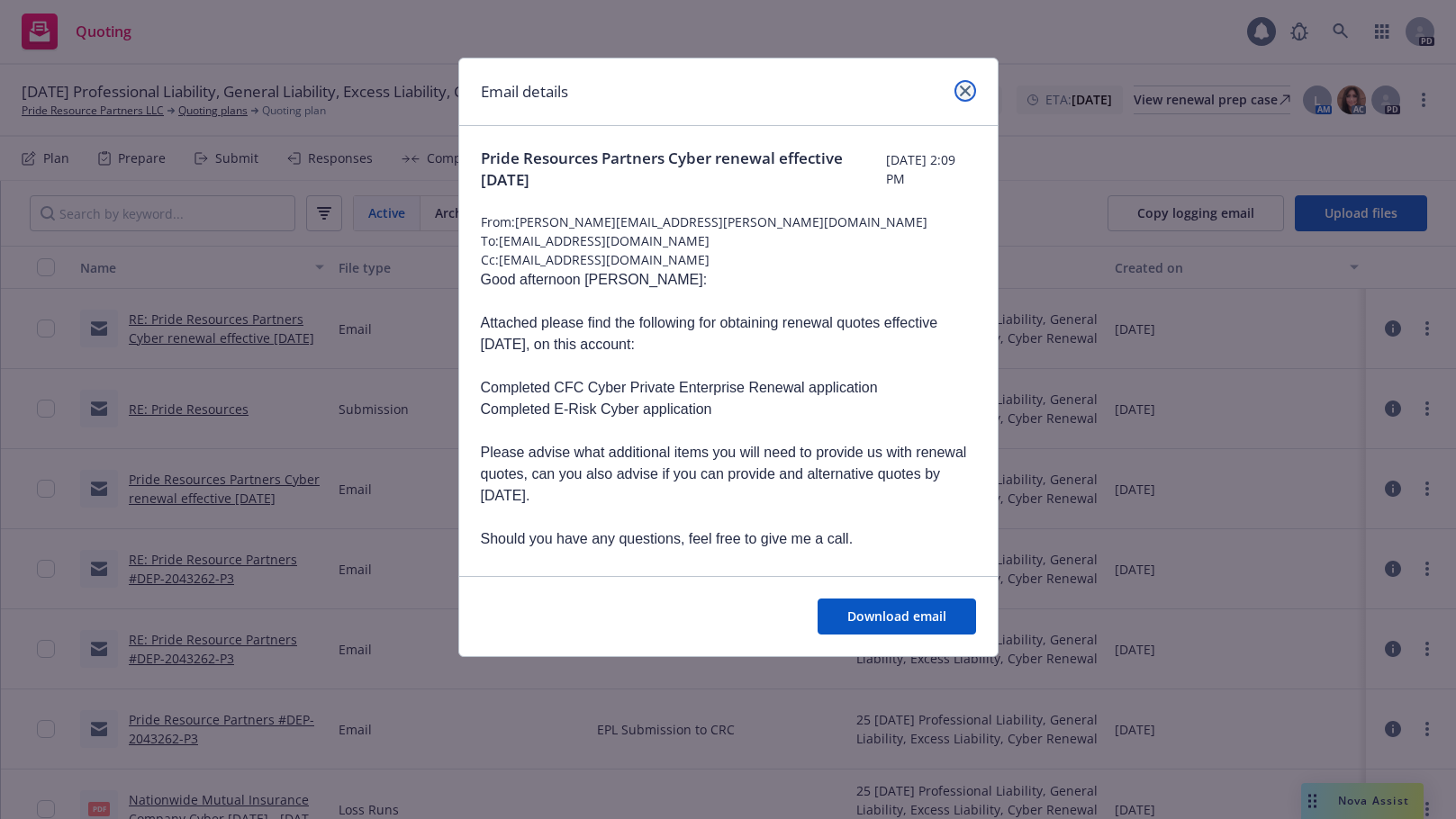
click at [961, 89] on icon "close" at bounding box center [965, 90] width 11 height 11
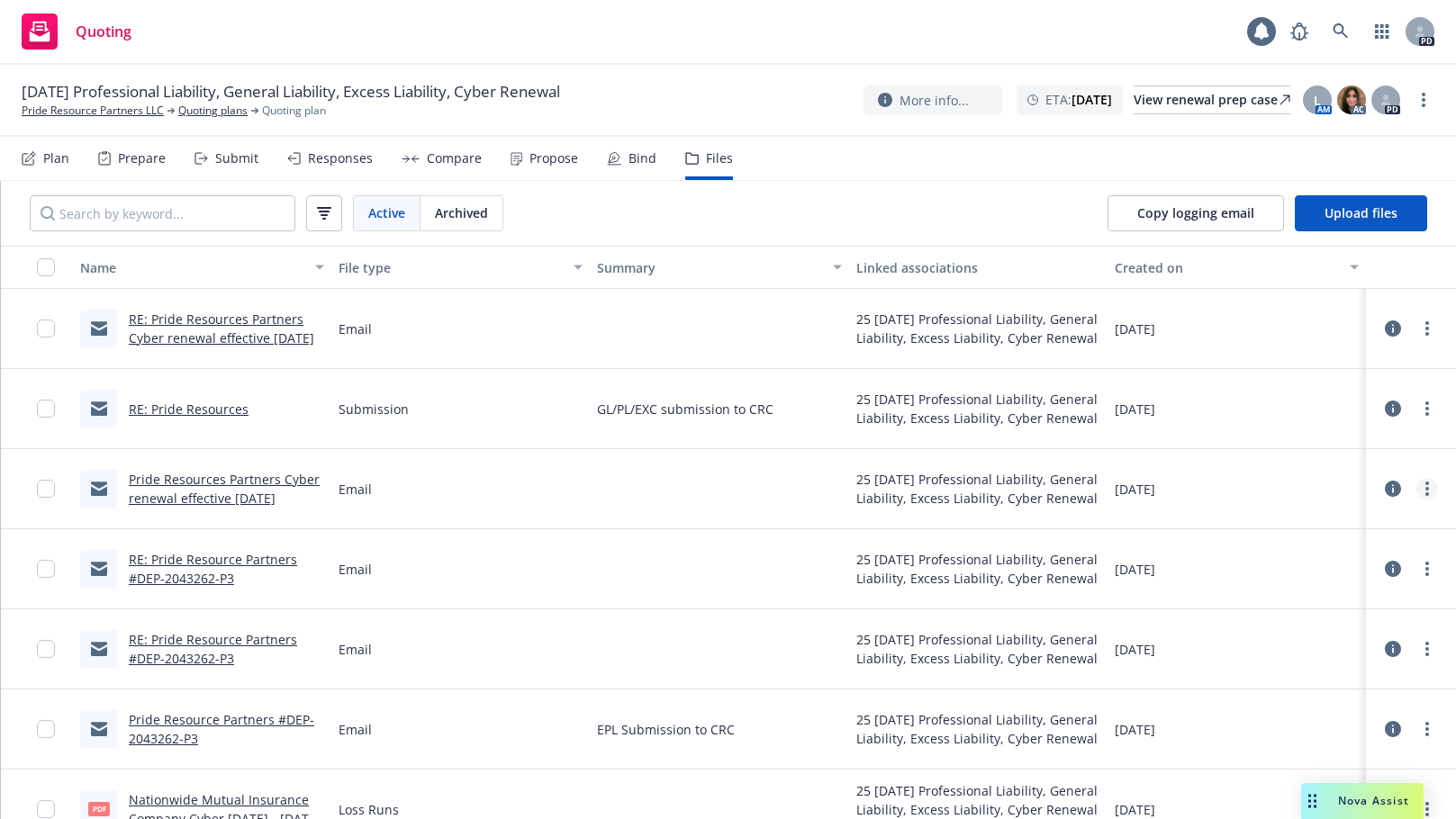
click at [1420, 485] on link "more" at bounding box center [1427, 489] width 22 height 22
click at [1307, 590] on link "Edit" at bounding box center [1334, 597] width 179 height 36
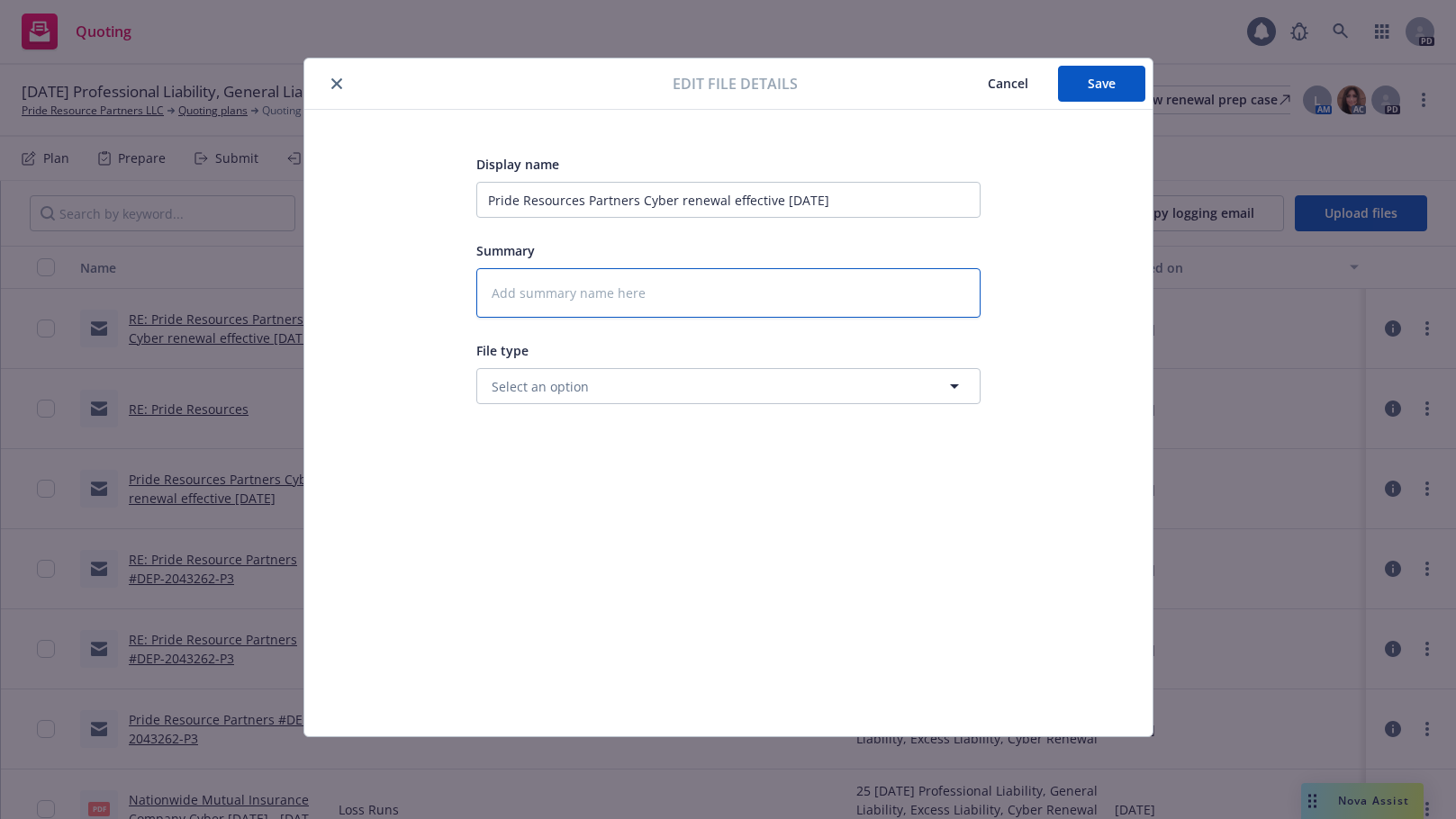
click at [562, 285] on textarea at bounding box center [728, 293] width 505 height 49
type textarea "x"
type textarea "C"
type textarea "x"
type textarea "Cy"
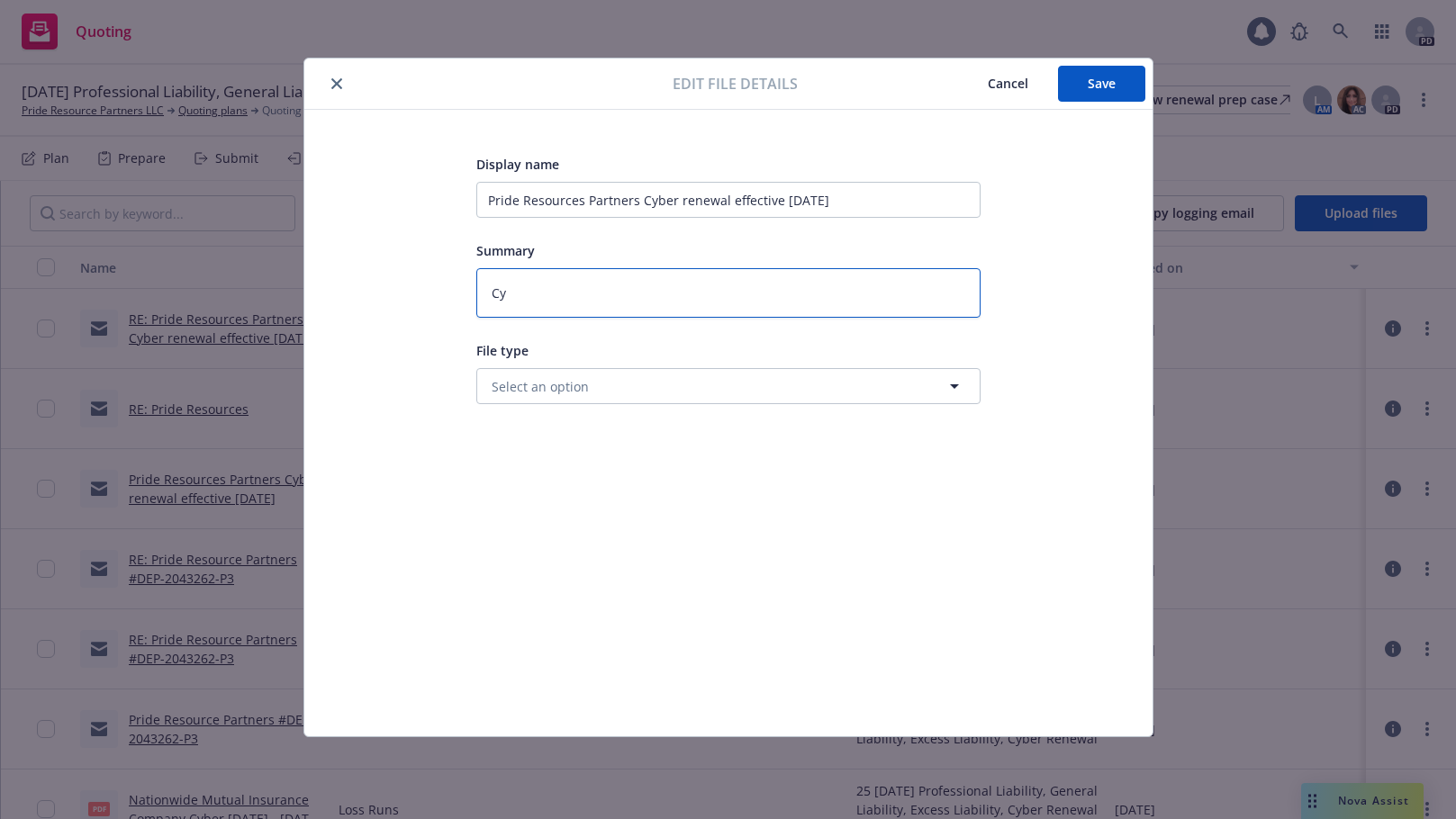
type textarea "x"
type textarea "Cyb"
type textarea "x"
type textarea "Cybe"
type textarea "x"
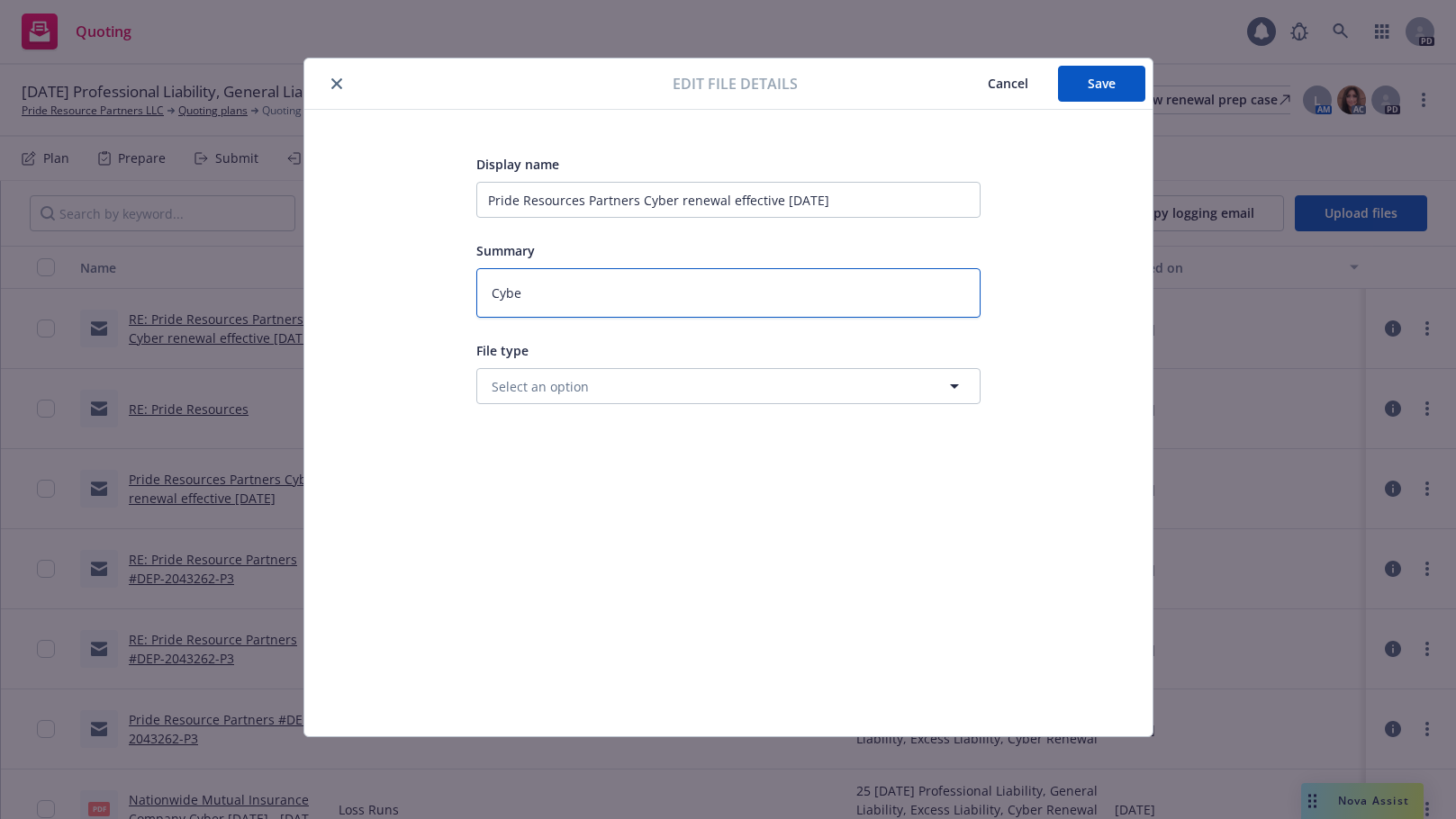
type textarea "Cyber"
type textarea "x"
type textarea "Cyber"
type textarea "x"
type textarea "Cyber s"
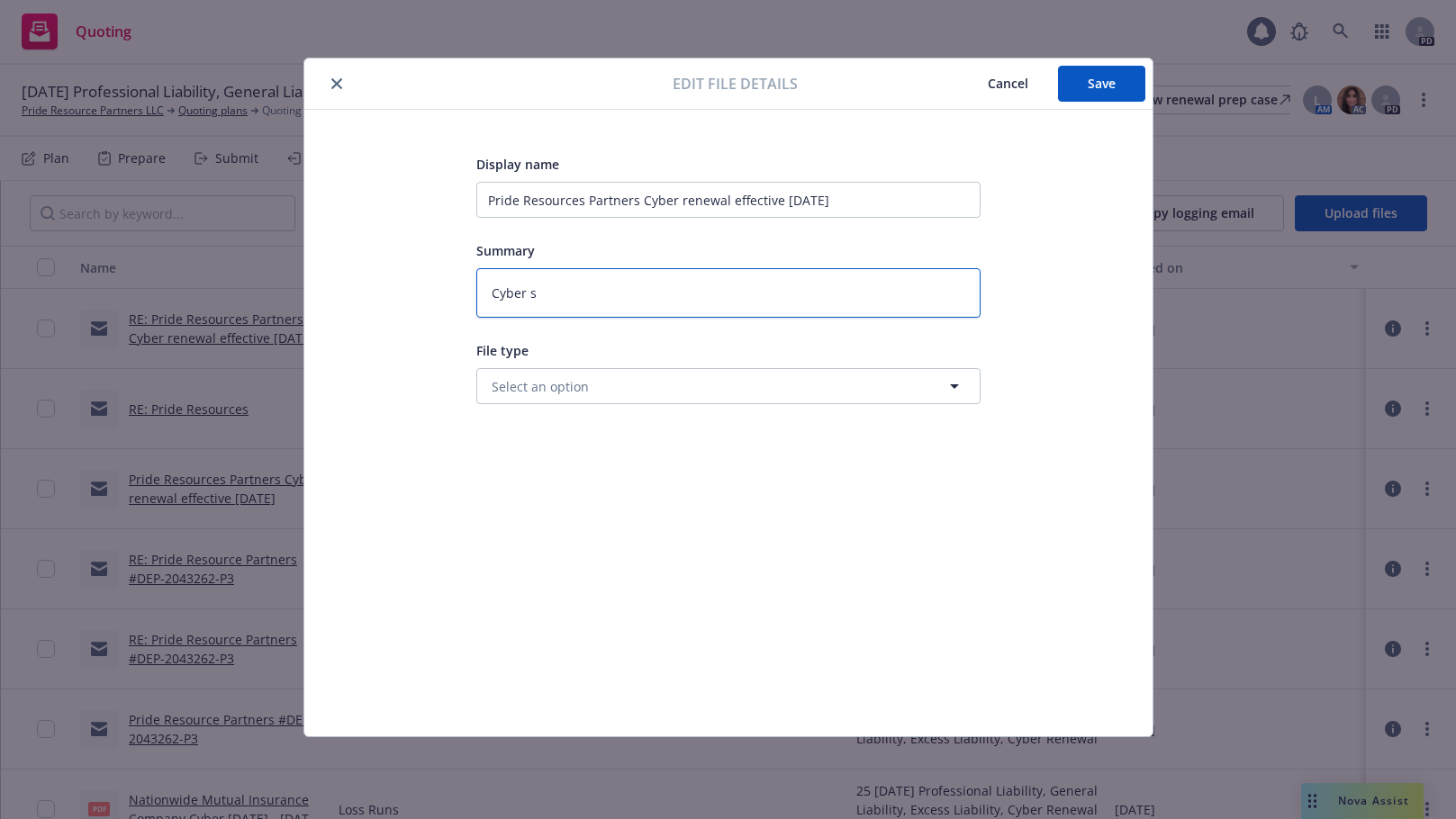
type textarea "x"
type textarea "Cyber su"
type textarea "x"
type textarea "Cyber sub"
type textarea "x"
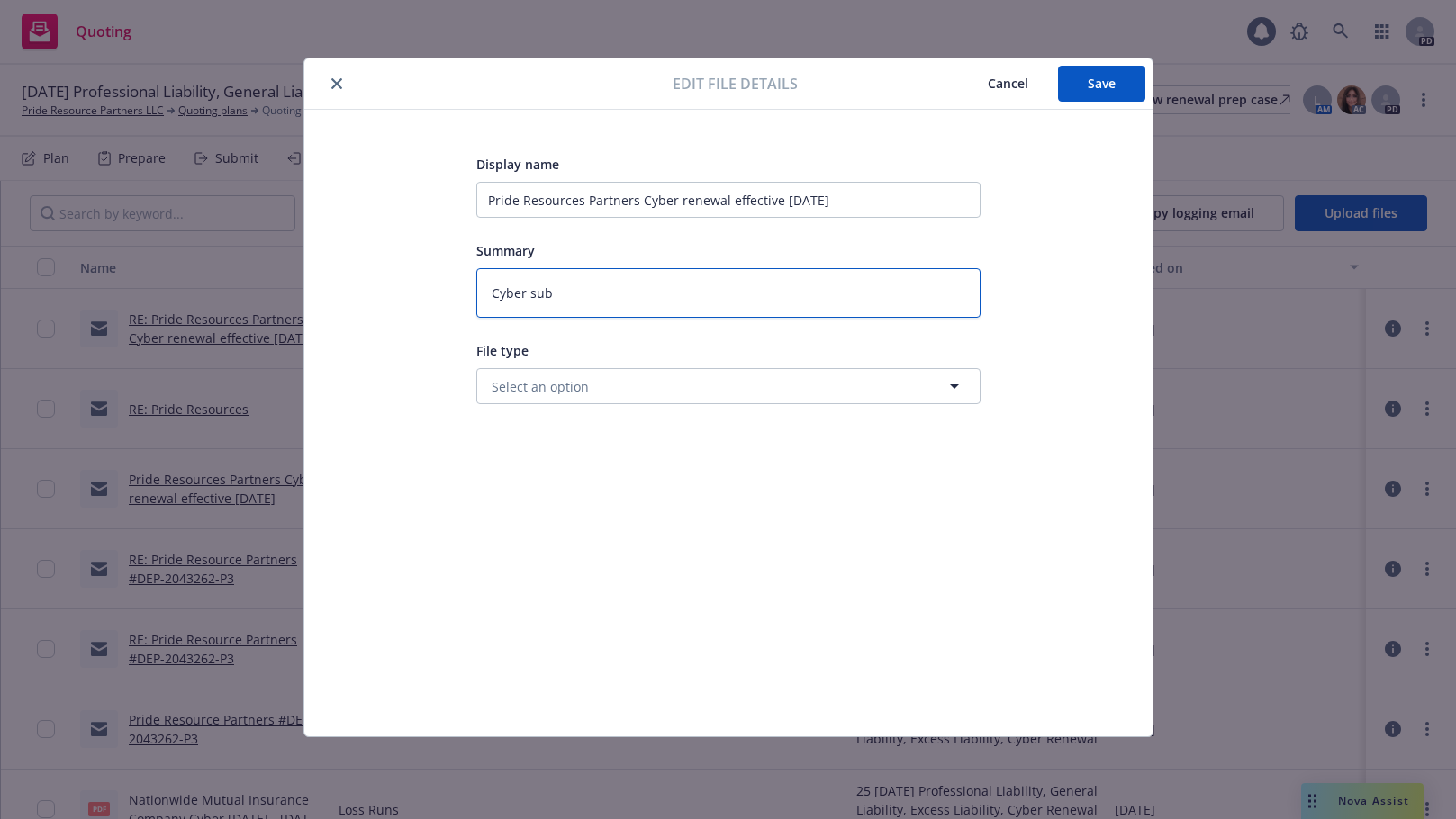
type textarea "Cyber subm"
type textarea "x"
type textarea "Cyber submi"
type textarea "x"
type textarea "Cyber submis"
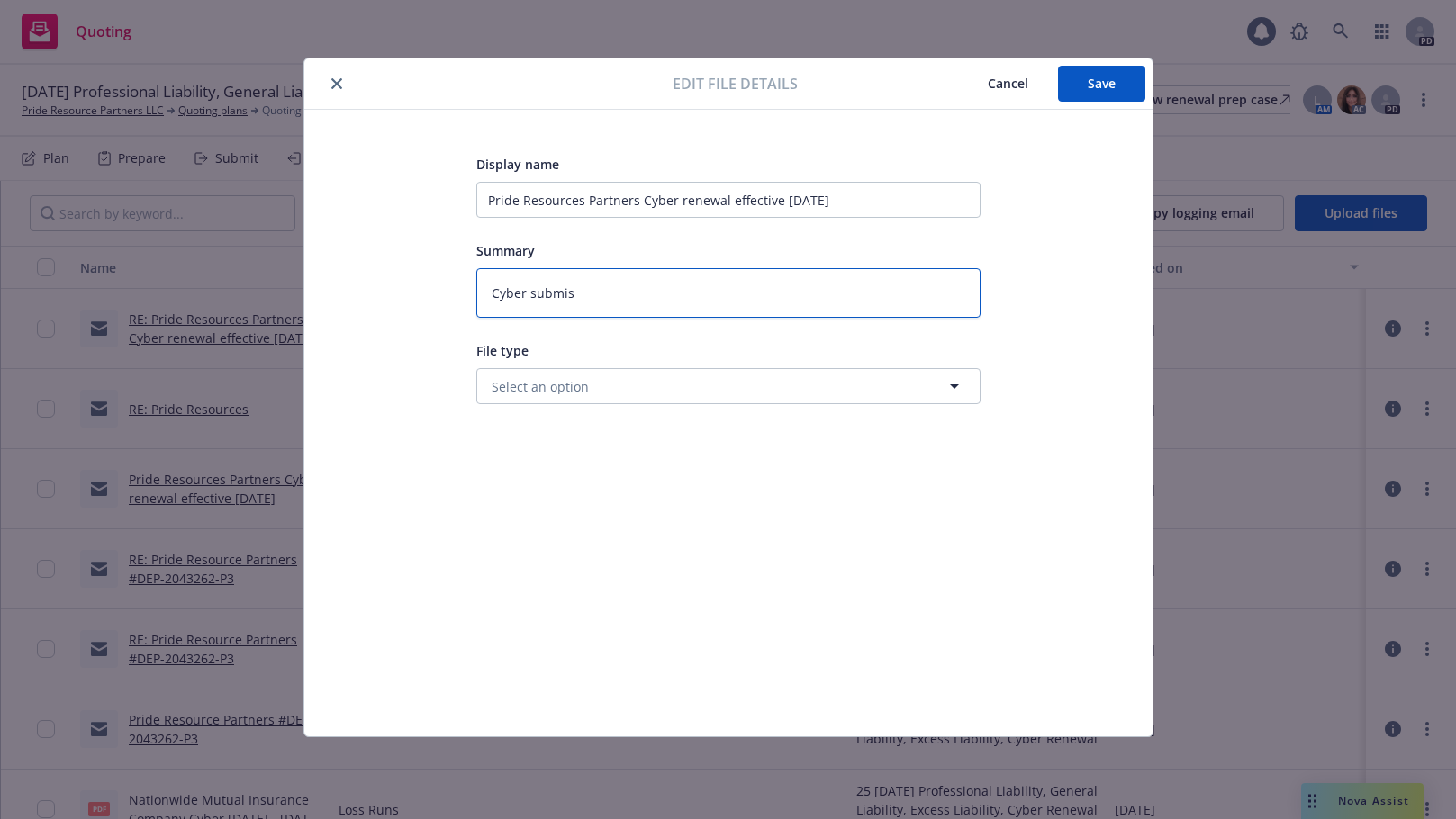
type textarea "x"
type textarea "Cyber submiss"
type textarea "x"
type textarea "Cyber submissi"
type textarea "x"
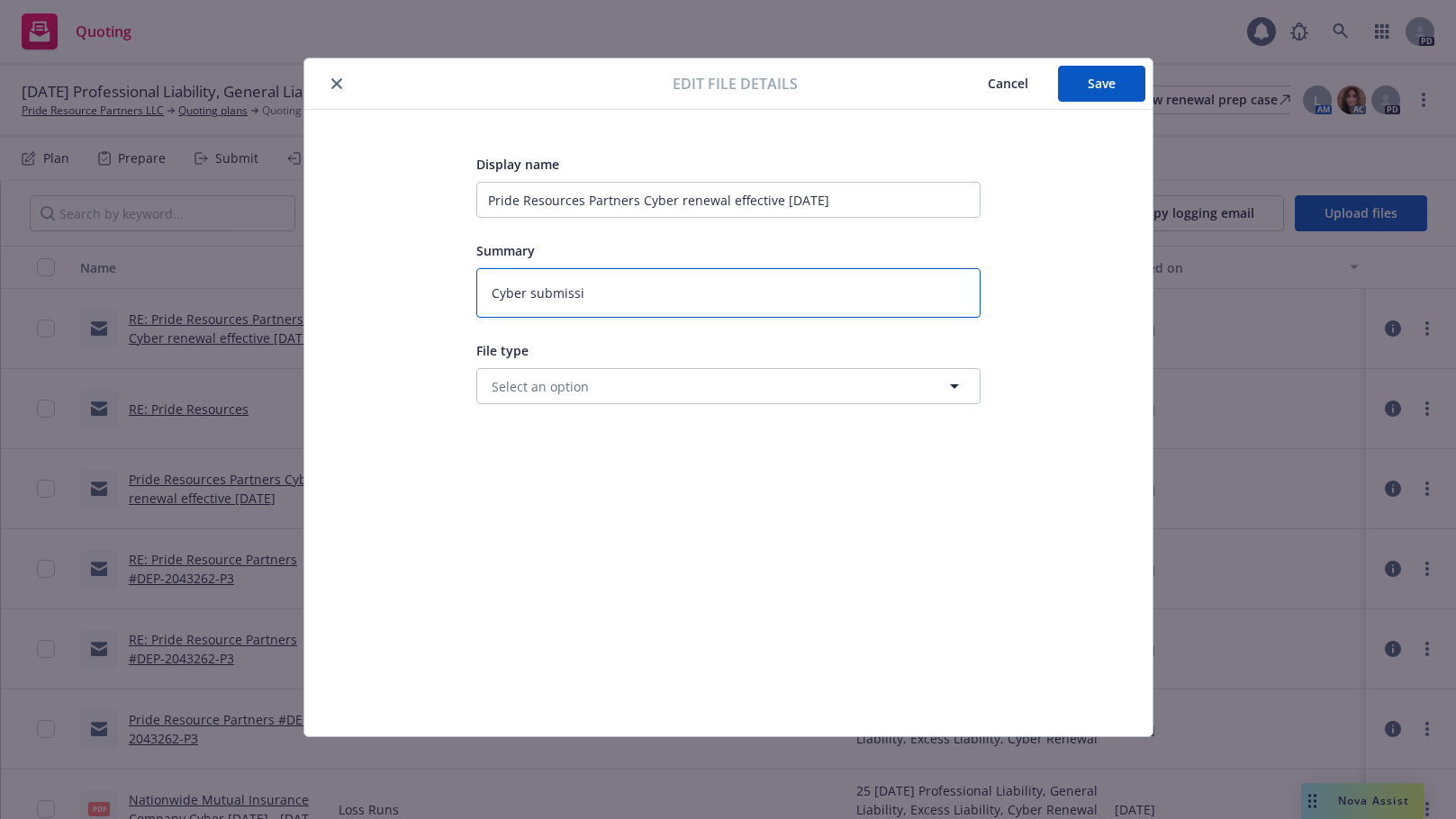
type textarea "Cyber submissio"
type textarea "x"
type textarea "Cyber submission"
type textarea "x"
type textarea "Cyber submission"
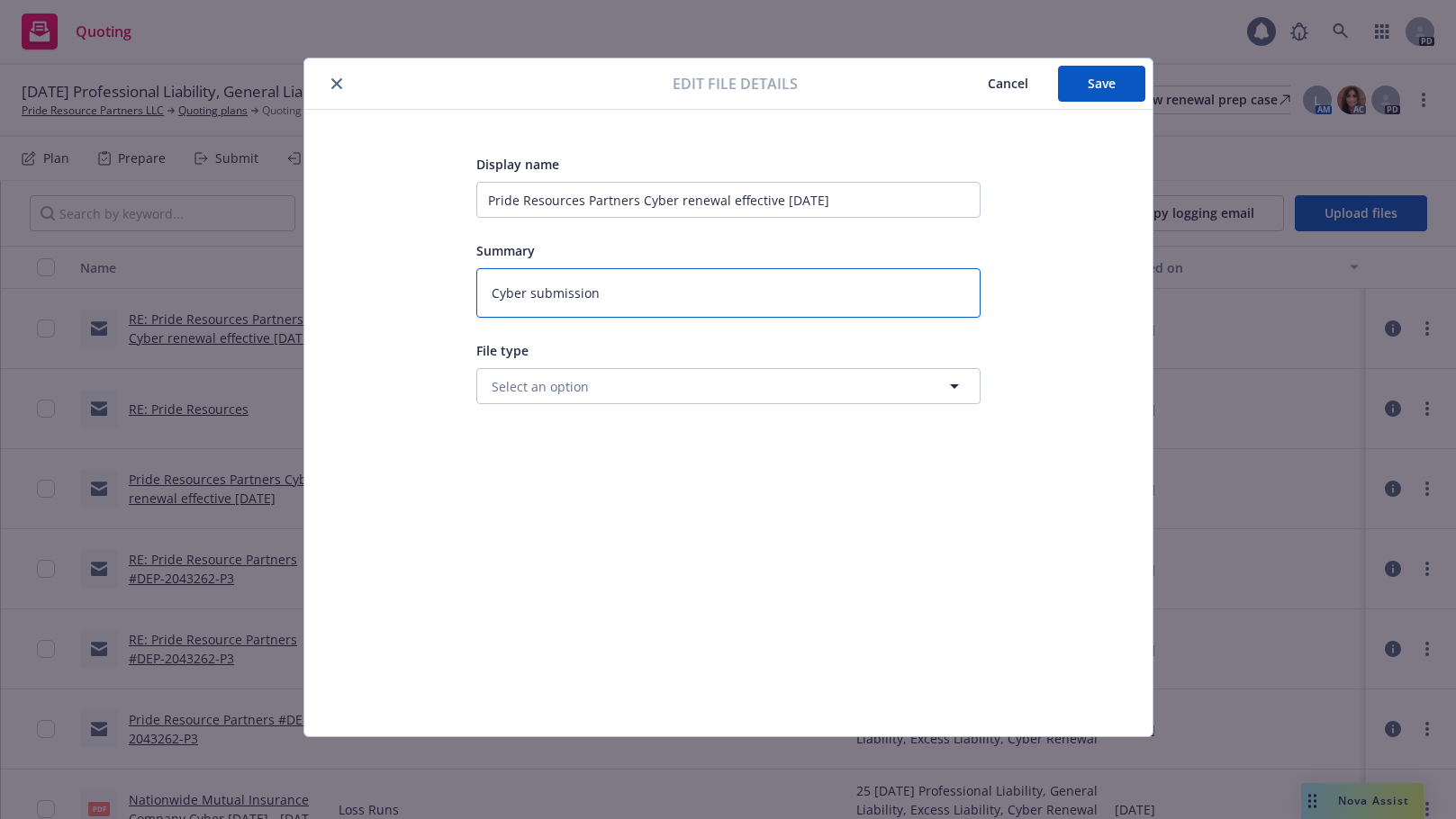
type textarea "x"
type textarea "Cyber submission t"
type textarea "x"
type textarea "Cyber submission to"
type textarea "x"
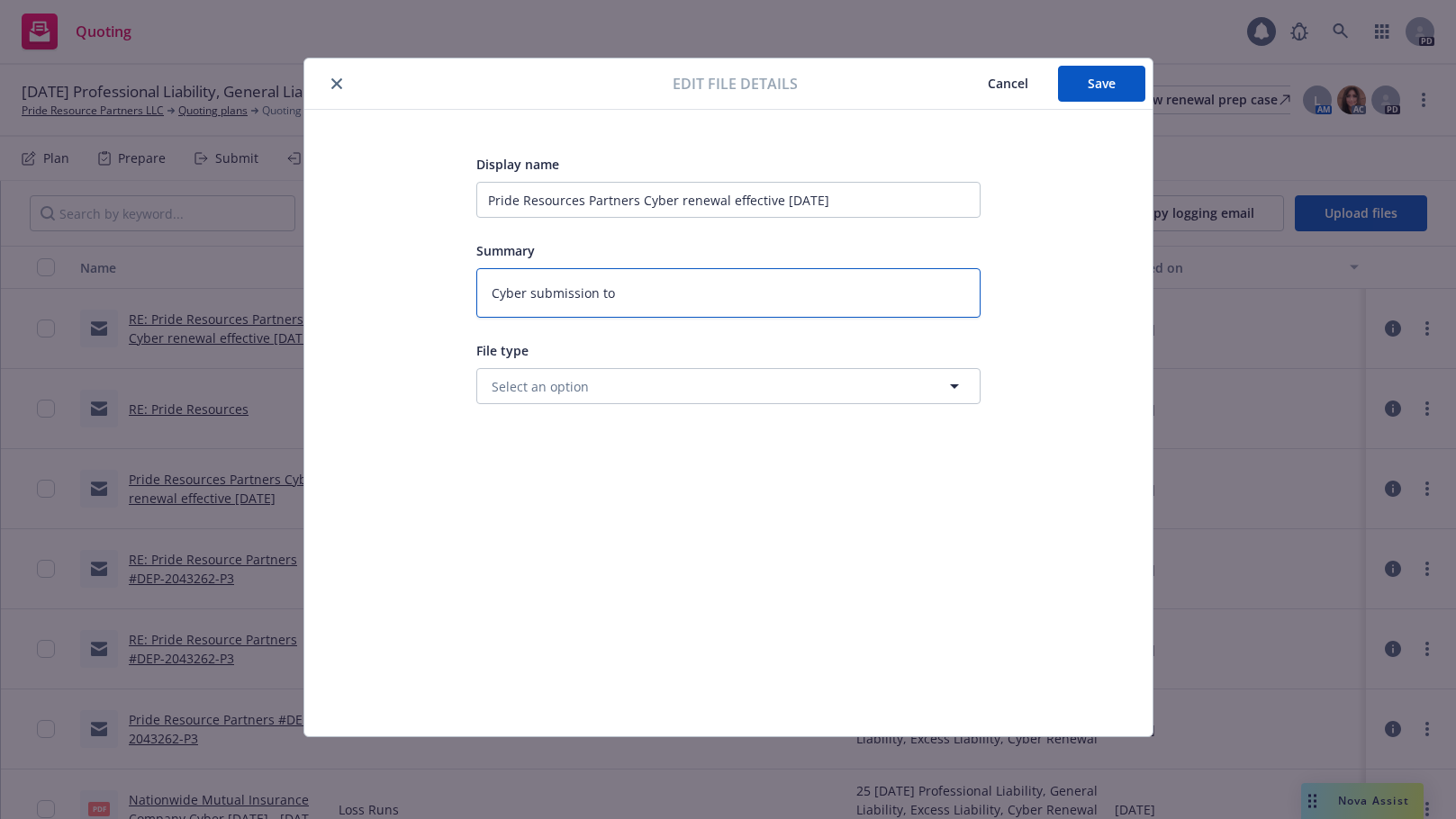
type textarea "Cyber submission to"
type textarea "x"
type textarea "Cyber submission to C"
type textarea "x"
type textarea "Cyber submission to CRC"
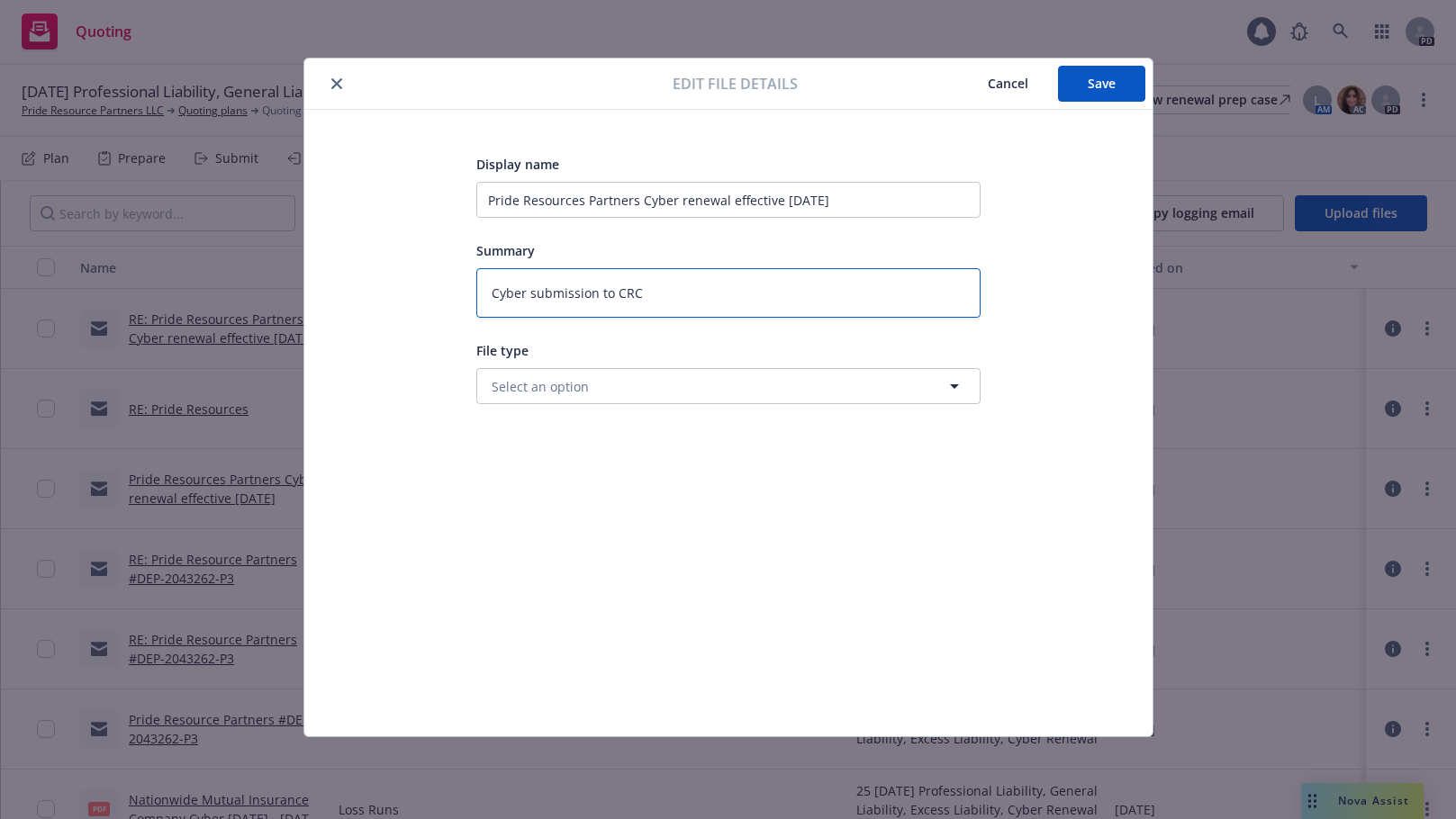
type textarea "x"
type textarea "Cyber submission to CRC"
click at [688, 389] on button "Select an option" at bounding box center [728, 385] width 505 height 36
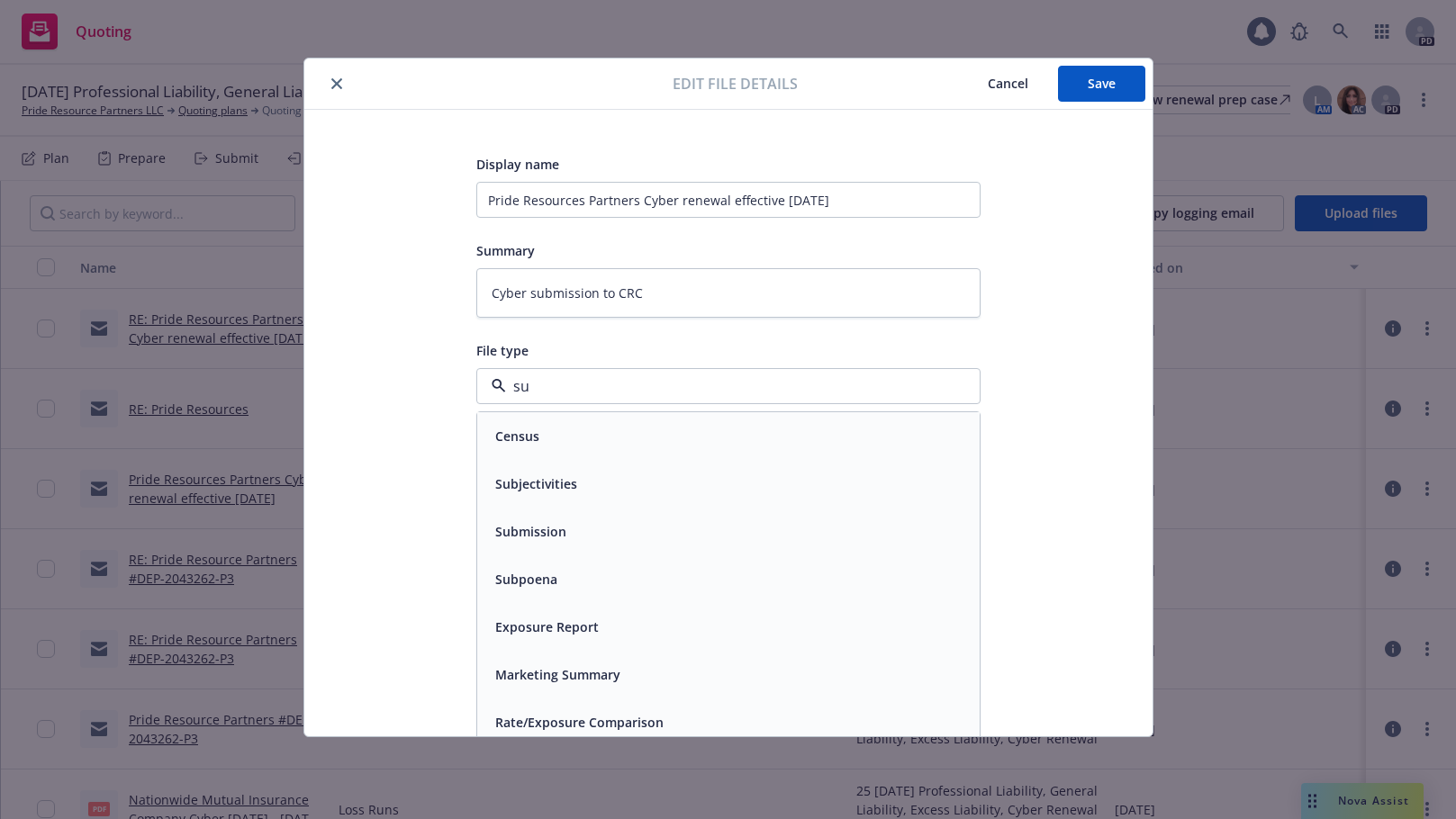
type input "sub"
click at [579, 473] on div "Submission" at bounding box center [728, 484] width 481 height 27
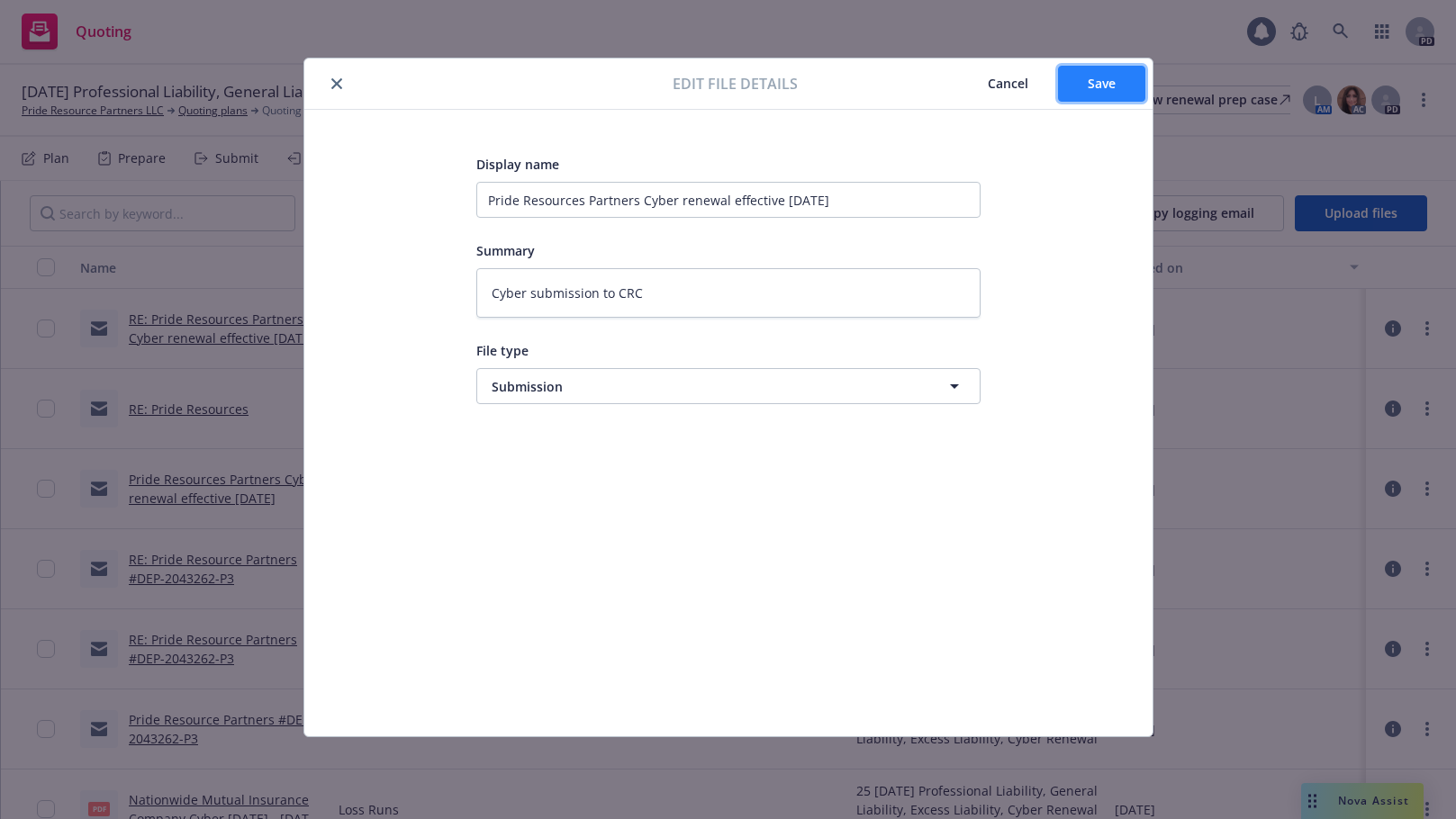
click at [1091, 80] on span "Save" at bounding box center [1102, 83] width 28 height 17
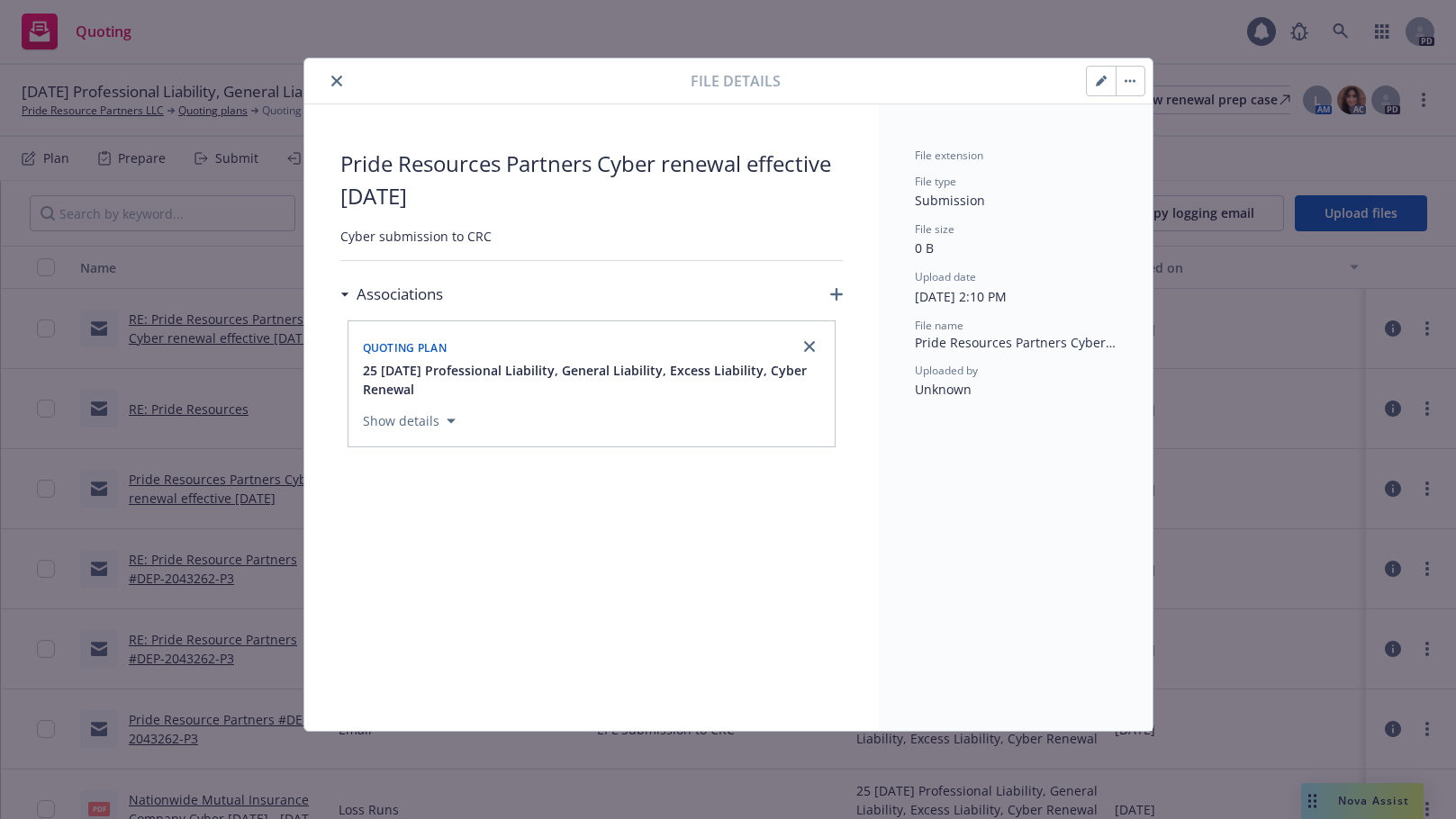
click at [340, 84] on icon "close" at bounding box center [336, 81] width 11 height 11
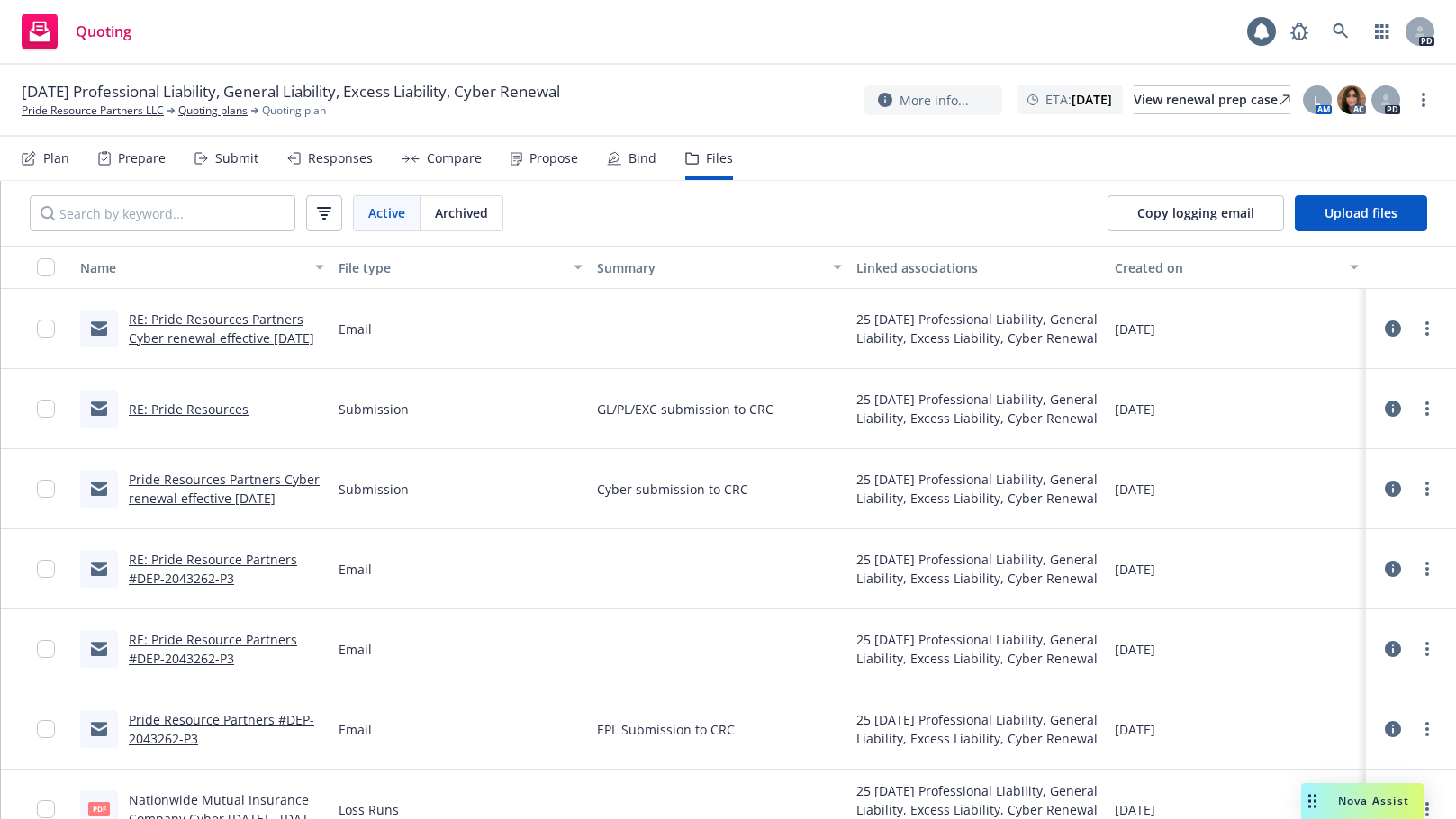
click at [195, 557] on link "RE: Pride Resource Partners #DEP-2043262-P3" at bounding box center [212, 568] width 168 height 36
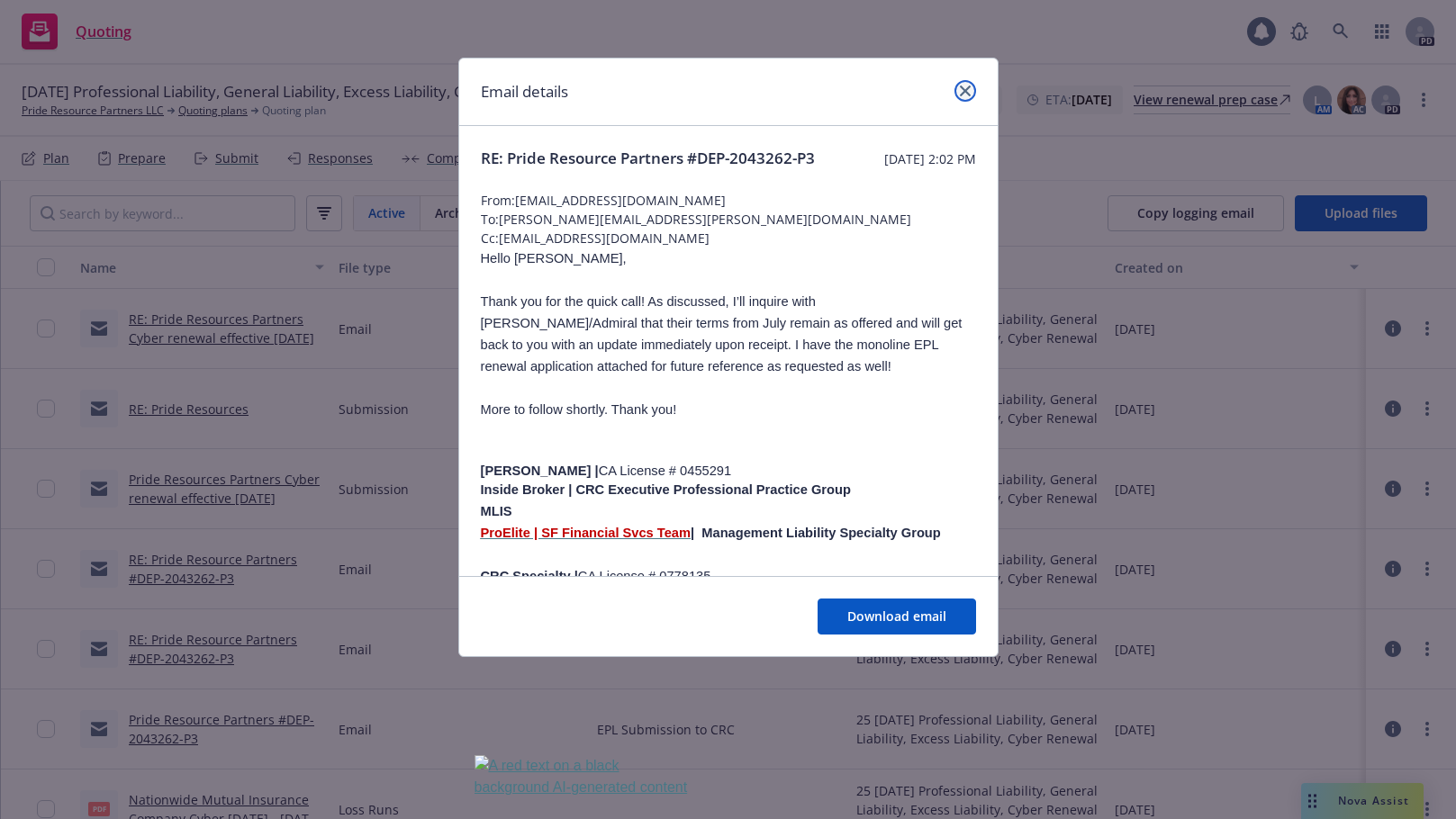
click at [960, 88] on icon "close" at bounding box center [965, 90] width 11 height 11
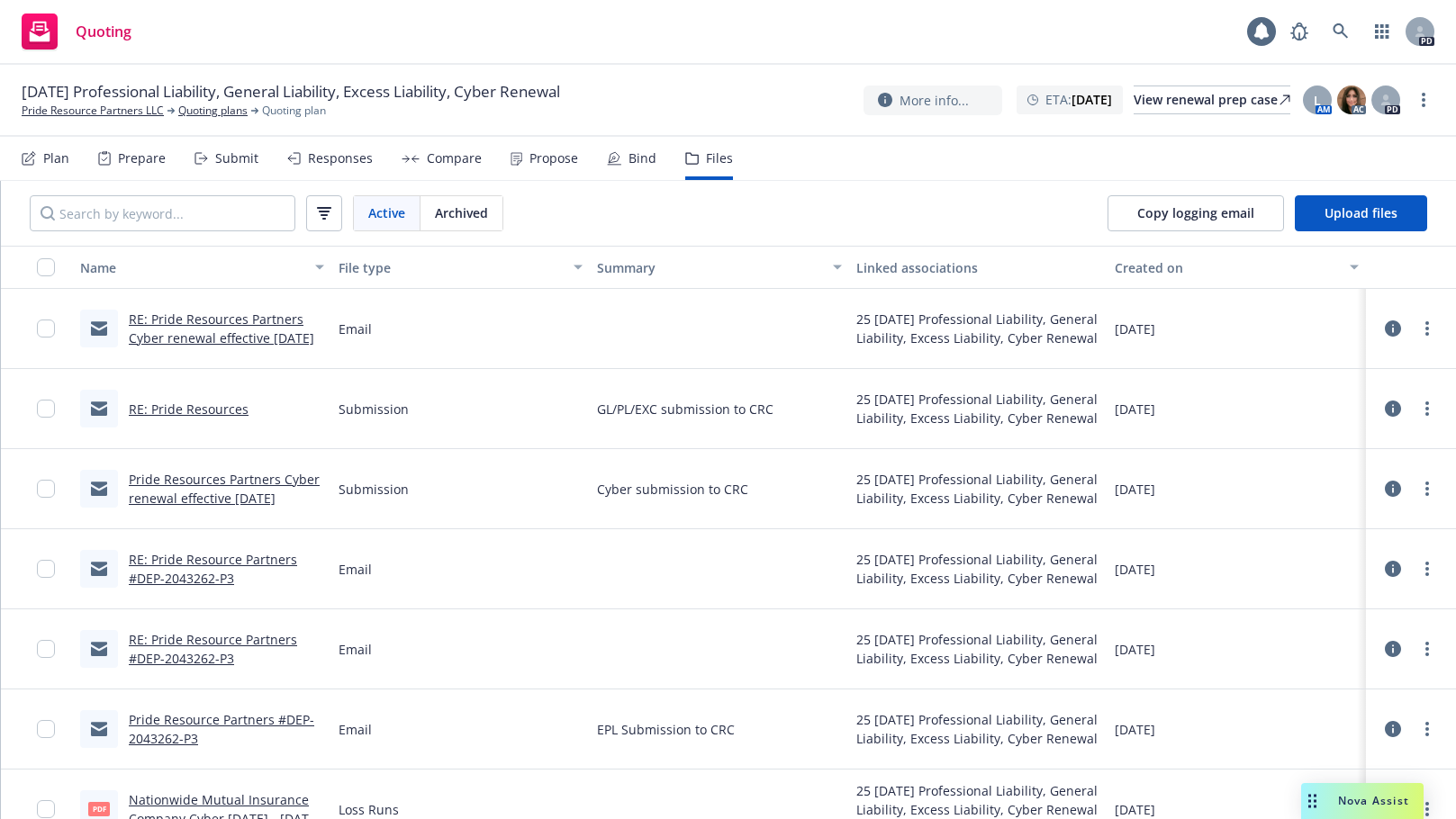
click at [214, 561] on link "RE: Pride Resource Partners #DEP-2043262-P3" at bounding box center [212, 568] width 168 height 36
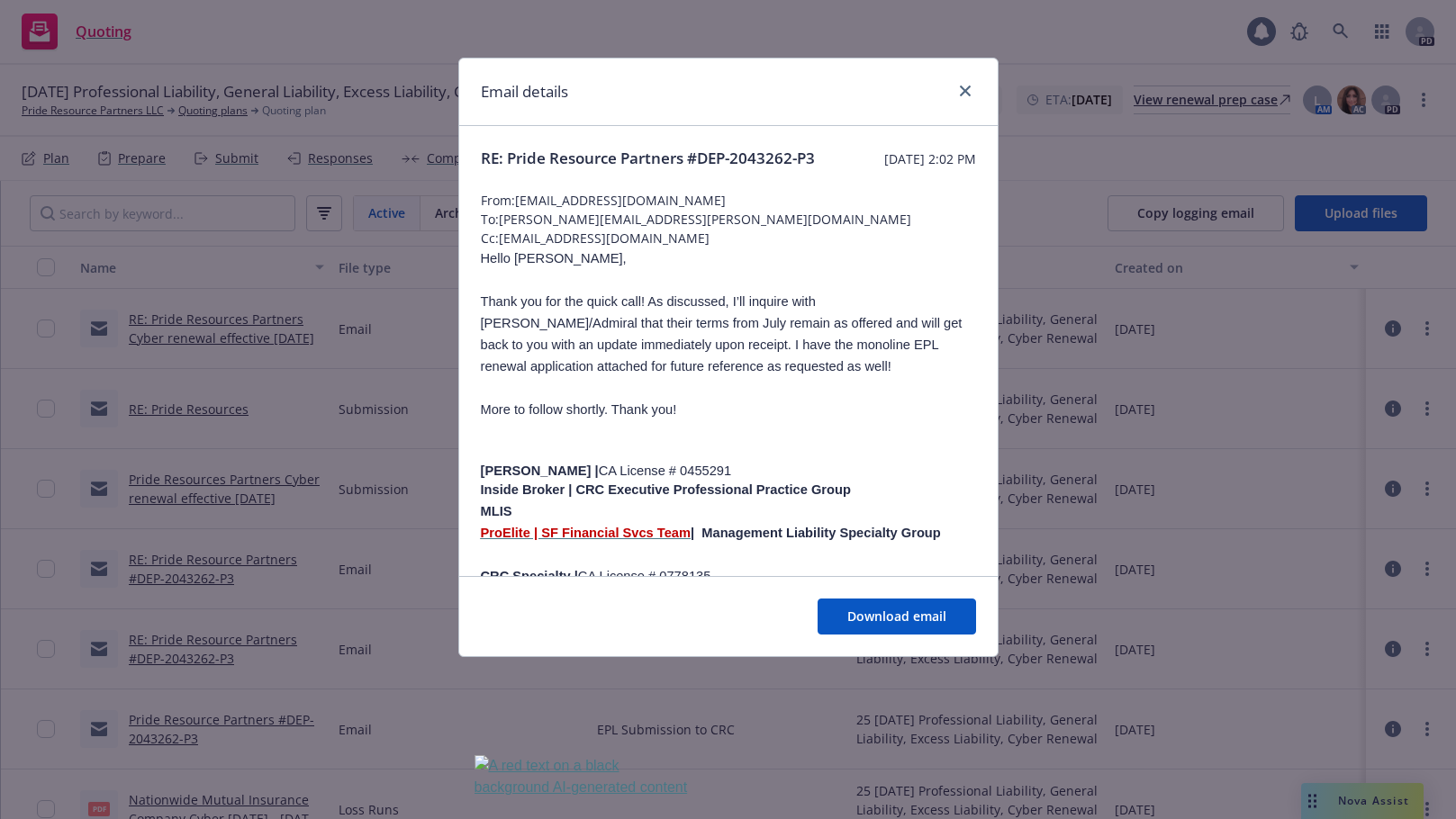
click at [964, 79] on div "Email details" at bounding box center [728, 91] width 538 height 68
click at [960, 90] on icon "close" at bounding box center [965, 90] width 11 height 11
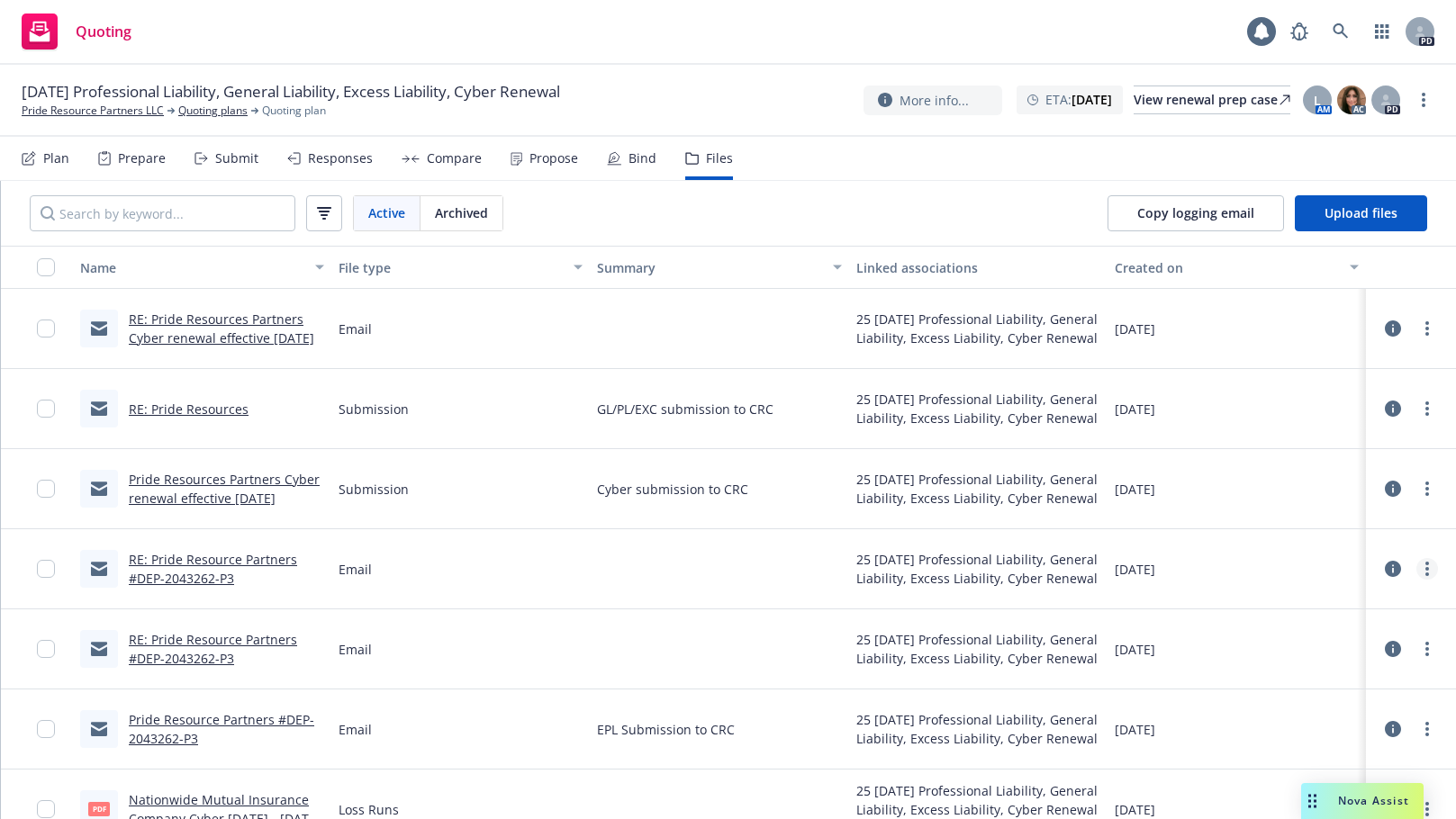
click at [1420, 567] on link "more" at bounding box center [1427, 568] width 22 height 22
click at [1300, 674] on link "Edit" at bounding box center [1334, 677] width 179 height 36
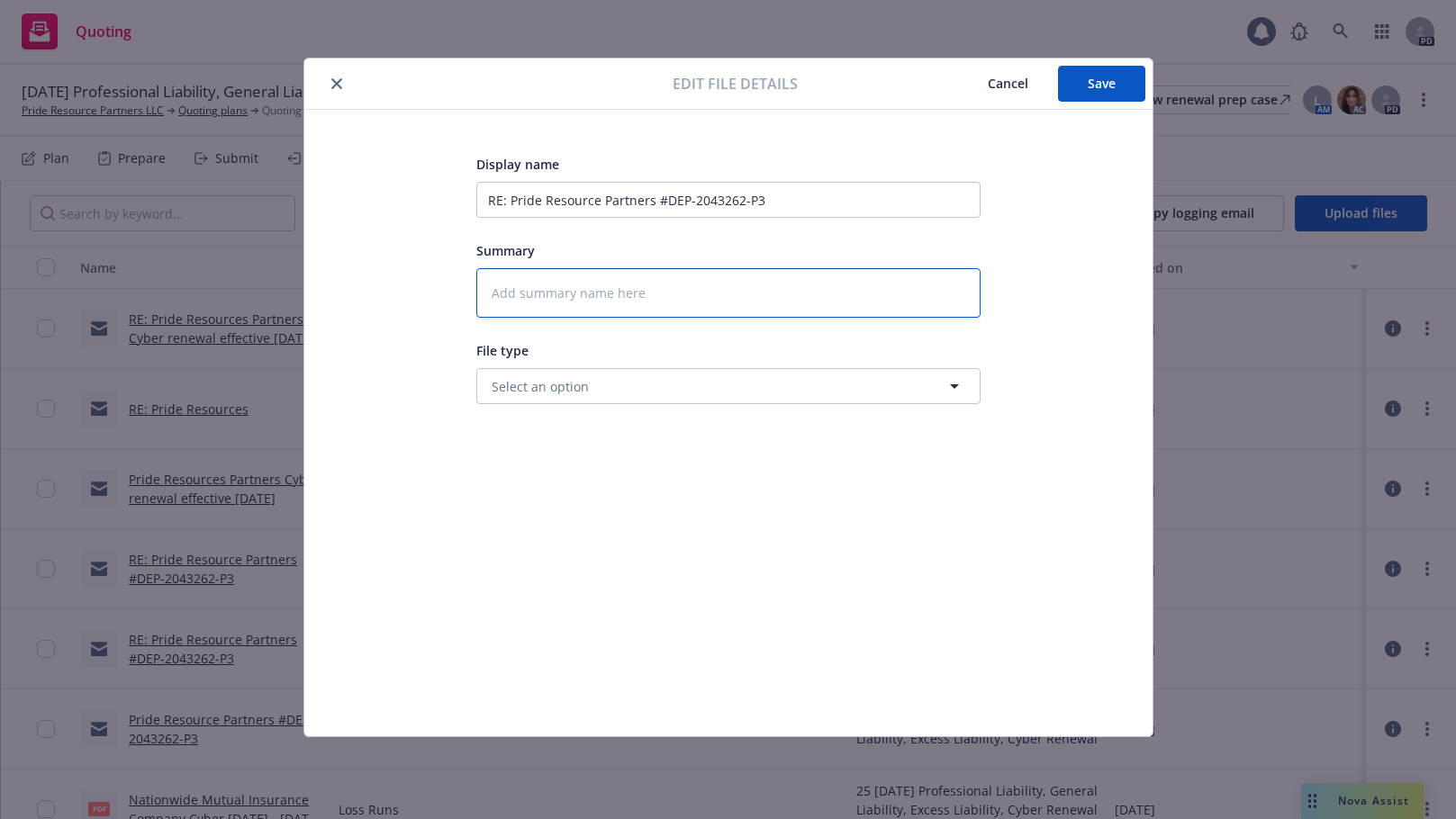
click at [531, 292] on textarea at bounding box center [728, 293] width 505 height 49
type textarea "x"
type textarea "E"
type textarea "x"
type textarea "EP"
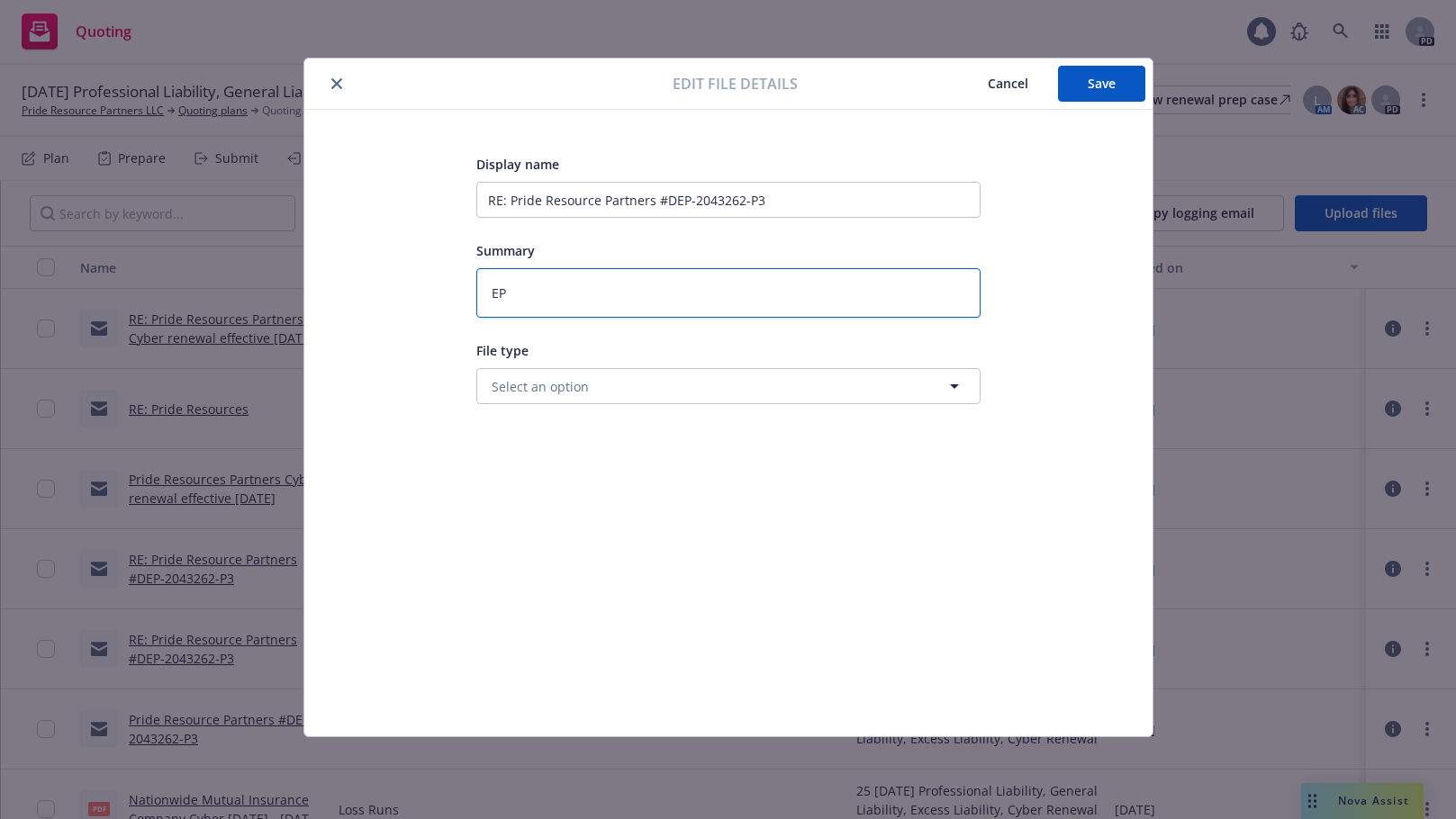
type textarea "x"
type textarea "EPL"
click at [569, 385] on span "Select an option" at bounding box center [540, 386] width 97 height 19
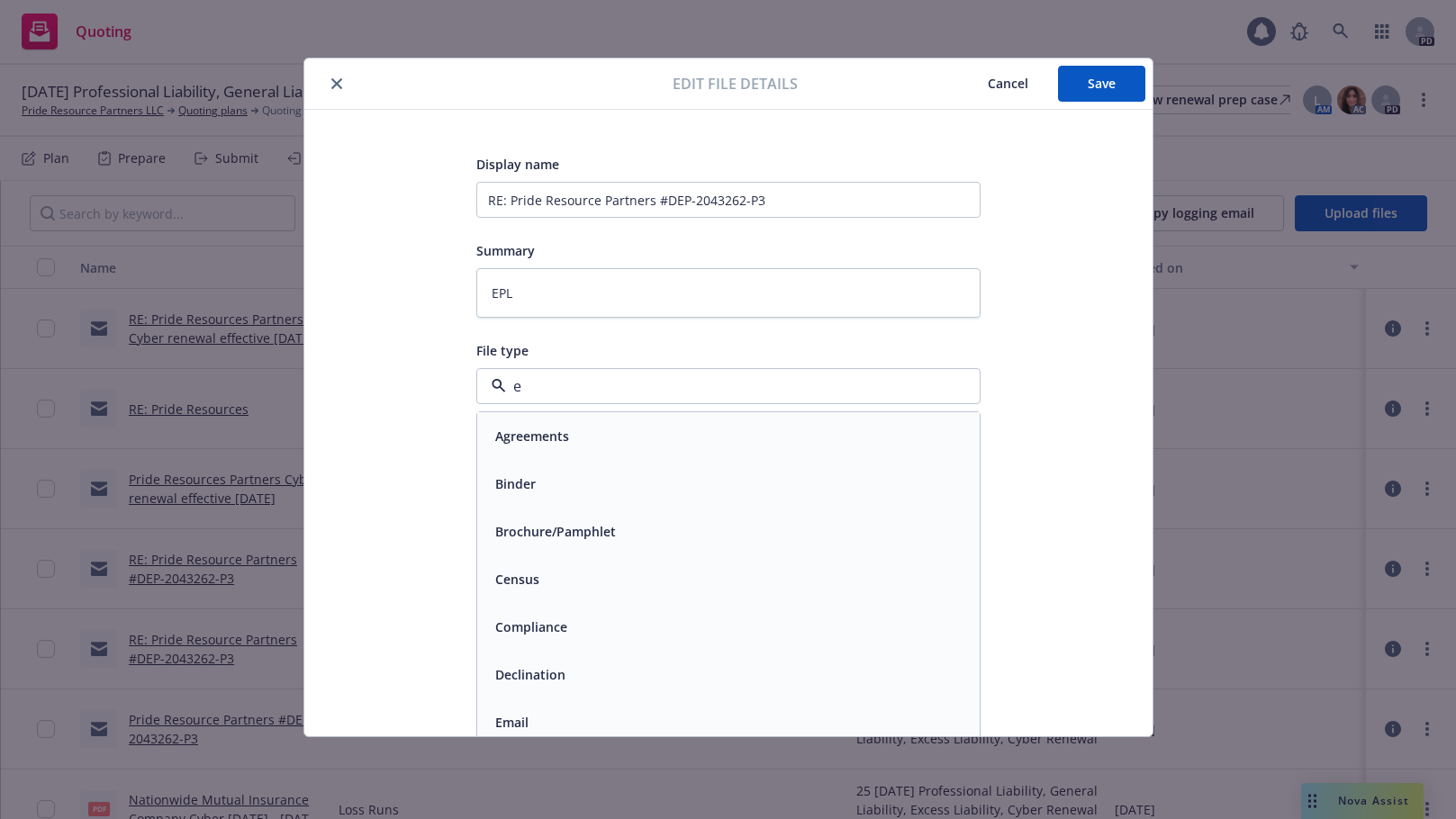
type input "em"
click at [567, 485] on div "Email" at bounding box center [728, 484] width 481 height 27
